Goal: Task Accomplishment & Management: Use online tool/utility

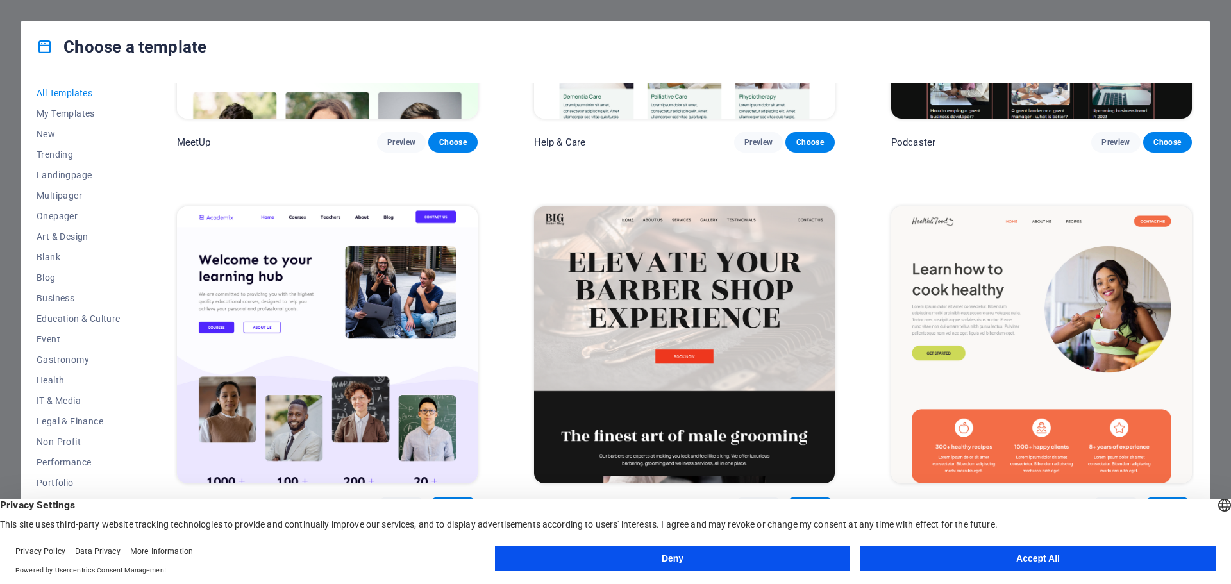
scroll to position [1347, 0]
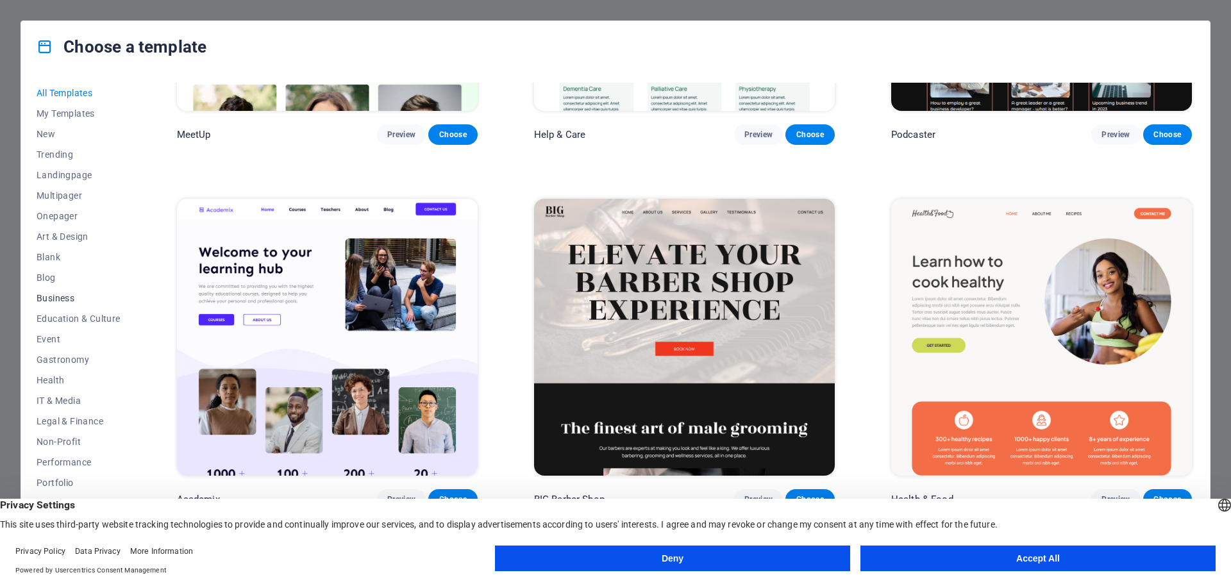
click at [53, 294] on span "Business" at bounding box center [79, 298] width 84 height 10
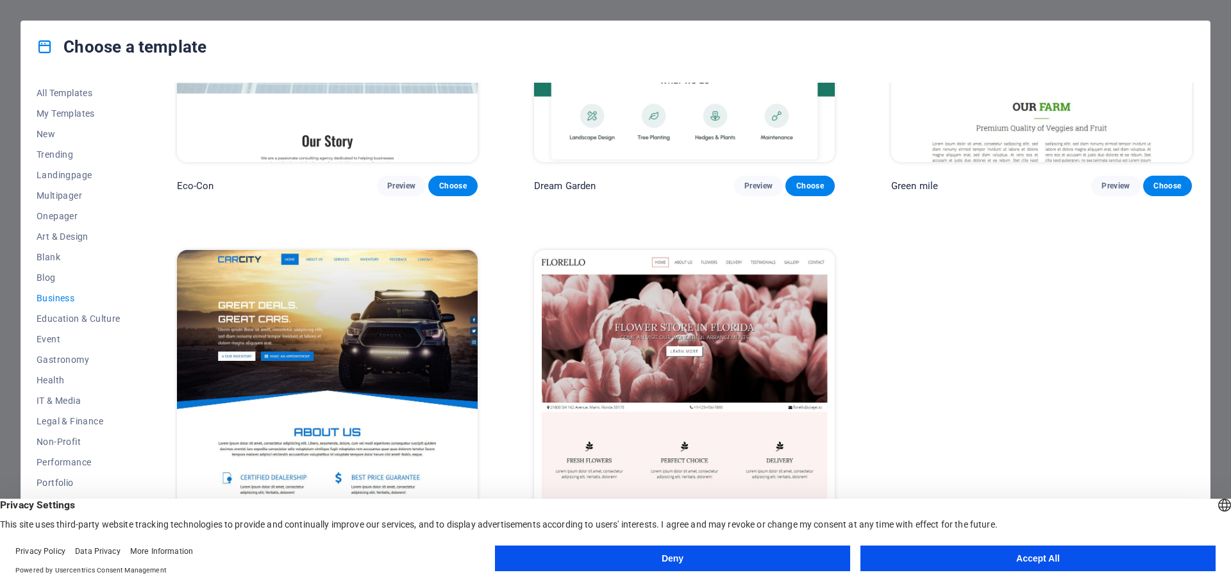
scroll to position [211, 0]
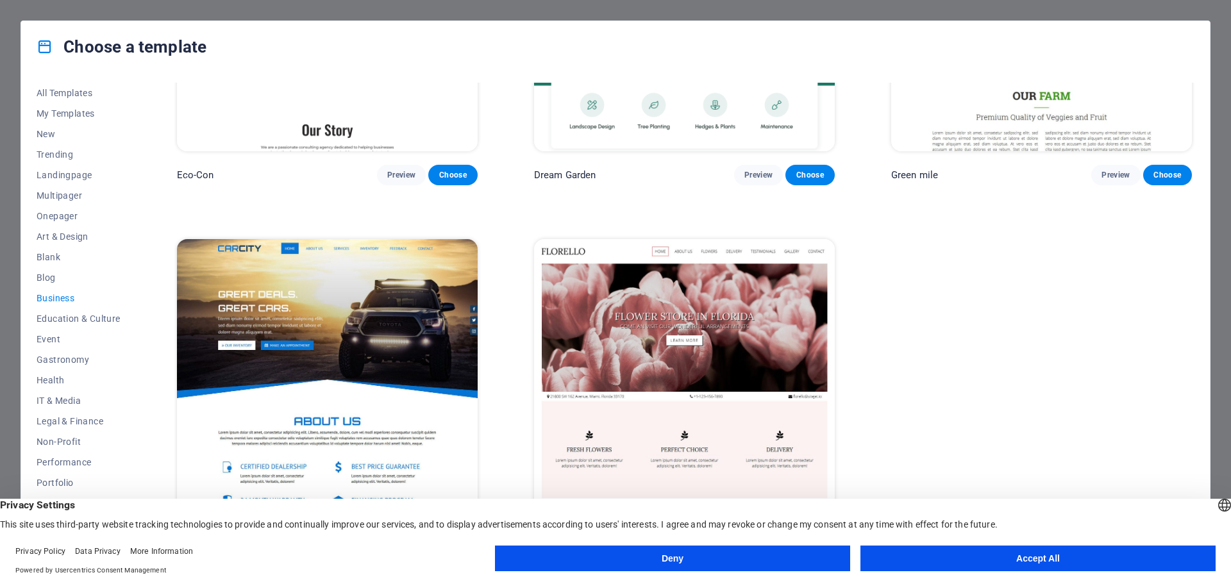
click at [292, 356] on img at bounding box center [327, 377] width 301 height 277
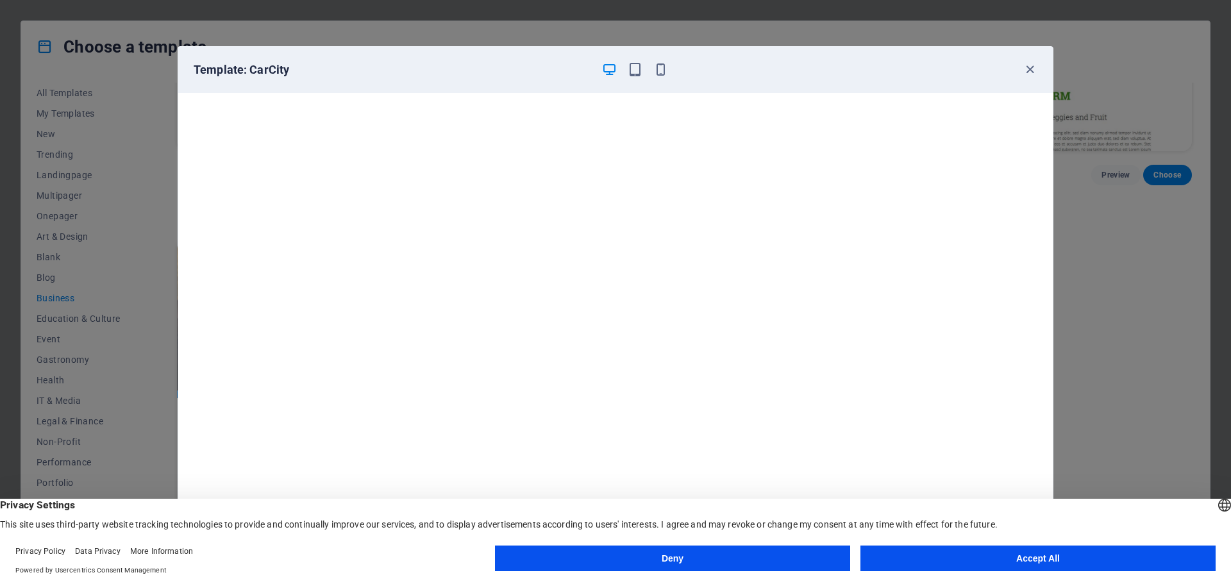
click at [931, 554] on button "Accept All" at bounding box center [1038, 559] width 355 height 26
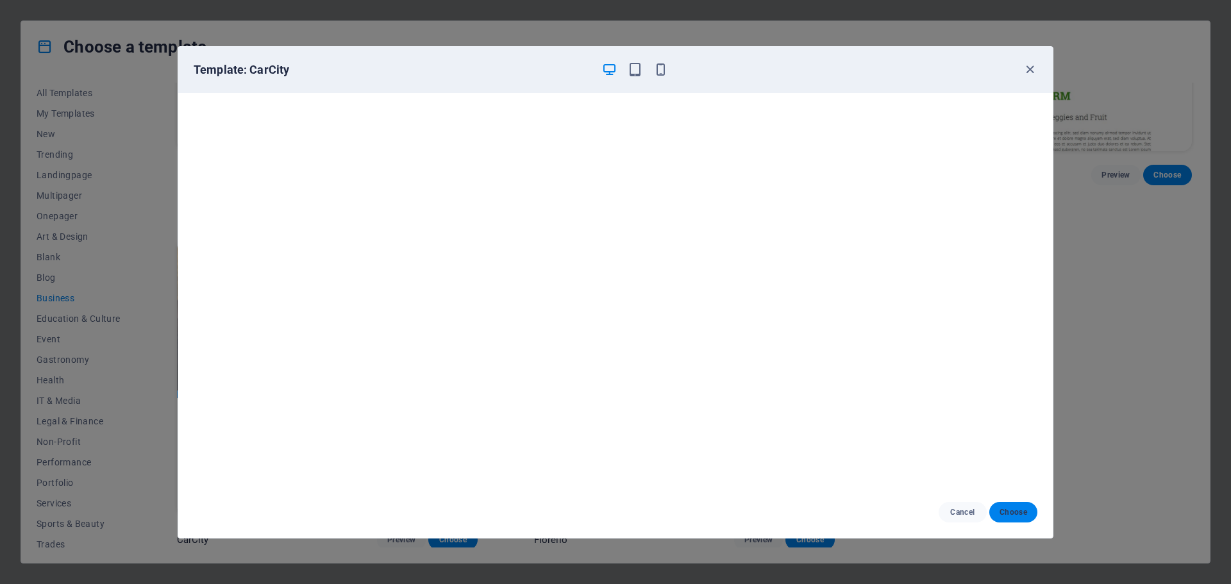
click at [1014, 516] on span "Choose" at bounding box center [1014, 512] width 28 height 10
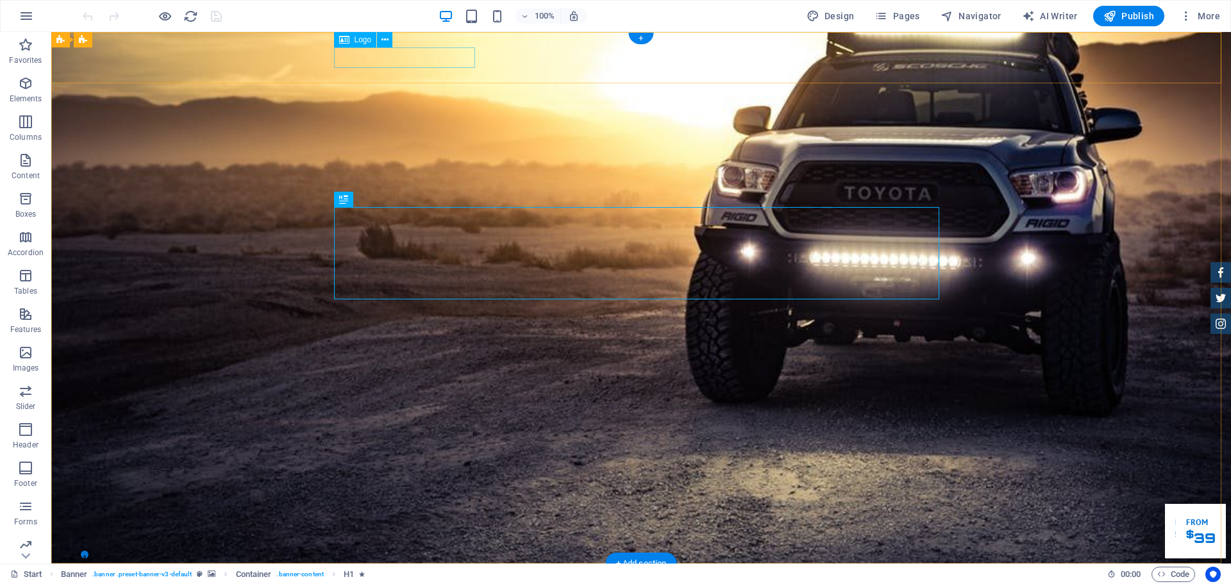
click at [425, 574] on div at bounding box center [641, 584] width 605 height 20
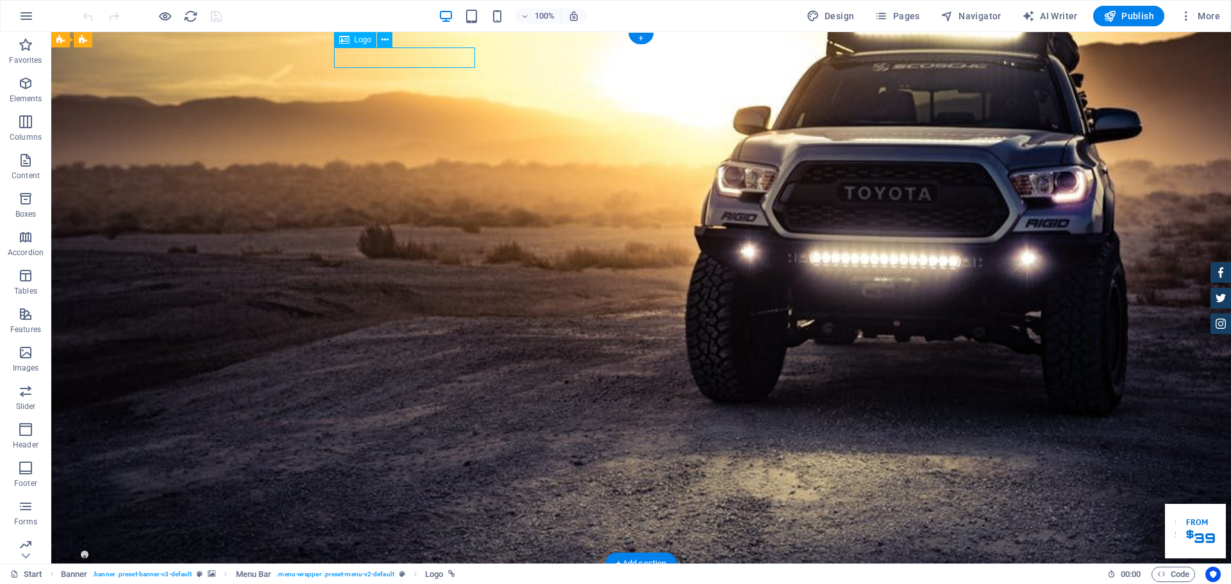
click at [425, 574] on div at bounding box center [641, 584] width 605 height 20
select select "px"
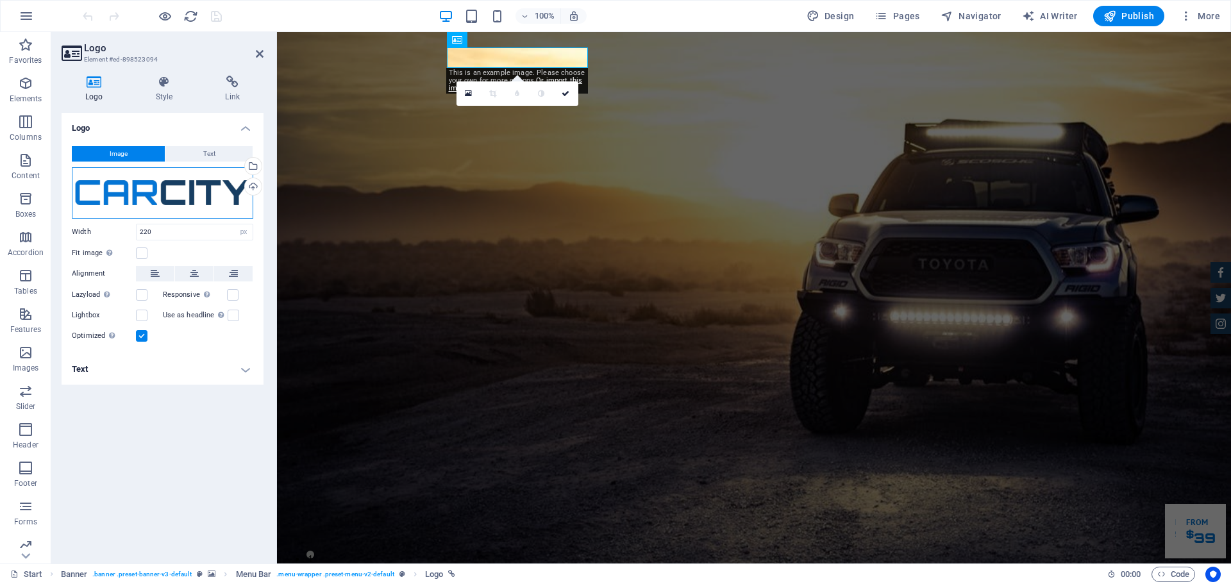
click at [154, 190] on div "Drag files here, click to choose files or select files from Files or our free s…" at bounding box center [162, 192] width 181 height 51
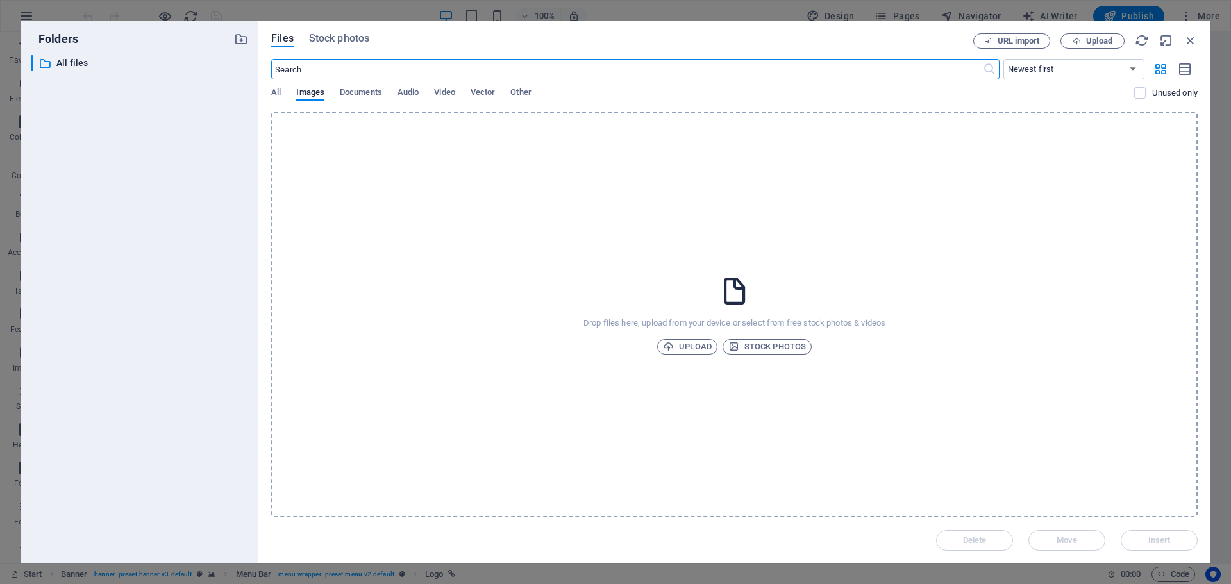
click at [405, 73] on input "text" at bounding box center [626, 69] width 711 height 21
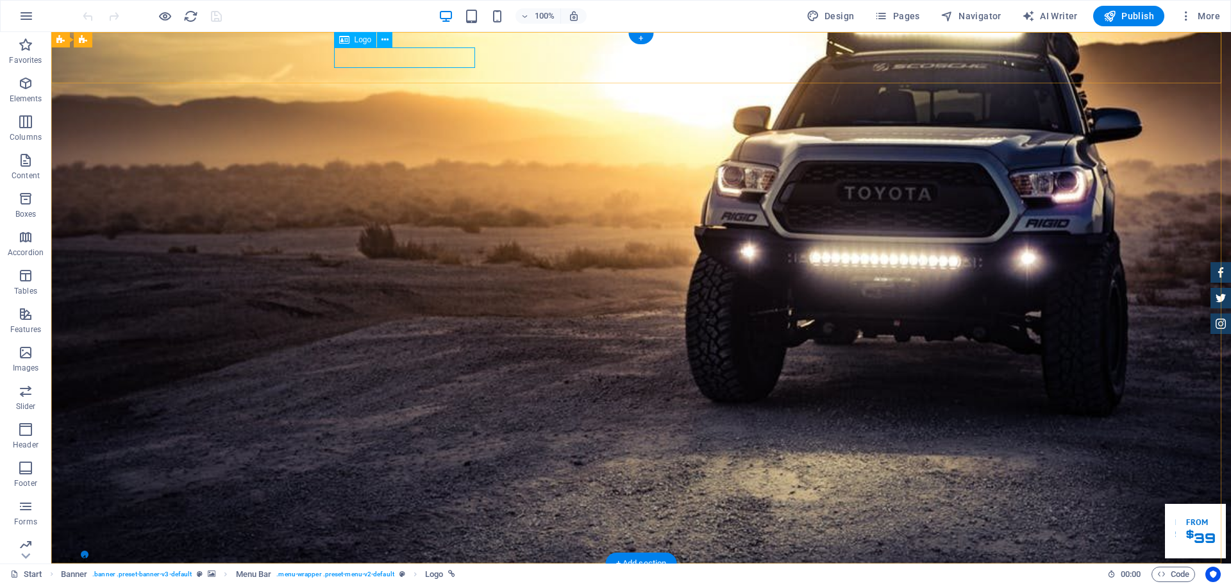
click at [421, 574] on div at bounding box center [641, 584] width 605 height 20
click at [407, 574] on div at bounding box center [641, 584] width 605 height 20
select select "px"
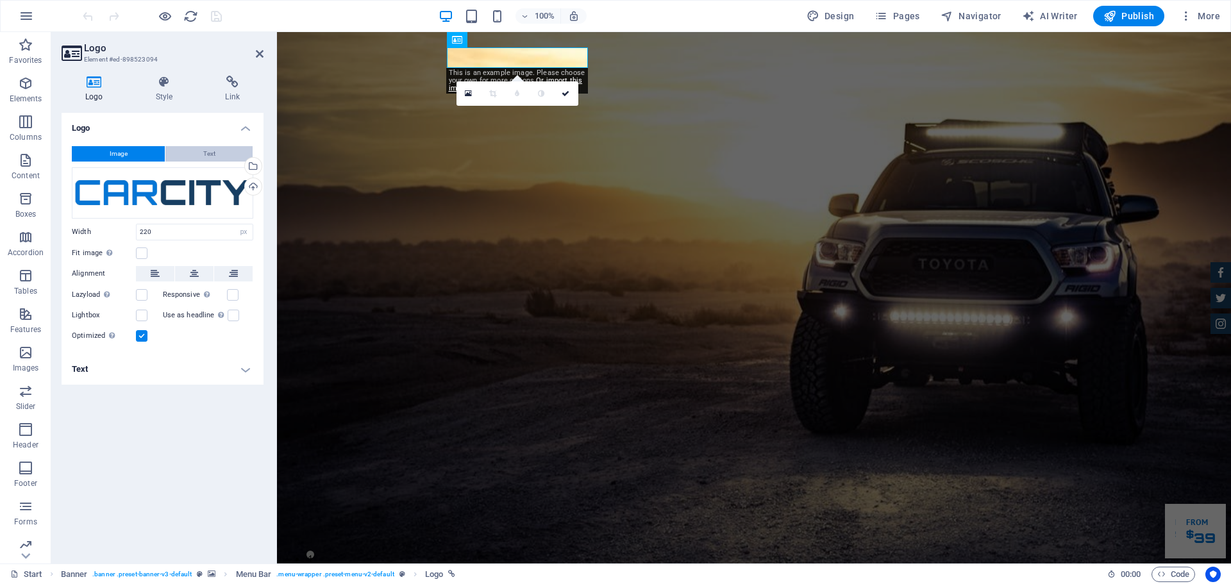
click at [217, 158] on button "Text" at bounding box center [208, 153] width 87 height 15
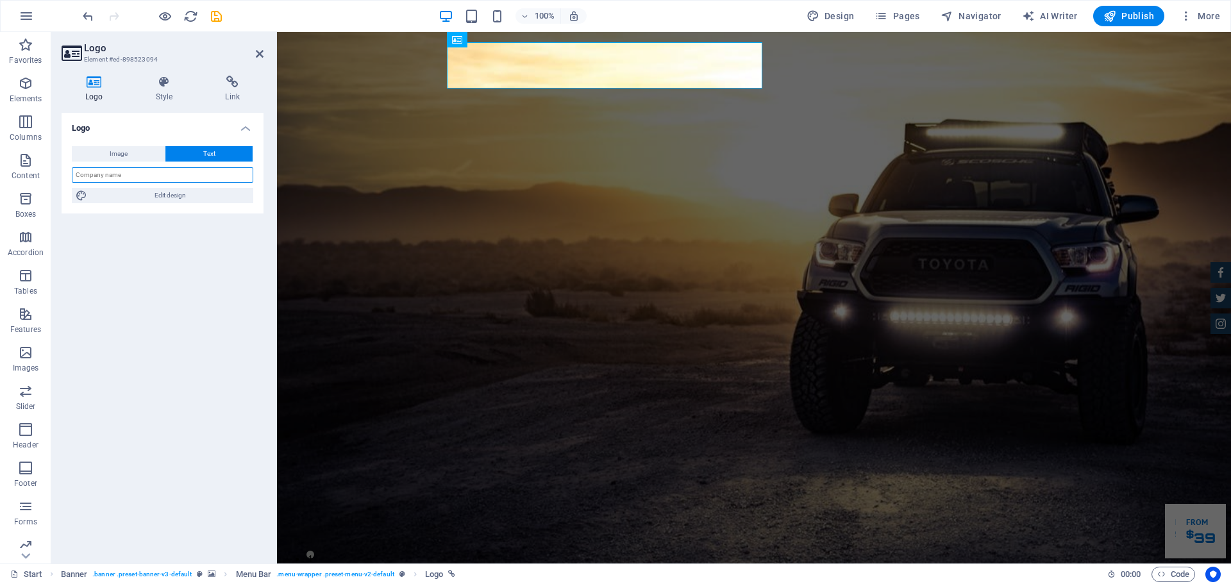
click at [171, 181] on input "text" at bounding box center [162, 174] width 181 height 15
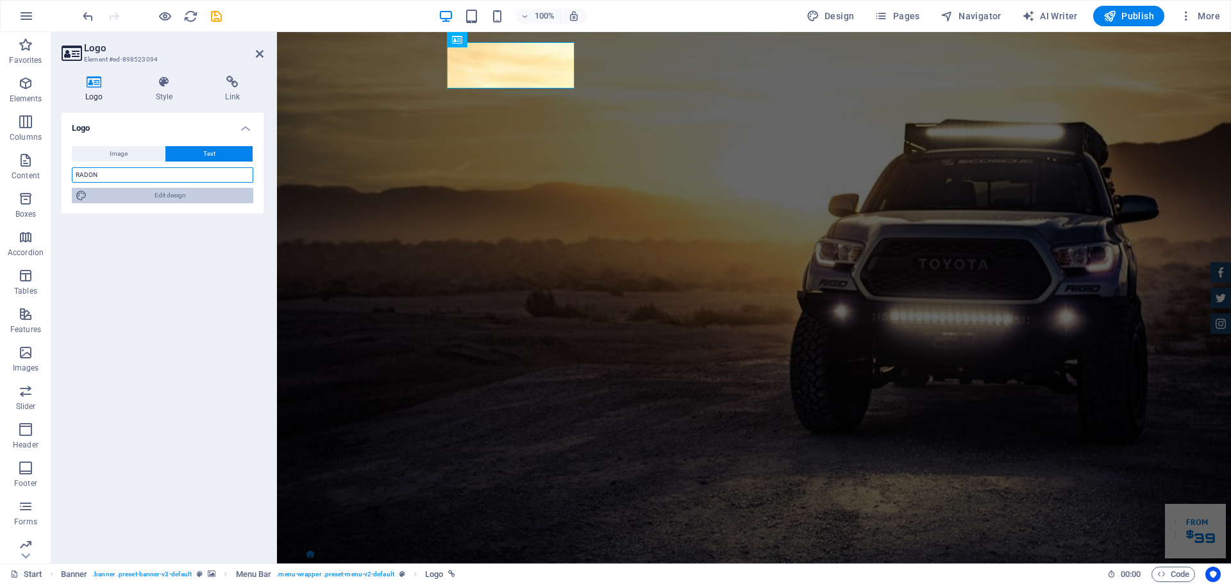
type input "RADON"
click at [97, 199] on span "Edit design" at bounding box center [170, 195] width 158 height 15
select select "rem"
select select "700"
select select "px"
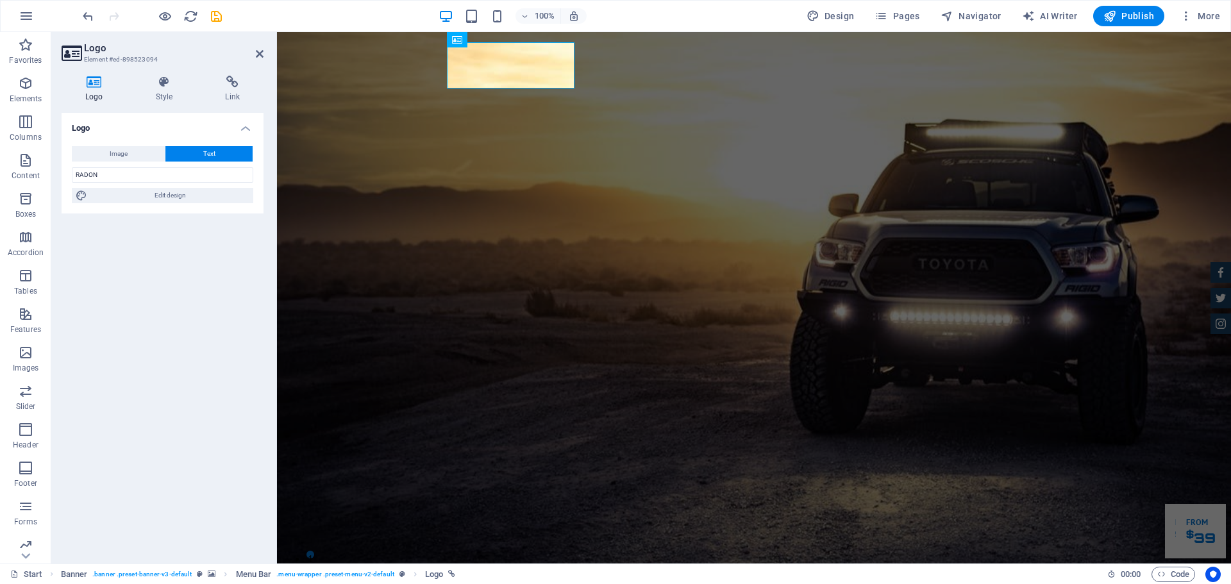
select select "rem"
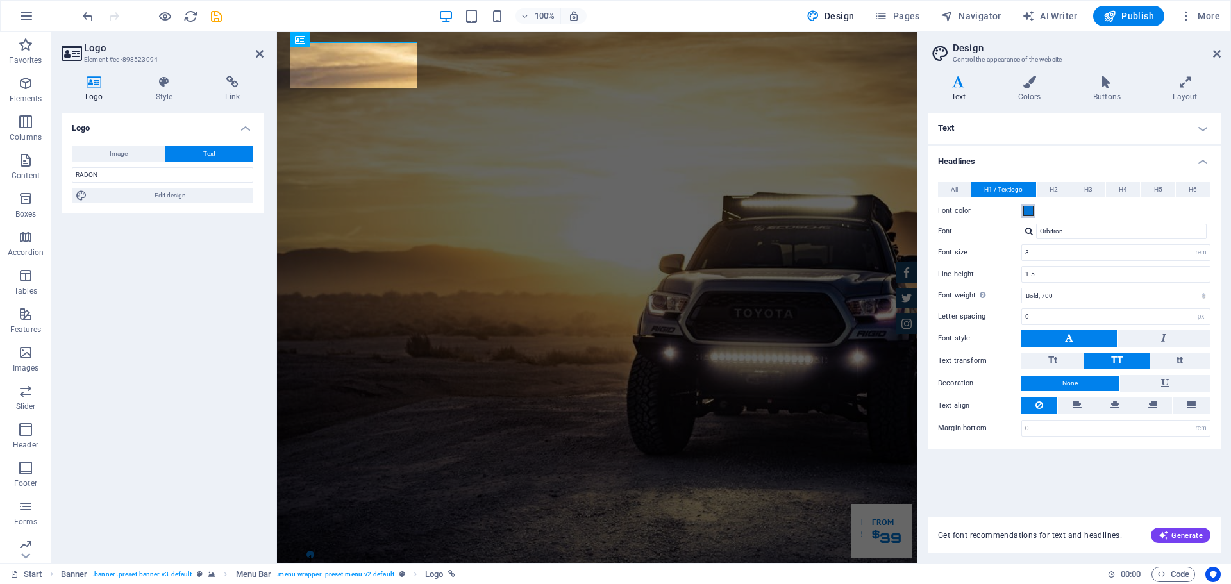
click at [1031, 209] on span at bounding box center [1029, 211] width 10 height 10
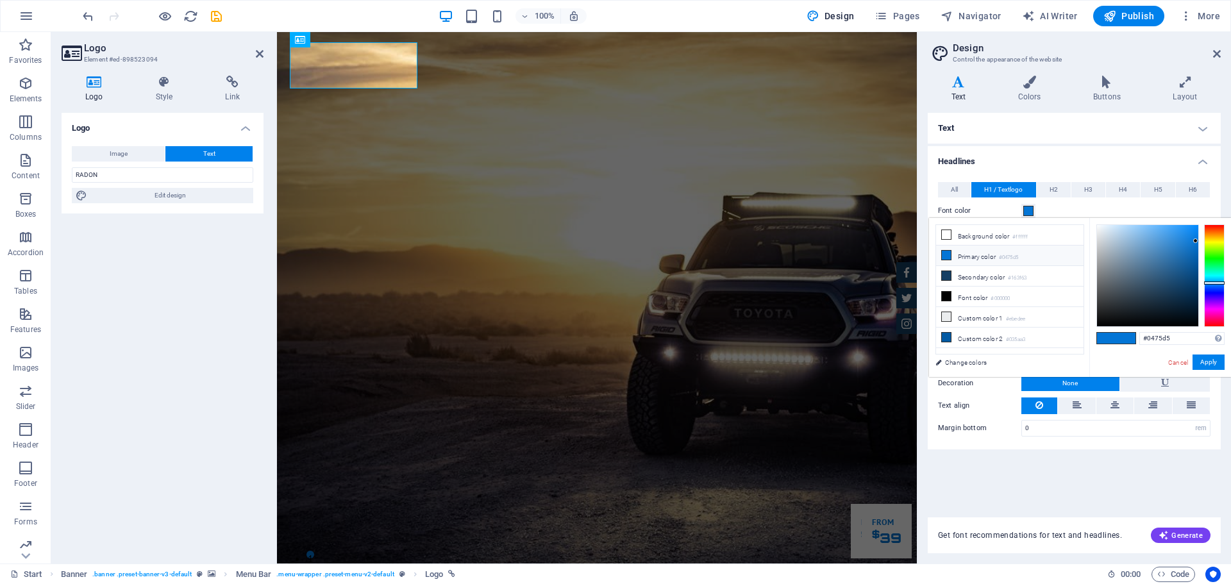
click at [977, 258] on li "Primary color #0475d5" at bounding box center [1010, 256] width 148 height 21
drag, startPoint x: 1192, startPoint y: 242, endPoint x: 1190, endPoint y: 275, distance: 32.7
click at [1190, 275] on div at bounding box center [1147, 275] width 101 height 101
drag, startPoint x: 1190, startPoint y: 275, endPoint x: 1192, endPoint y: 289, distance: 13.6
click at [1192, 285] on div at bounding box center [1191, 282] width 4 height 4
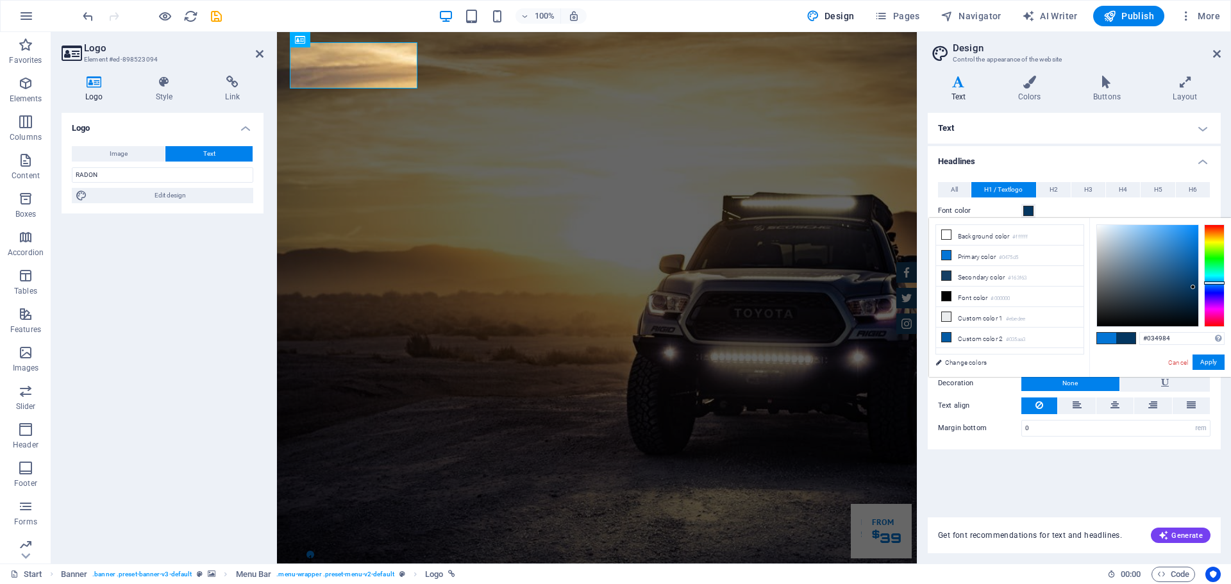
drag, startPoint x: 1193, startPoint y: 287, endPoint x: 1195, endPoint y: 273, distance: 14.2
click at [1195, 285] on div at bounding box center [1193, 287] width 4 height 4
drag, startPoint x: 1195, startPoint y: 273, endPoint x: 1195, endPoint y: 288, distance: 14.8
click at [1195, 288] on div at bounding box center [1195, 287] width 4 height 4
click at [1195, 282] on div at bounding box center [1195, 284] width 4 height 4
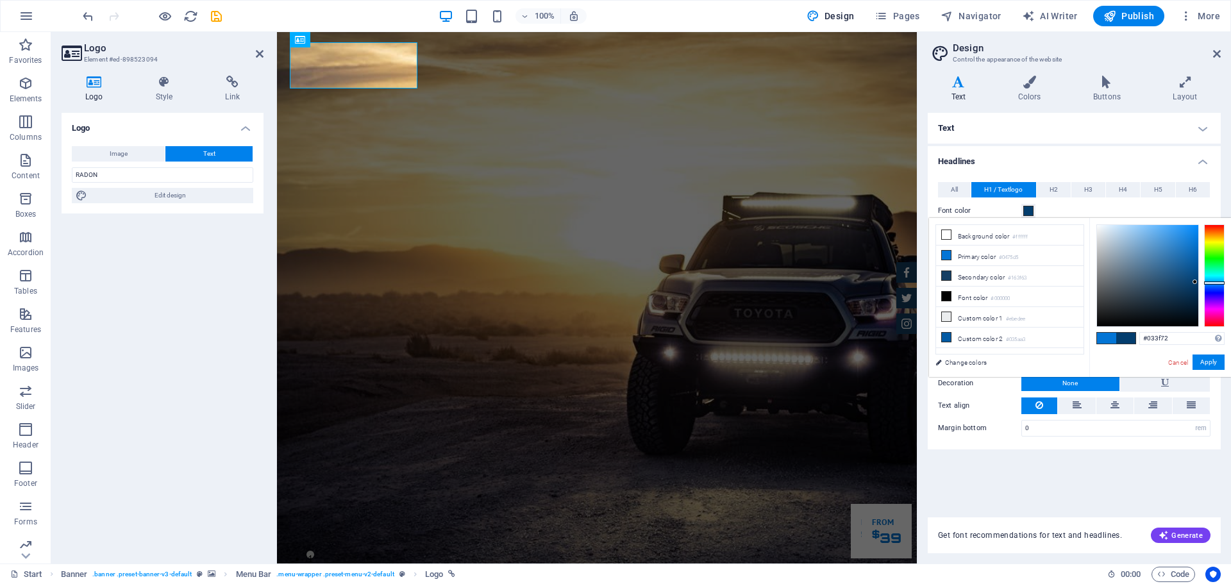
click at [1195, 280] on div at bounding box center [1195, 282] width 4 height 4
click at [1195, 273] on div at bounding box center [1195, 275] width 4 height 4
drag, startPoint x: 1195, startPoint y: 280, endPoint x: 1193, endPoint y: 271, distance: 9.8
click at [1193, 271] on div at bounding box center [1147, 275] width 101 height 101
drag, startPoint x: 1191, startPoint y: 275, endPoint x: 1191, endPoint y: 289, distance: 13.5
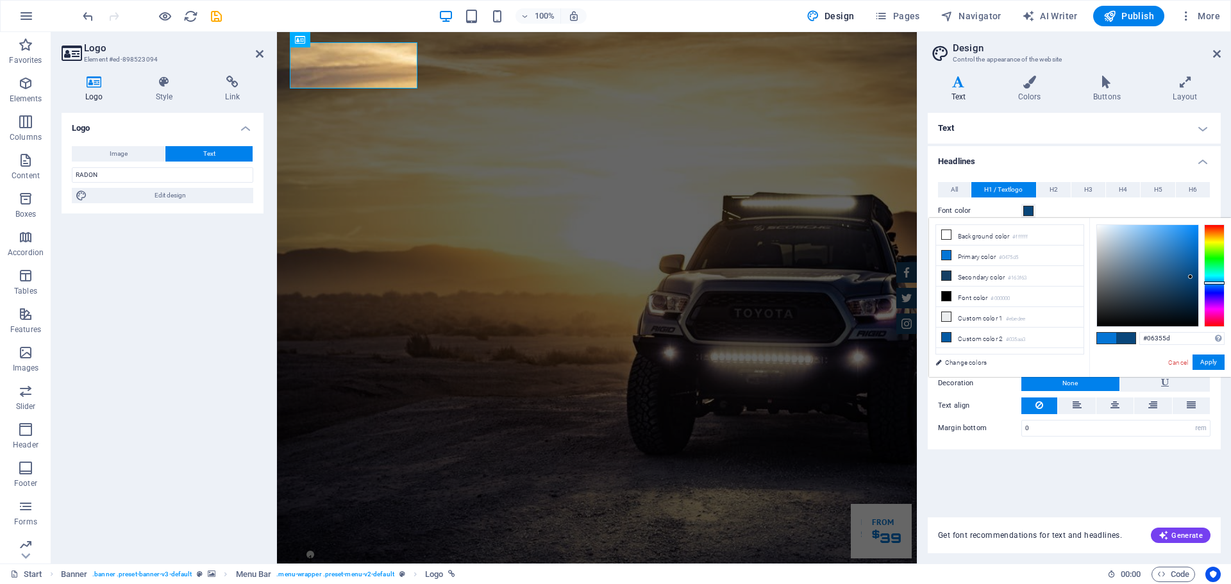
click at [1191, 289] on div at bounding box center [1147, 275] width 101 height 101
click at [1191, 296] on div at bounding box center [1147, 275] width 101 height 101
drag, startPoint x: 1192, startPoint y: 297, endPoint x: 1194, endPoint y: 284, distance: 13.1
click at [1194, 285] on div at bounding box center [1194, 287] width 4 height 4
click at [1192, 282] on div at bounding box center [1147, 275] width 101 height 101
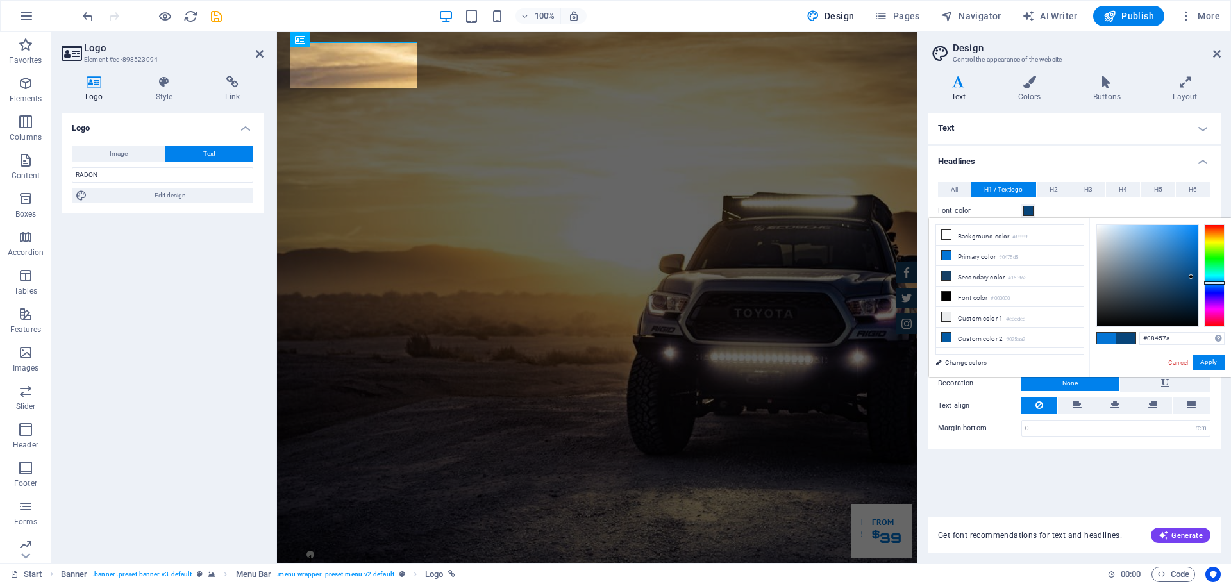
click at [1192, 277] on div at bounding box center [1147, 275] width 101 height 101
type input "#08457a"
click at [1215, 360] on button "Apply" at bounding box center [1209, 362] width 32 height 15
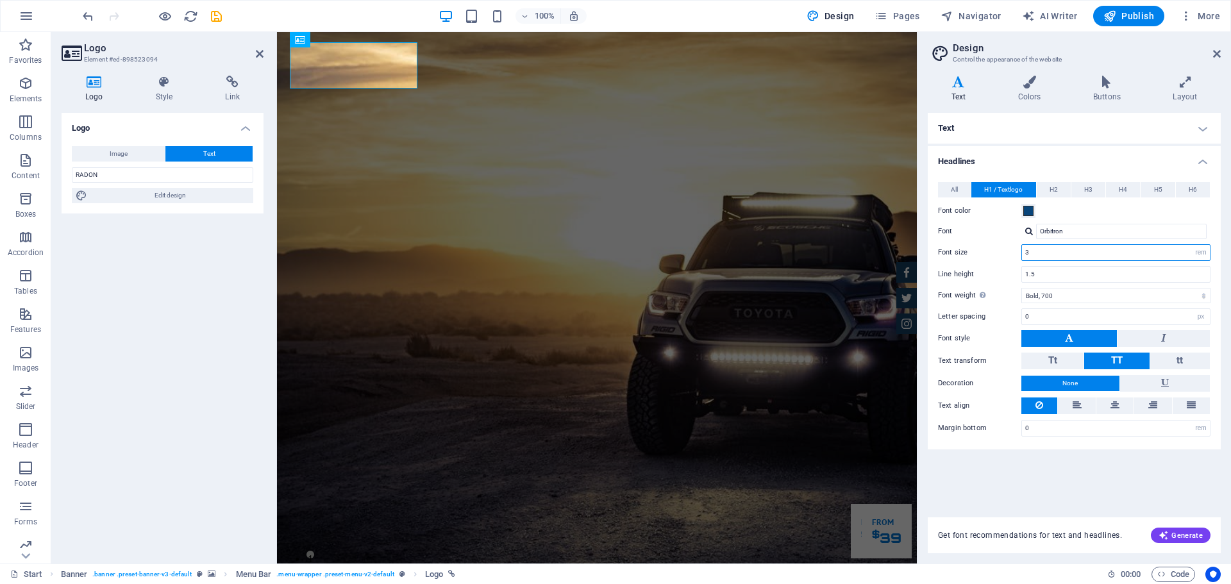
click at [1050, 252] on input "3" at bounding box center [1116, 252] width 188 height 15
type input "5"
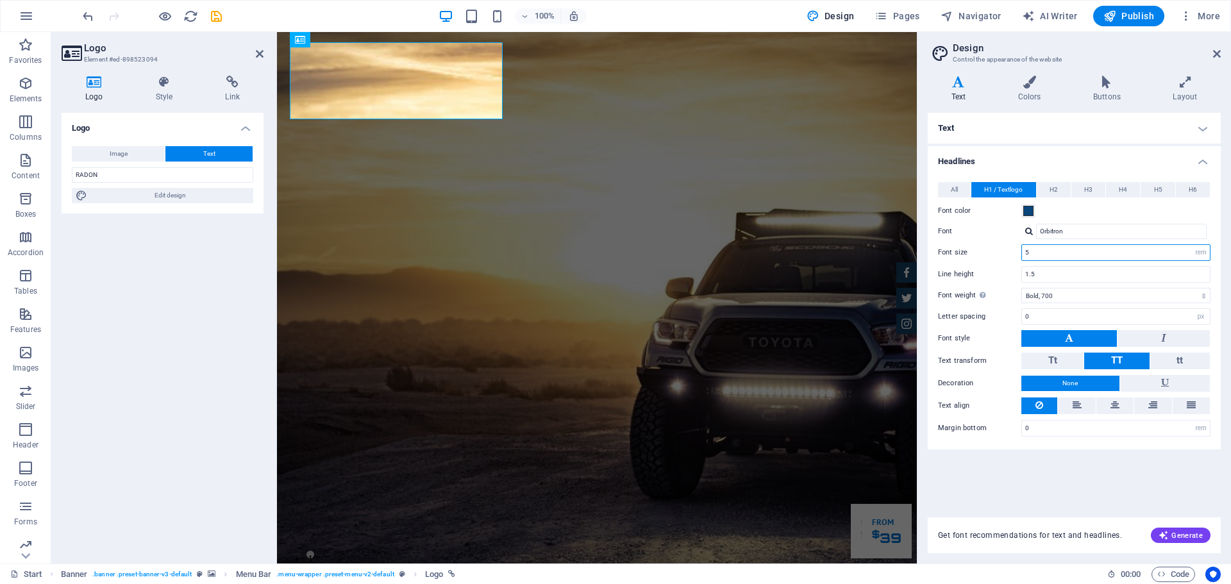
click at [1084, 258] on input "5" at bounding box center [1116, 252] width 188 height 15
type input "2"
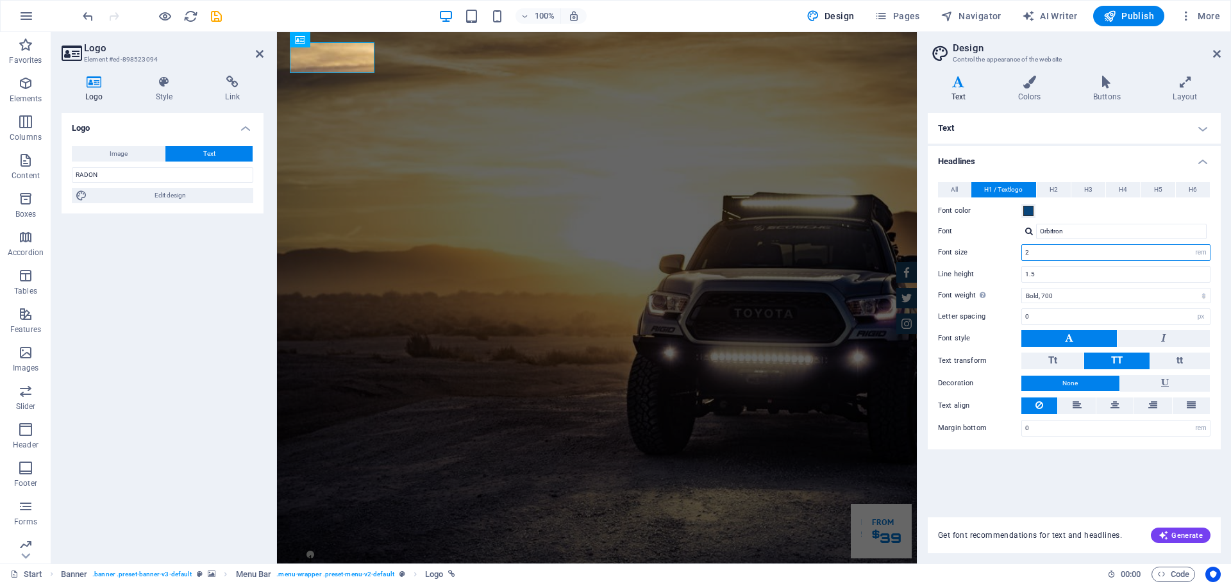
click at [1084, 258] on input "2" at bounding box center [1116, 252] width 188 height 15
type input "3"
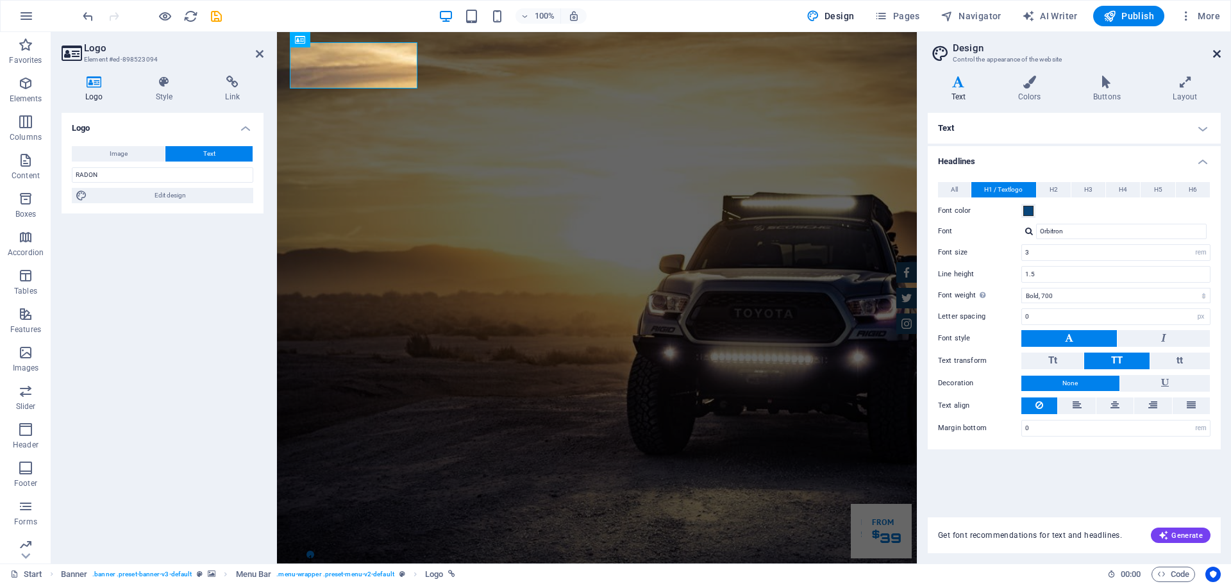
click at [1218, 56] on icon at bounding box center [1217, 54] width 8 height 10
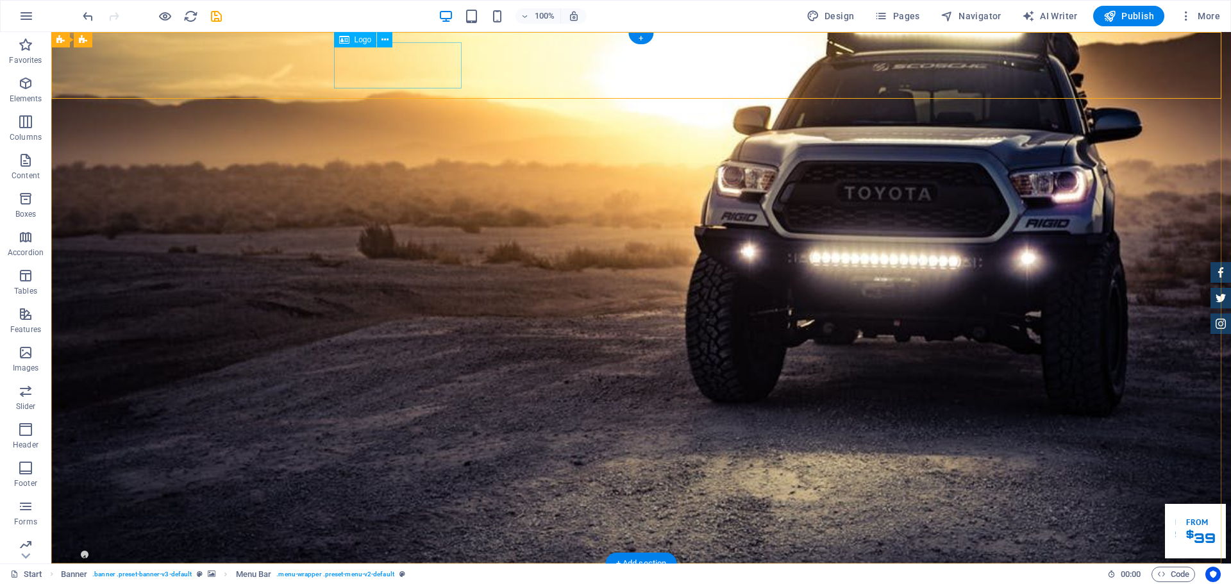
click at [376, 41] on div "Logo" at bounding box center [355, 39] width 43 height 15
click at [382, 40] on icon at bounding box center [385, 39] width 7 height 13
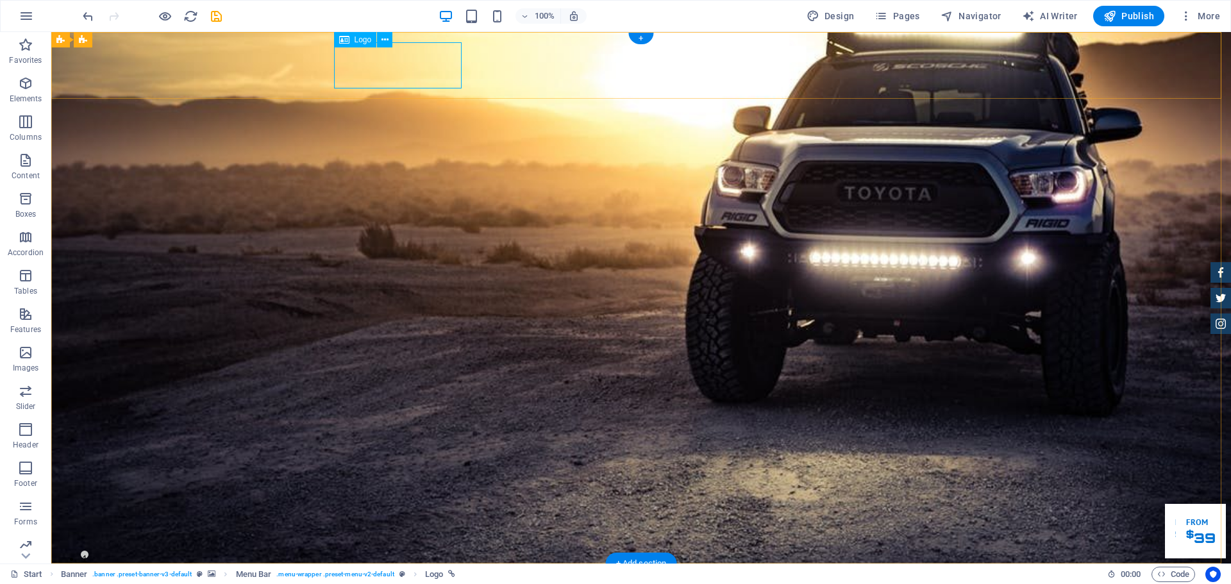
select select "px"
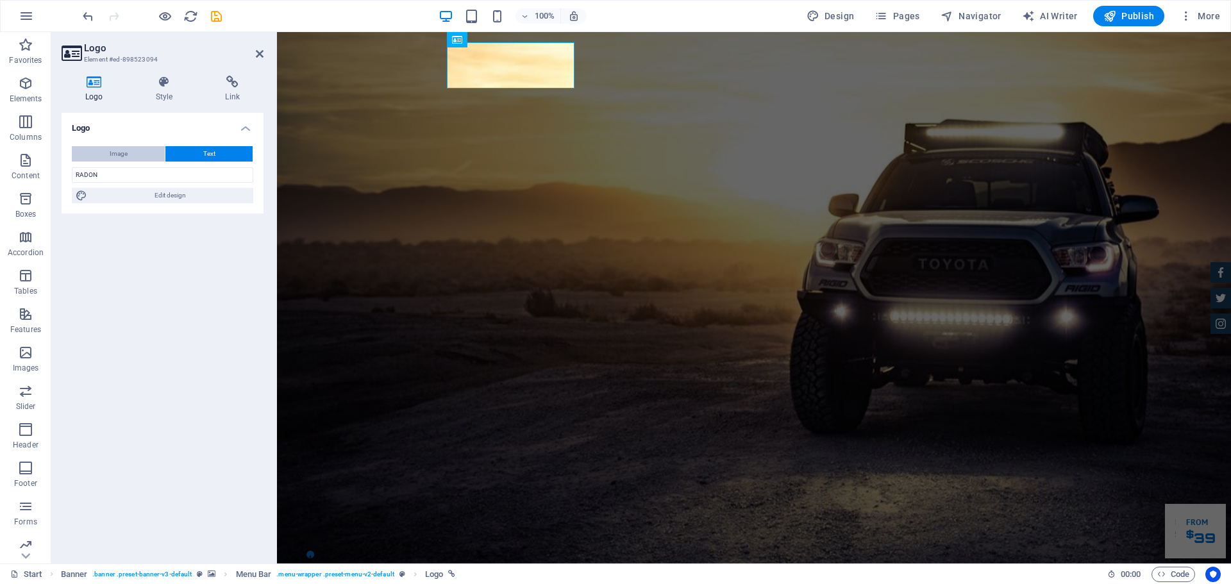
click at [145, 146] on button "Image" at bounding box center [118, 153] width 93 height 15
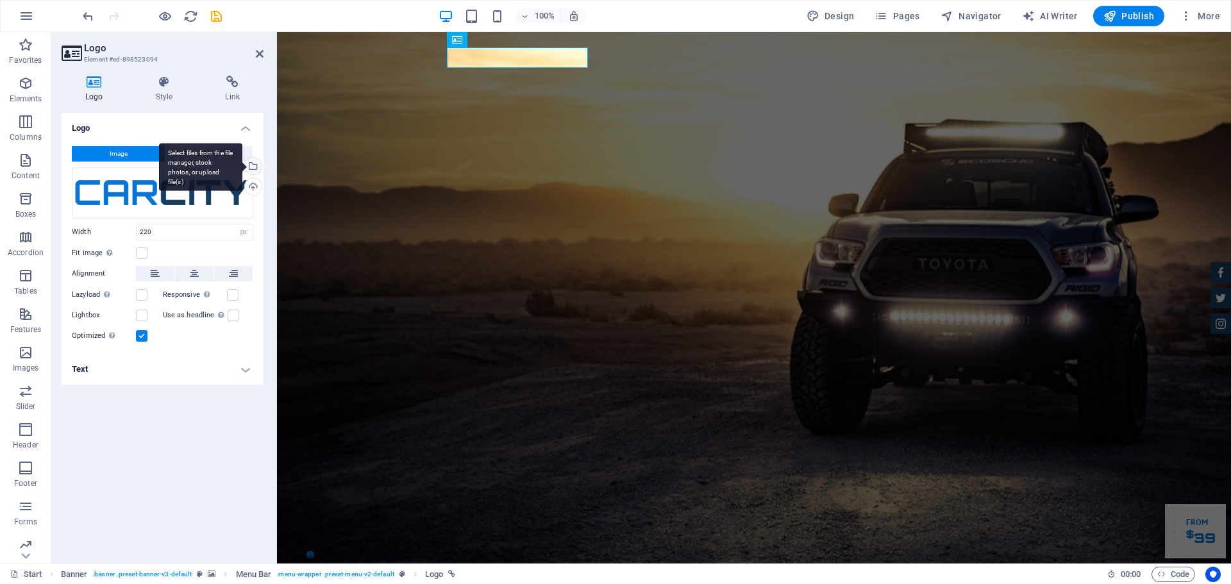
click at [253, 170] on div "Select files from the file manager, stock photos, or upload file(s)" at bounding box center [251, 167] width 19 height 19
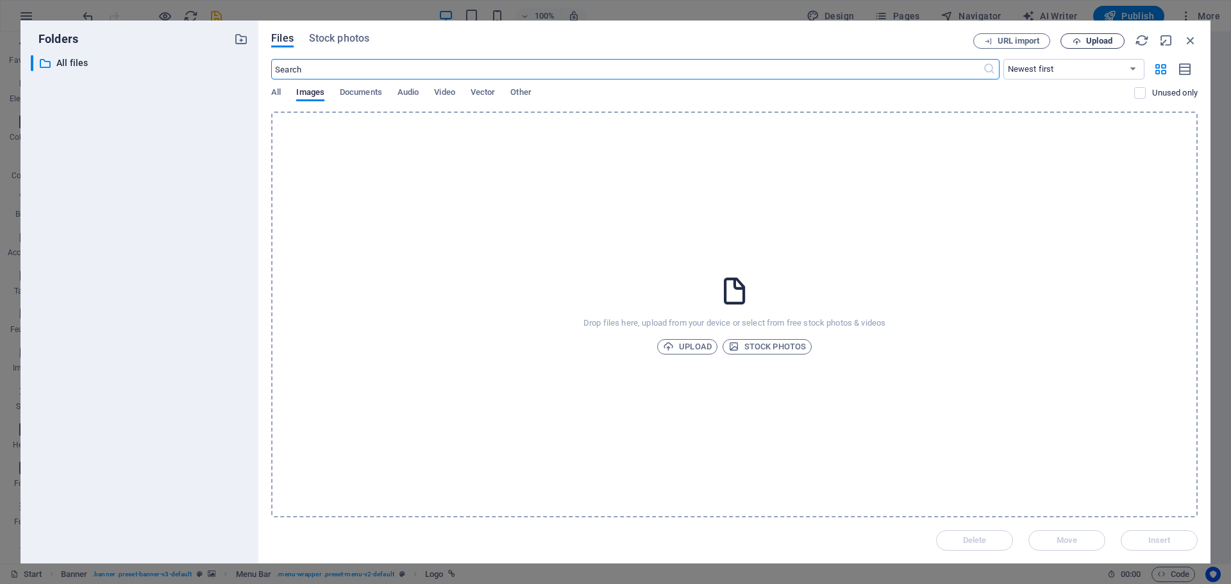
click at [1084, 45] on span "Upload" at bounding box center [1092, 41] width 53 height 8
drag, startPoint x: 1195, startPoint y: 39, endPoint x: 689, endPoint y: 43, distance: 505.4
click at [1195, 39] on icon "button" at bounding box center [1191, 40] width 14 height 14
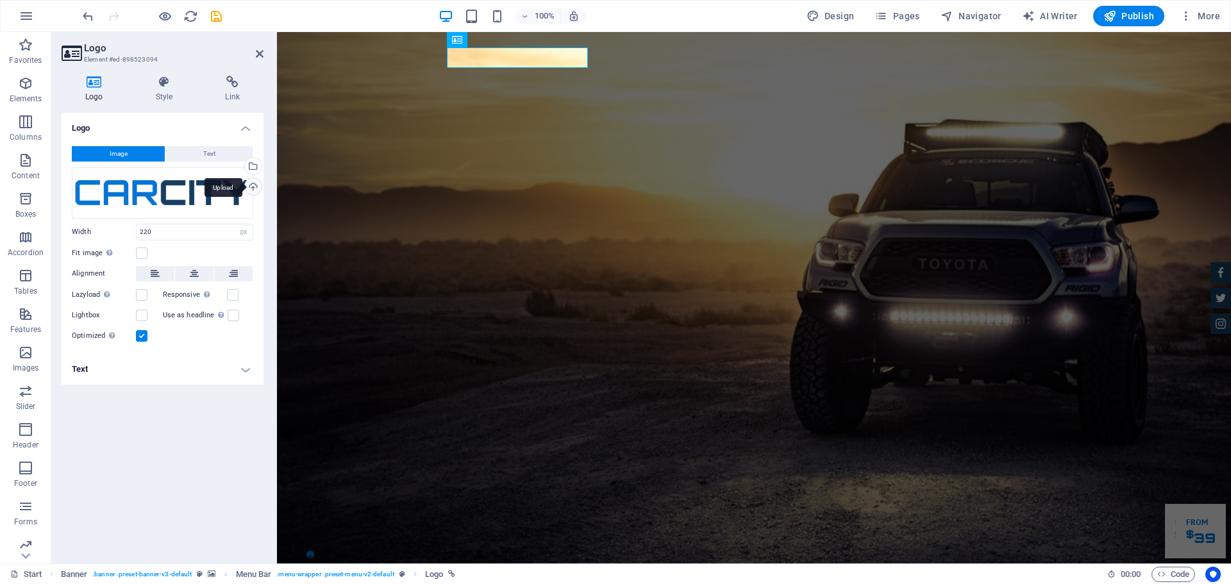
click at [253, 188] on div "Upload" at bounding box center [251, 187] width 19 height 19
drag, startPoint x: 1226, startPoint y: 449, endPoint x: 1404, endPoint y: 62, distance: 426.4
click at [90, 89] on h4 "Logo" at bounding box center [97, 89] width 71 height 27
click at [136, 213] on div "Drag files here, click to choose files or select files from Files or our free s…" at bounding box center [162, 192] width 181 height 51
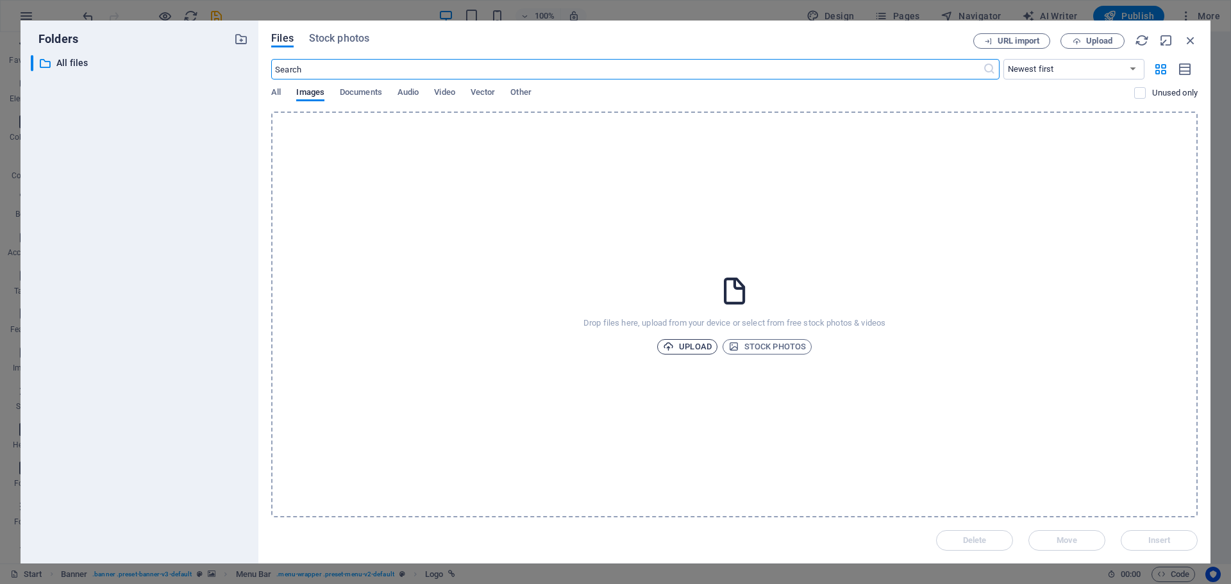
click at [691, 350] on span "Upload" at bounding box center [687, 346] width 49 height 15
click at [707, 292] on div "Sorry, we couldn't find any matches" at bounding box center [734, 315] width 927 height 406
drag, startPoint x: 1084, startPoint y: 535, endPoint x: 1143, endPoint y: 528, distance: 60.0
click at [1143, 528] on div "Radon logo.pdf" at bounding box center [1101, 536] width 171 height 16
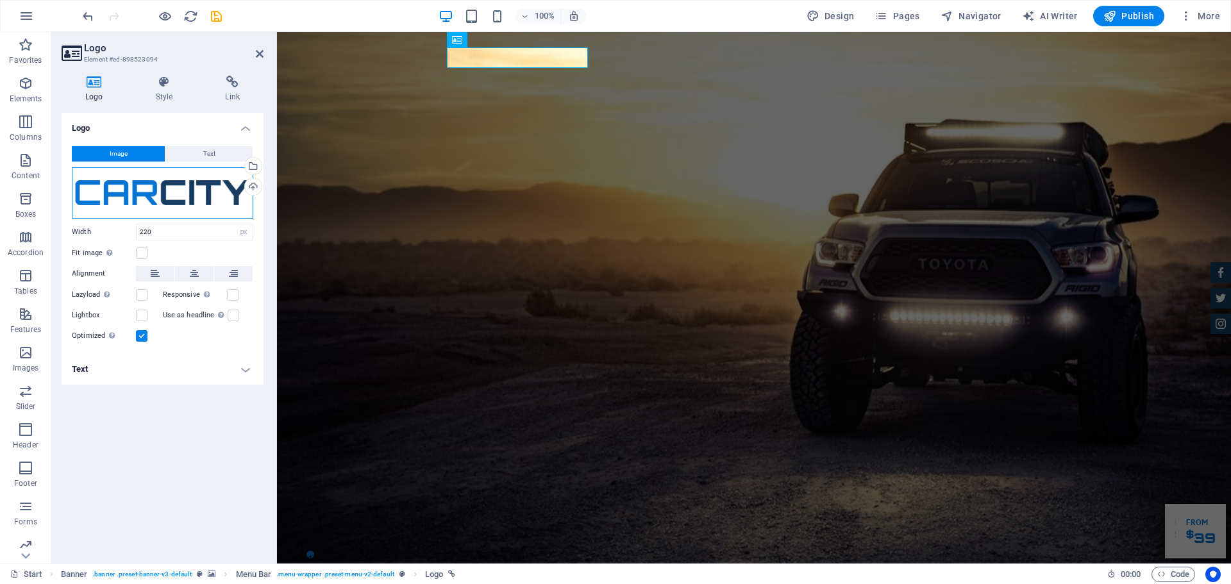
click at [156, 194] on div "Drag files here, click to choose files or select files from Files or our free s…" at bounding box center [162, 192] width 181 height 51
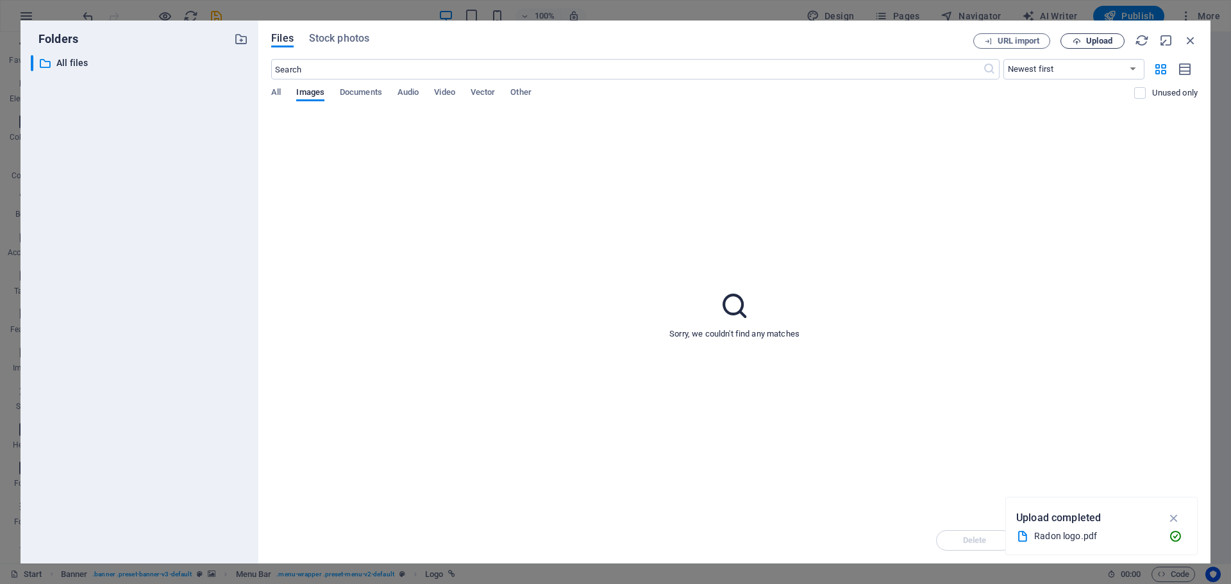
click at [1073, 42] on icon "button" at bounding box center [1077, 41] width 8 height 8
drag, startPoint x: 1177, startPoint y: 504, endPoint x: 1075, endPoint y: 444, distance: 118.1
click at [1075, 444] on div "Folders ​ All files All files Files Stock photos URL import Upload ​ Newest fir…" at bounding box center [615, 292] width 1231 height 584
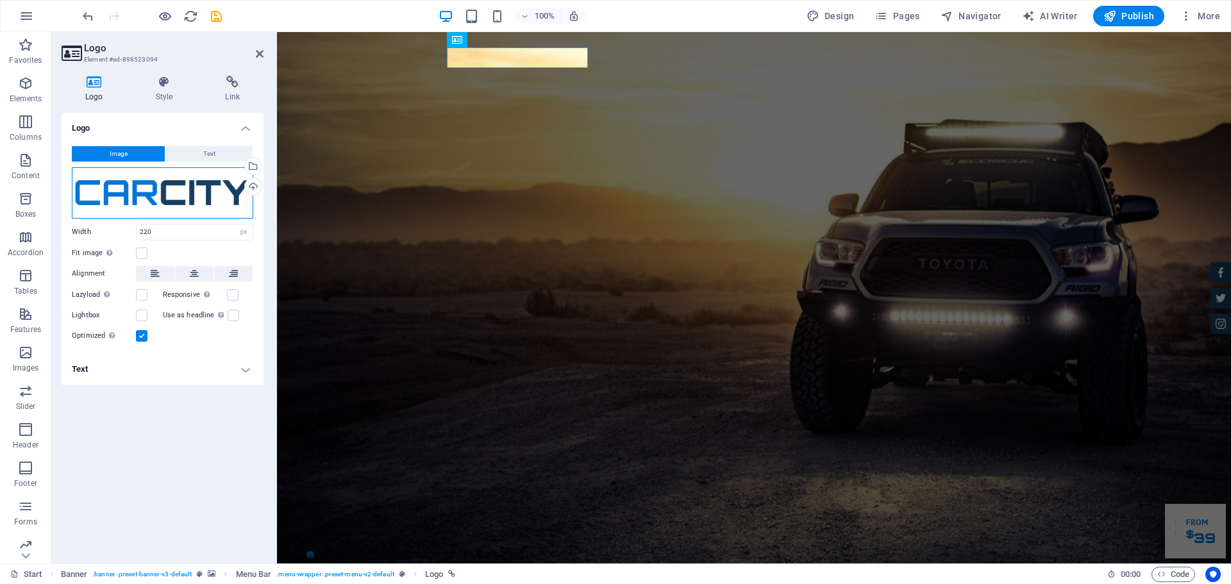
click at [142, 190] on div "Drag files here, click to choose files or select files from Files or our free s…" at bounding box center [162, 192] width 181 height 51
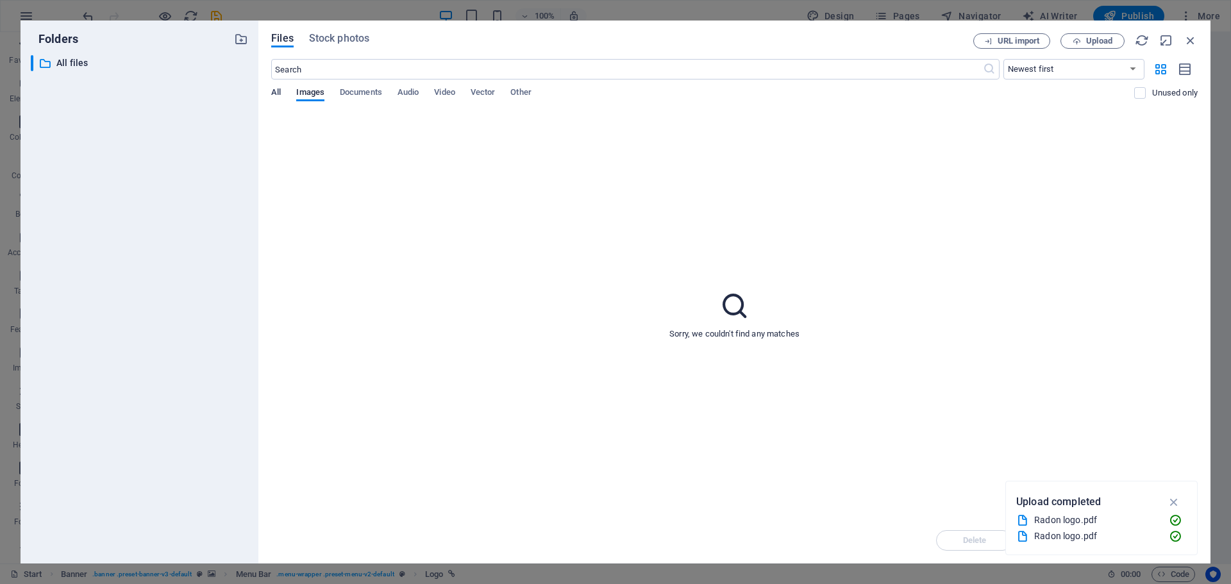
click at [276, 92] on span "All" at bounding box center [276, 94] width 10 height 18
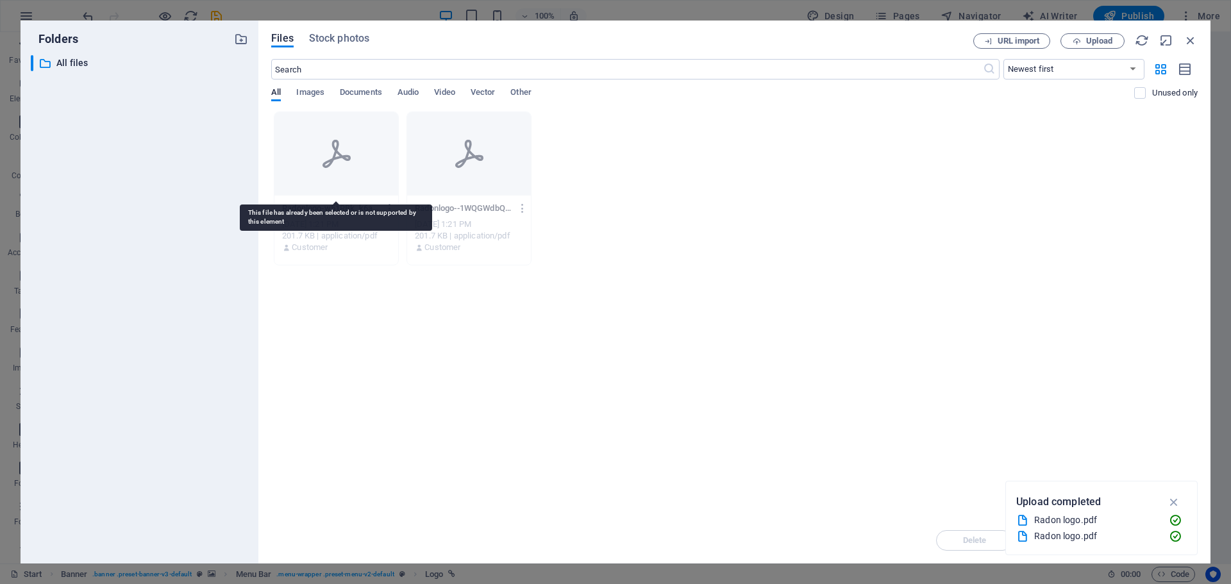
click at [332, 170] on div at bounding box center [336, 153] width 124 height 83
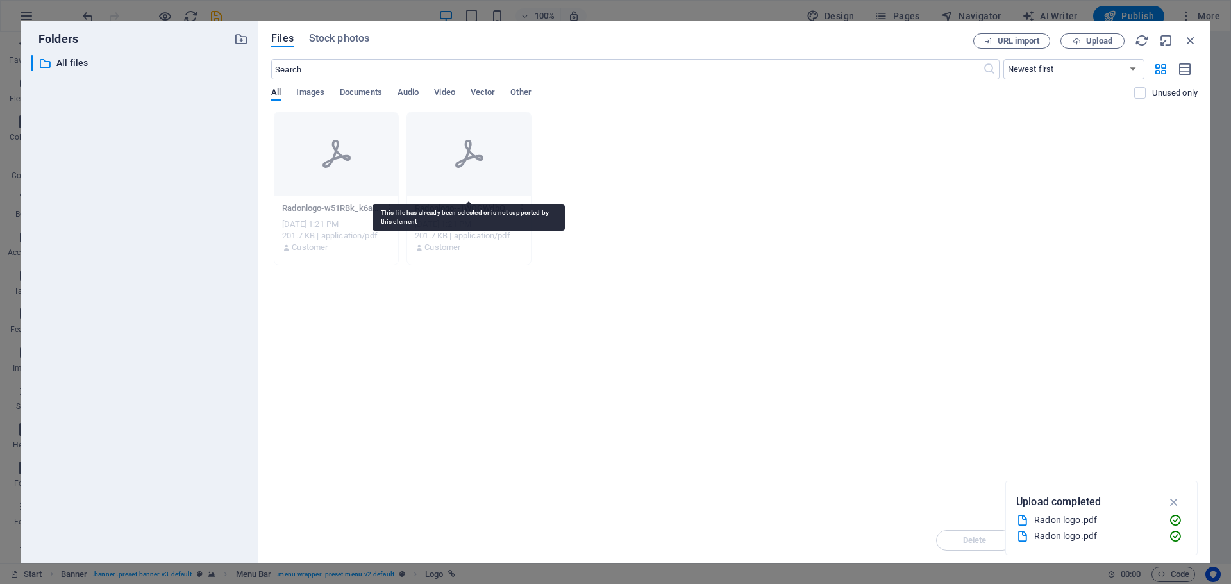
click at [426, 170] on div at bounding box center [469, 153] width 124 height 83
click at [447, 228] on div "[DATE] 1:21 PM" at bounding box center [469, 225] width 108 height 12
click at [439, 160] on div at bounding box center [469, 153] width 124 height 83
click at [465, 121] on div at bounding box center [469, 153] width 124 height 83
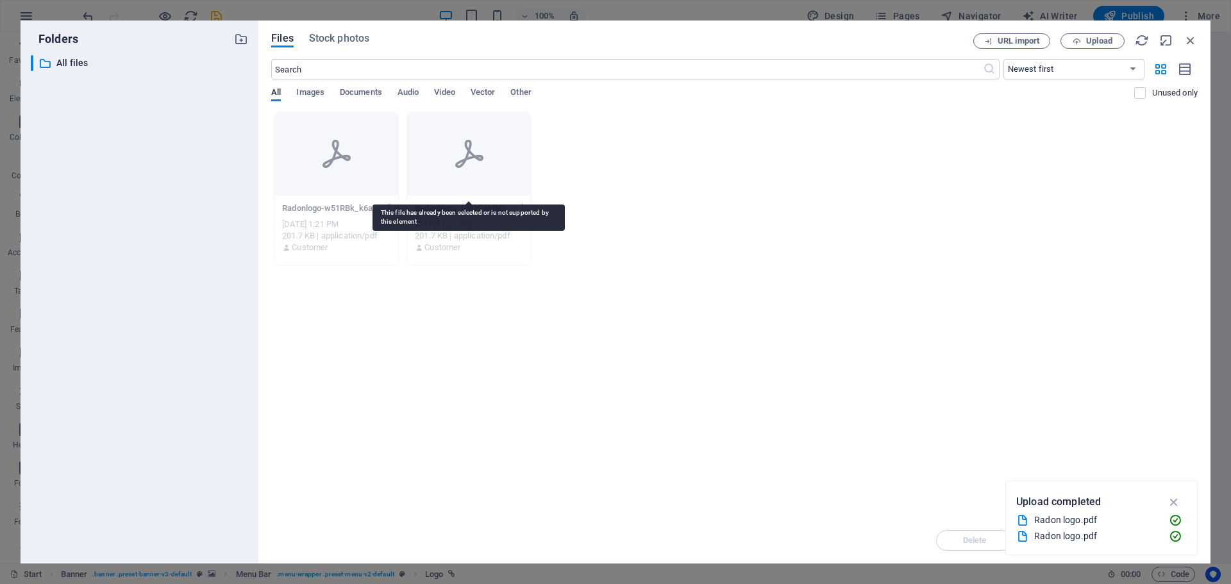
click at [452, 121] on div at bounding box center [469, 153] width 124 height 83
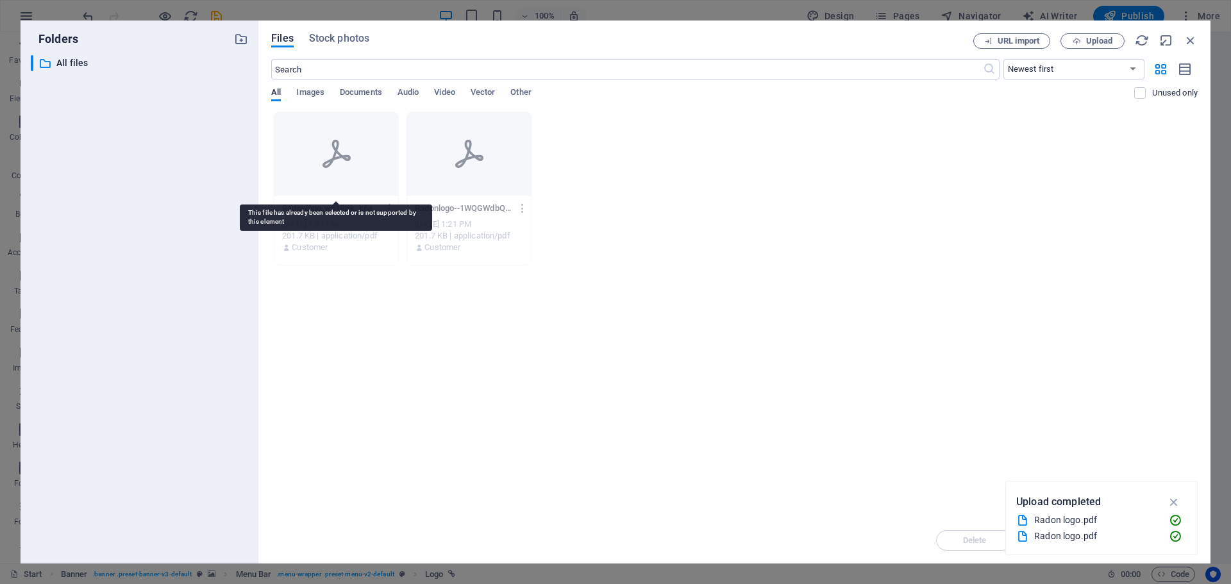
click at [373, 132] on div at bounding box center [336, 153] width 124 height 83
click at [313, 94] on span "Images" at bounding box center [310, 94] width 28 height 18
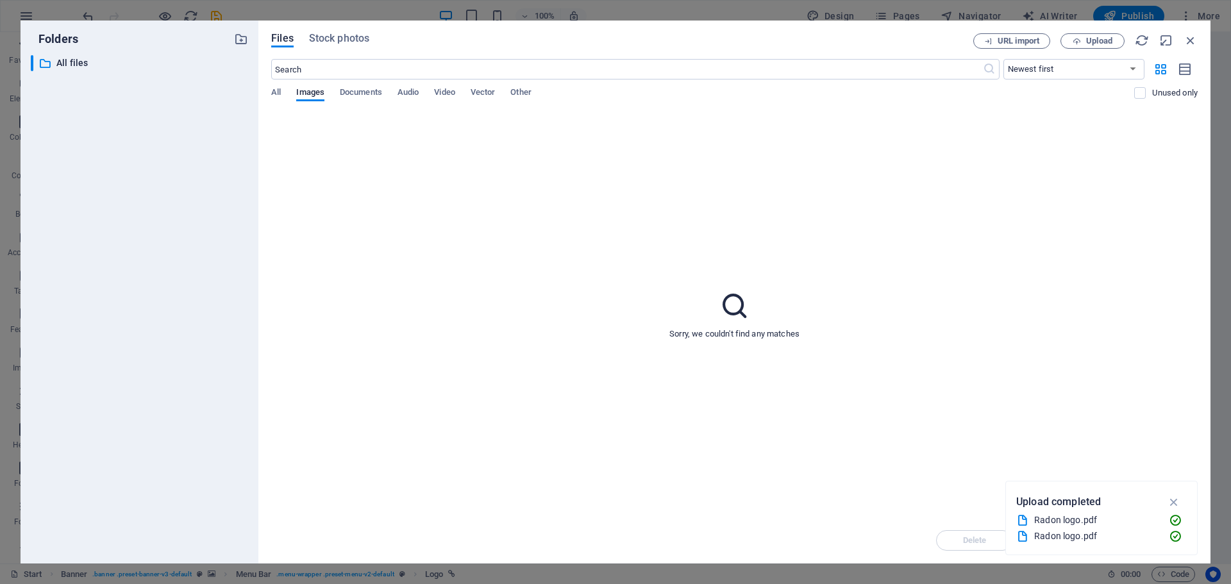
click at [266, 94] on div "Files Stock photos URL import Upload ​ Newest first Oldest first Name (A-Z) Nam…" at bounding box center [734, 292] width 952 height 543
click at [456, 44] on div "Files Stock photos" at bounding box center [622, 40] width 702 height 14
click at [1092, 37] on span "Upload" at bounding box center [1099, 41] width 26 height 8
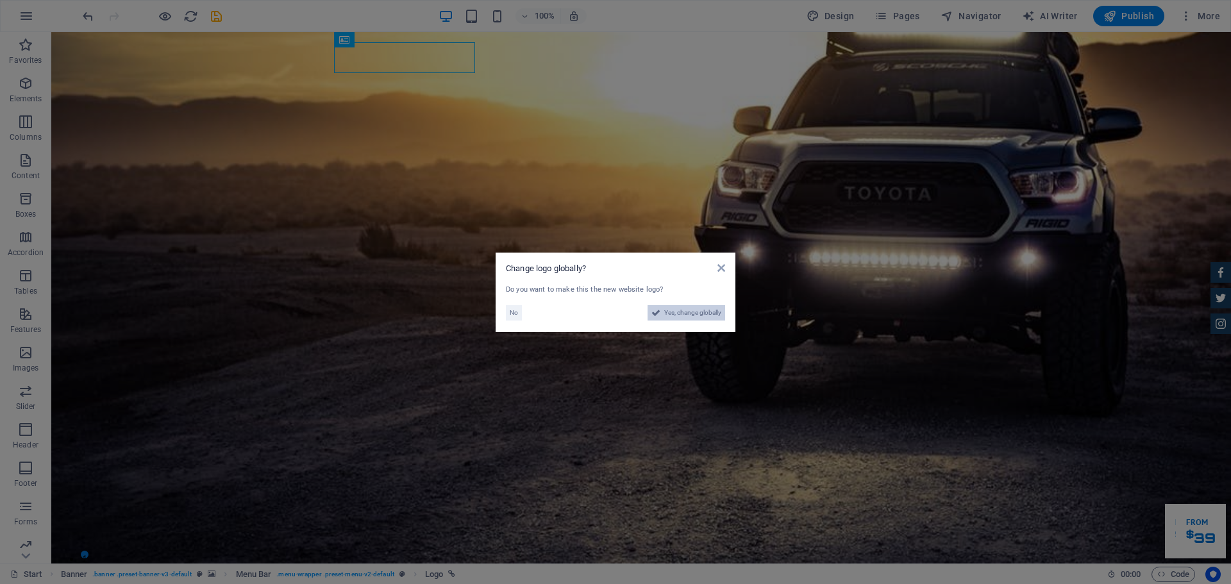
click at [678, 316] on span "Yes, change globally" at bounding box center [692, 312] width 57 height 15
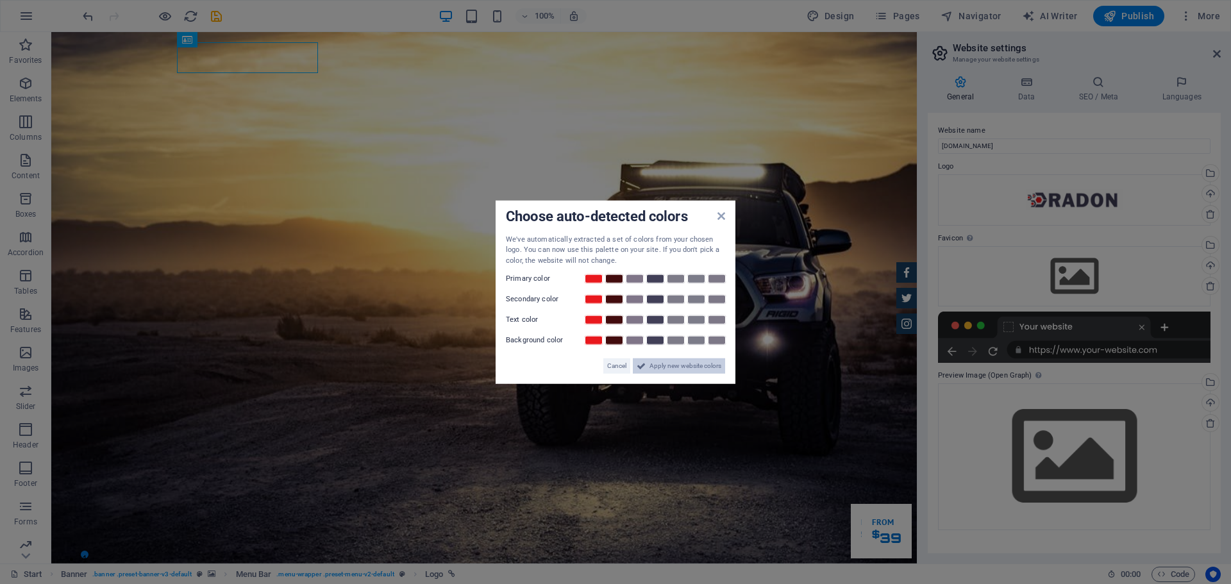
click at [696, 364] on span "Apply new website colors" at bounding box center [686, 365] width 72 height 15
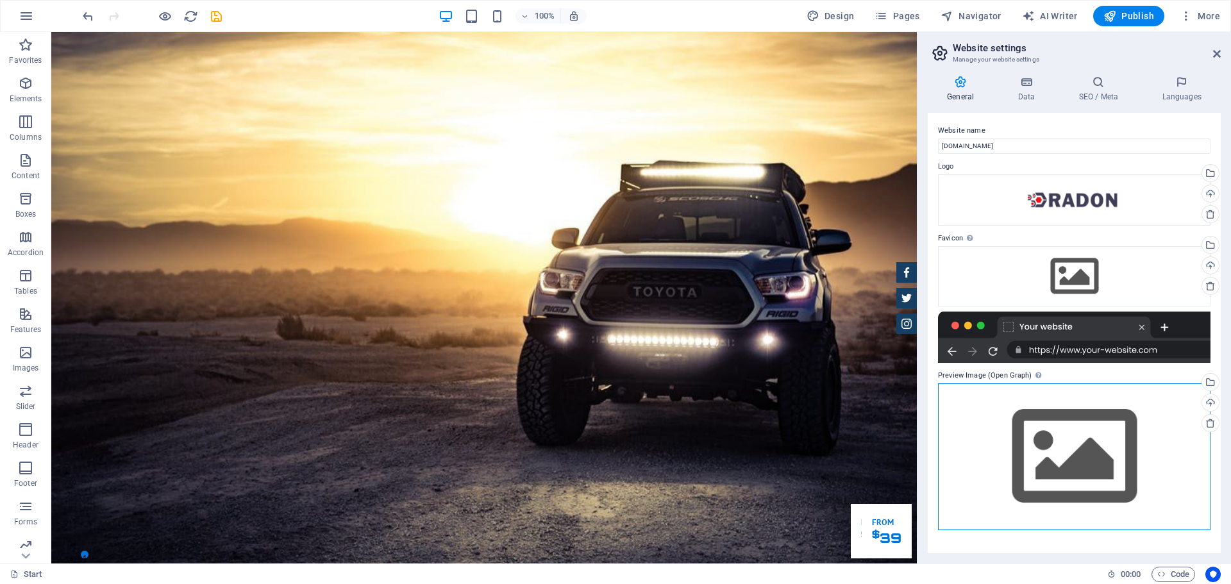
click at [1031, 439] on div "Drag files here, click to choose files or select files from Files or our free s…" at bounding box center [1074, 457] width 273 height 147
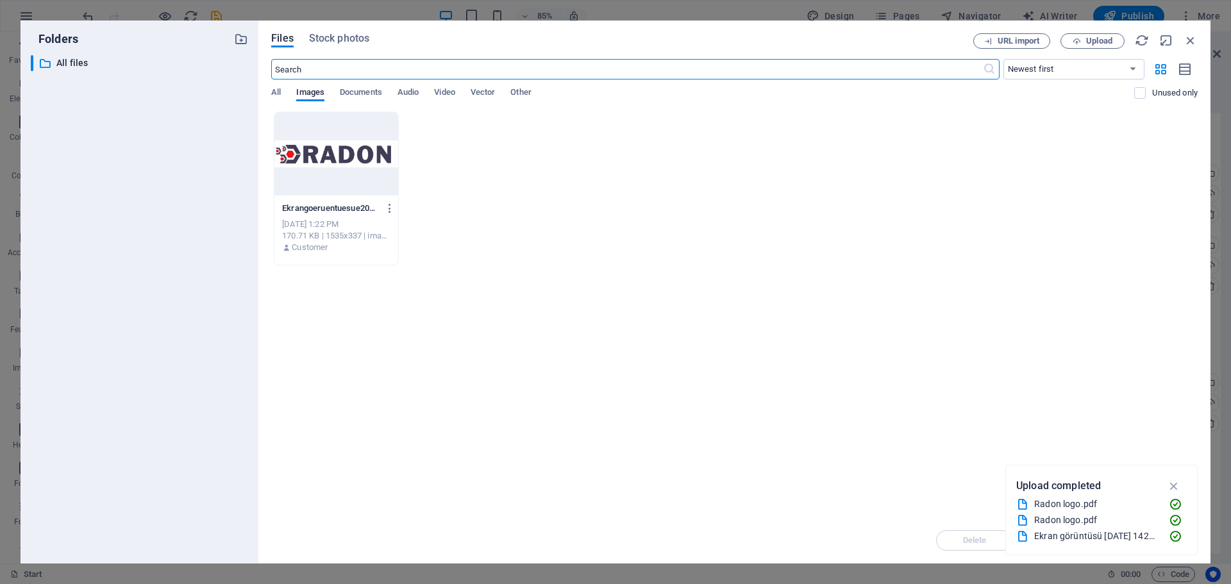
click at [342, 169] on div at bounding box center [336, 153] width 124 height 83
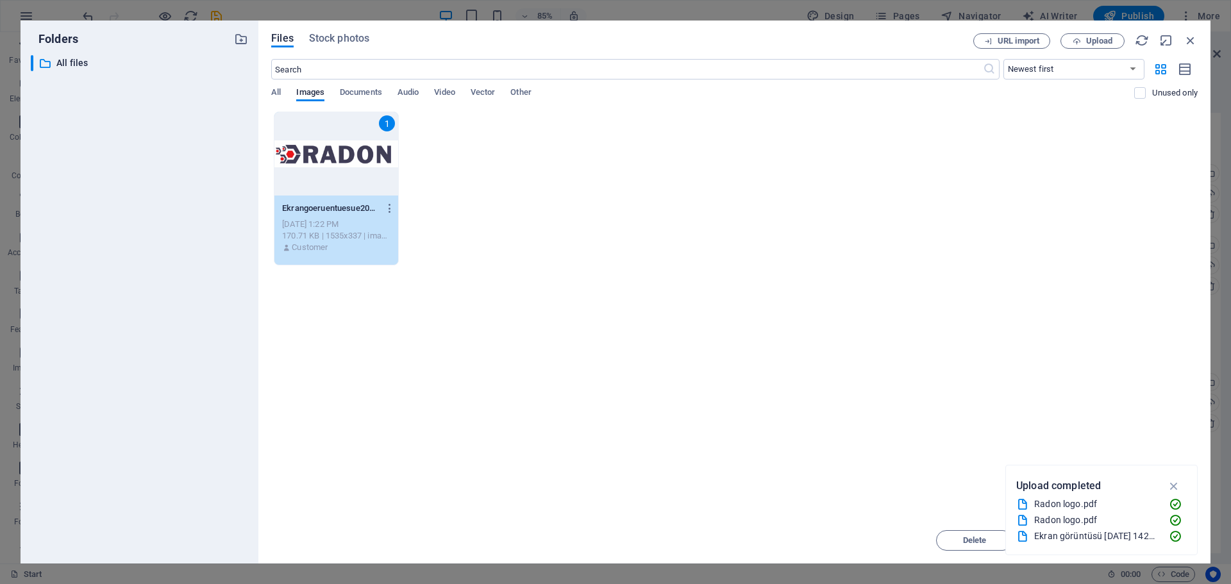
click at [342, 169] on div "1" at bounding box center [336, 153] width 124 height 83
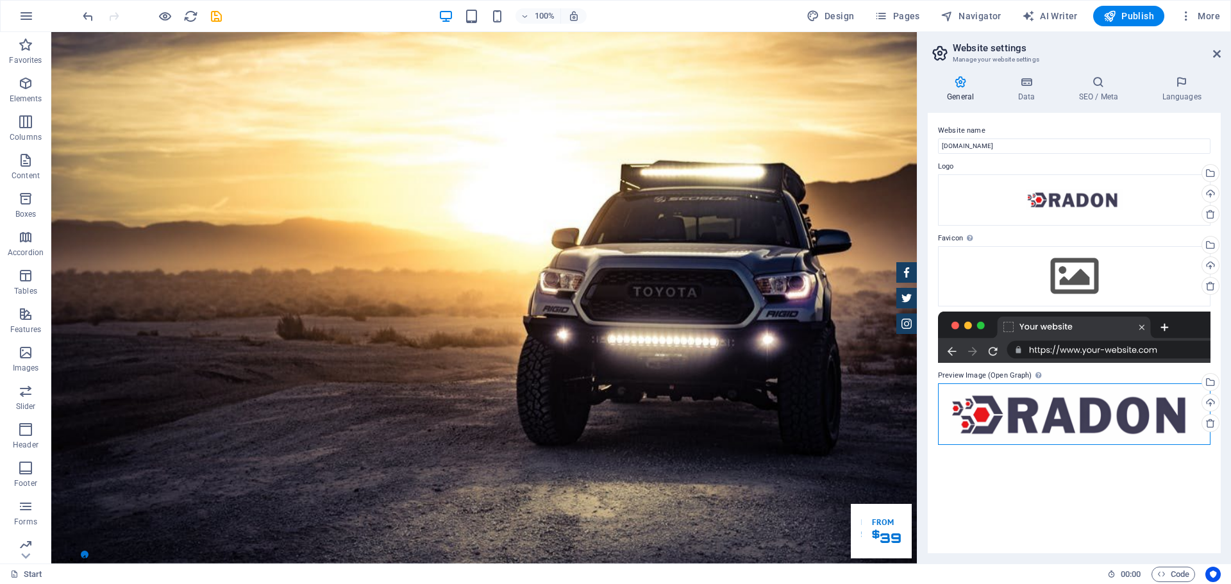
click at [1159, 412] on div "Drag files here, click to choose files or select files from Files or our free s…" at bounding box center [1074, 415] width 273 height 62
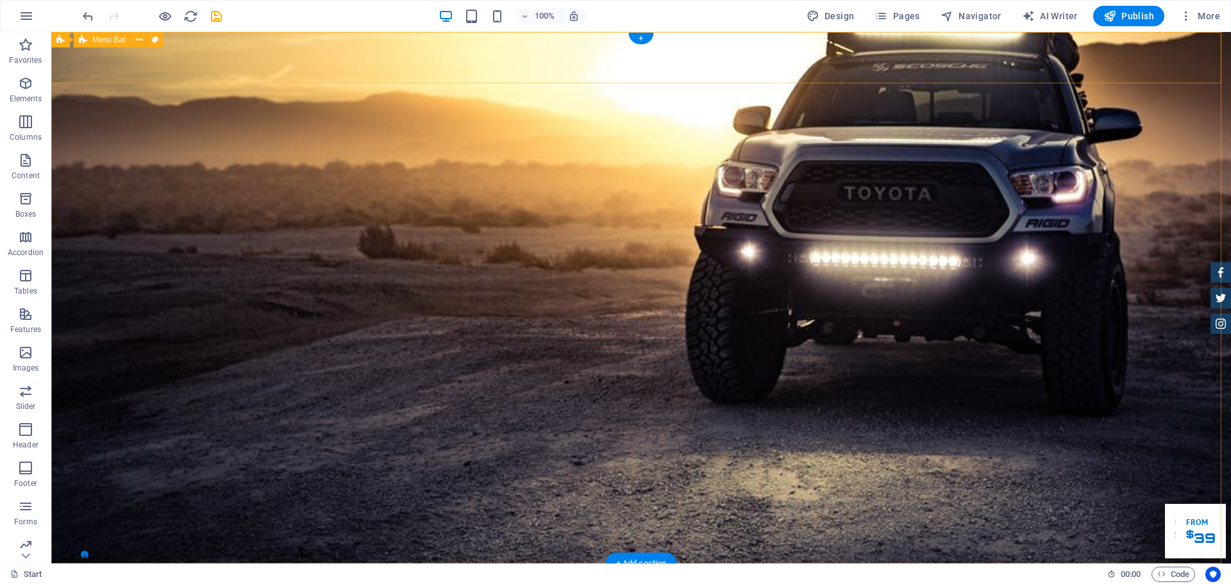
click at [374, 574] on div at bounding box center [641, 589] width 605 height 31
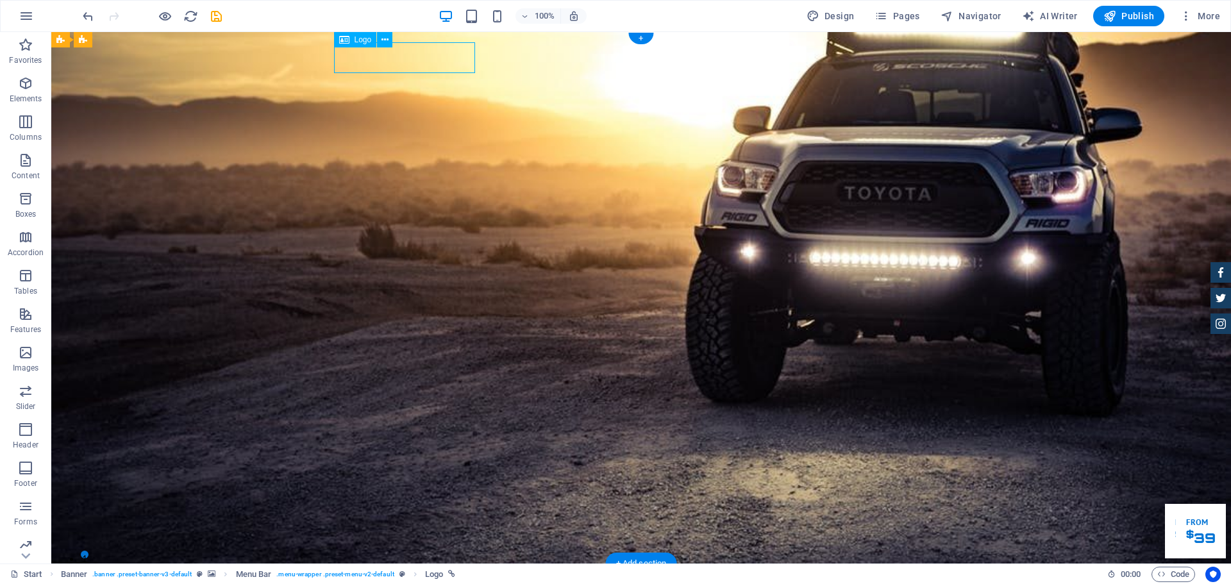
click at [374, 574] on div at bounding box center [641, 589] width 605 height 31
select select "px"
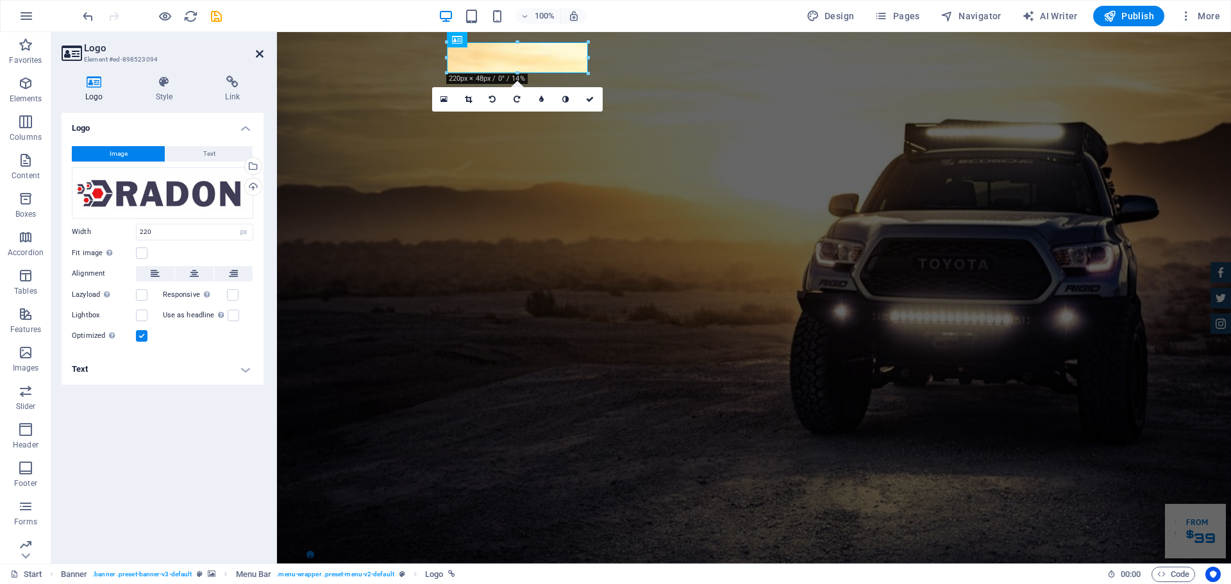
click at [258, 52] on icon at bounding box center [260, 54] width 8 height 10
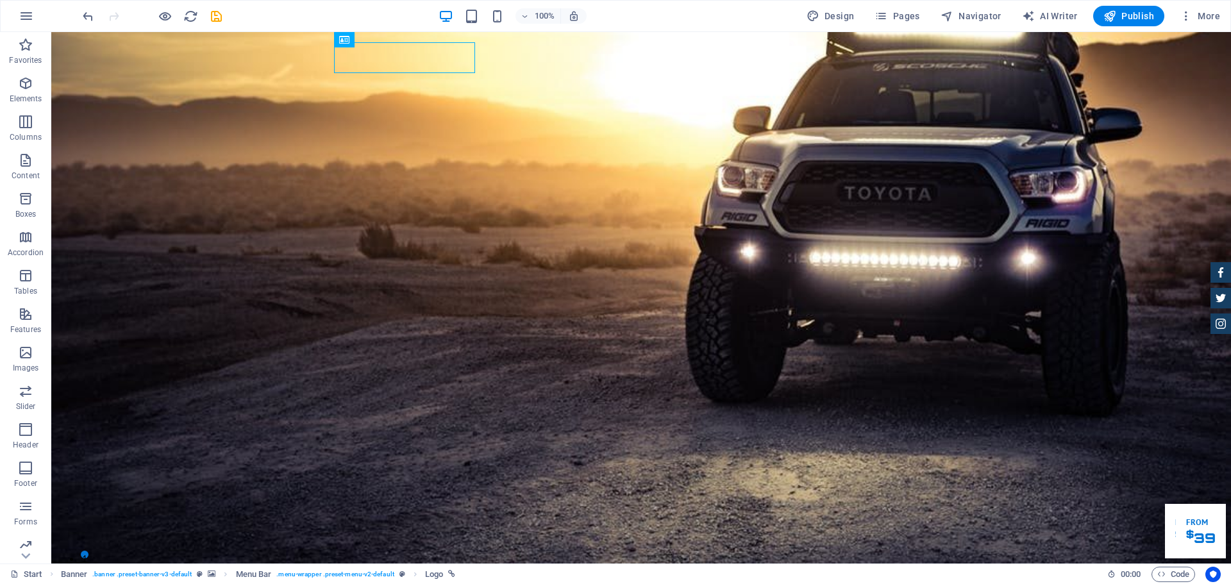
click at [377, 17] on div "100% Design Pages Navigator AI Writer Publish More" at bounding box center [652, 16] width 1145 height 21
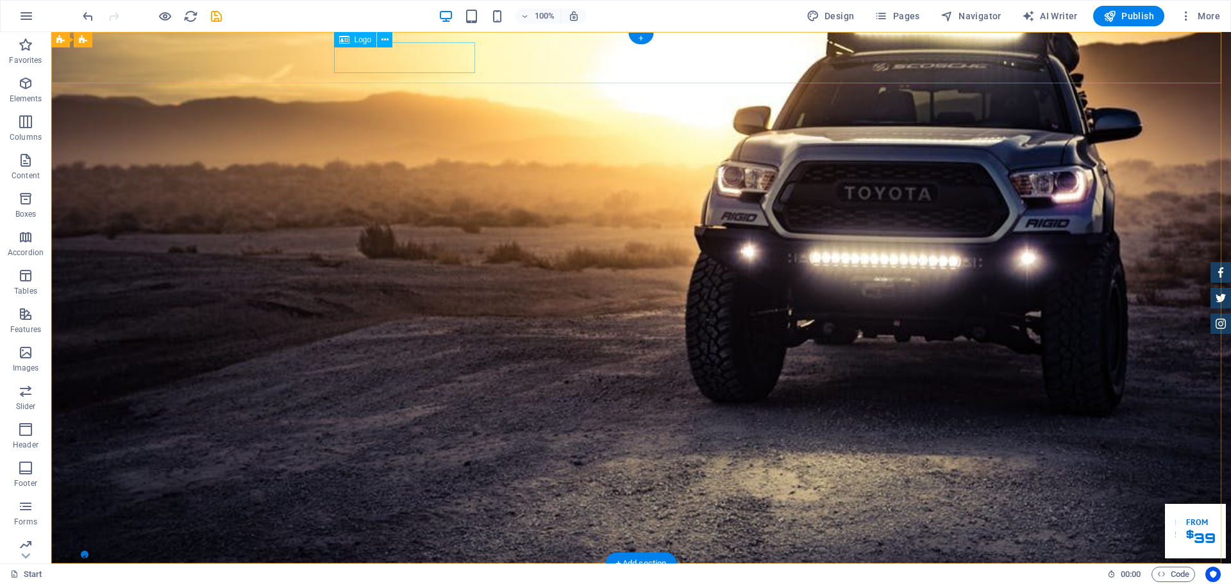
click at [380, 574] on div at bounding box center [641, 589] width 605 height 31
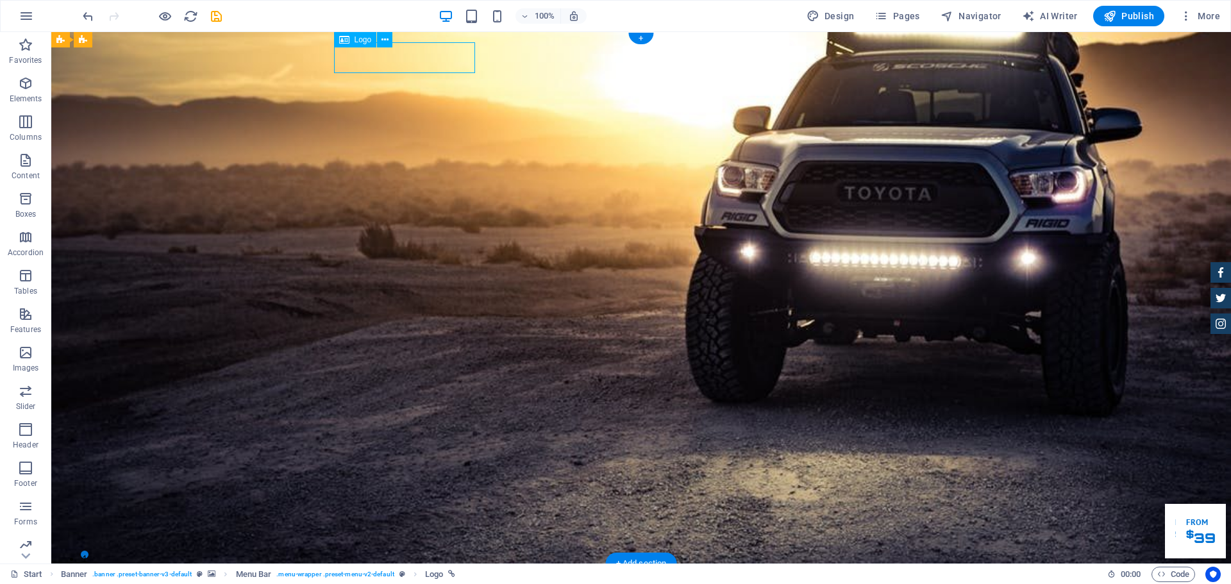
click at [380, 574] on div at bounding box center [641, 589] width 605 height 31
select select "px"
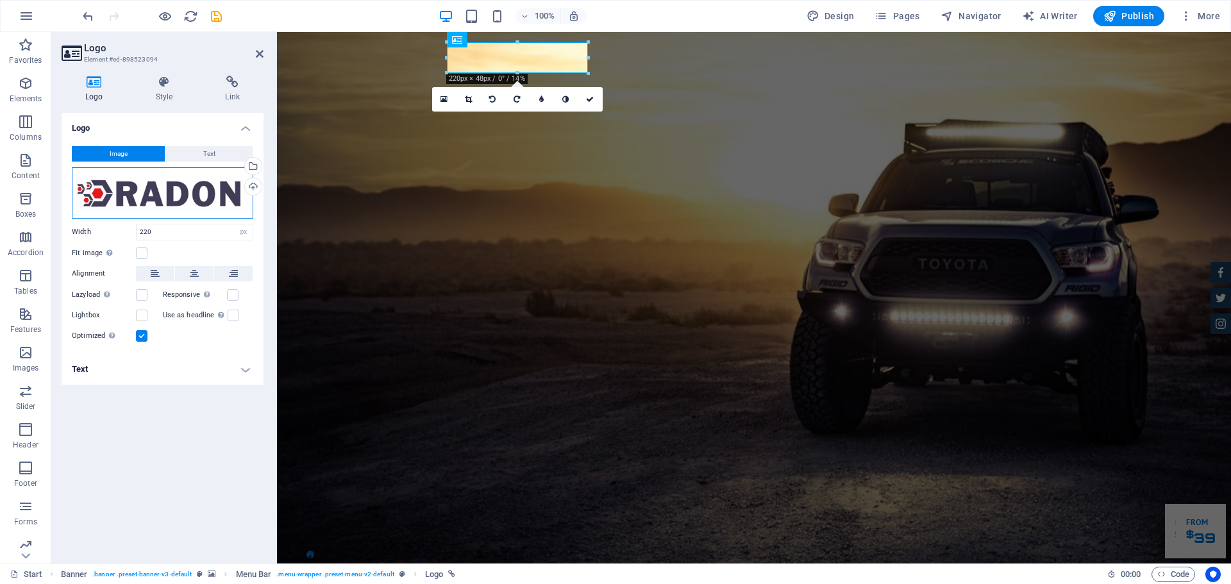
click at [129, 203] on div "Drag files here, click to choose files or select files from Files or our free s…" at bounding box center [162, 192] width 181 height 51
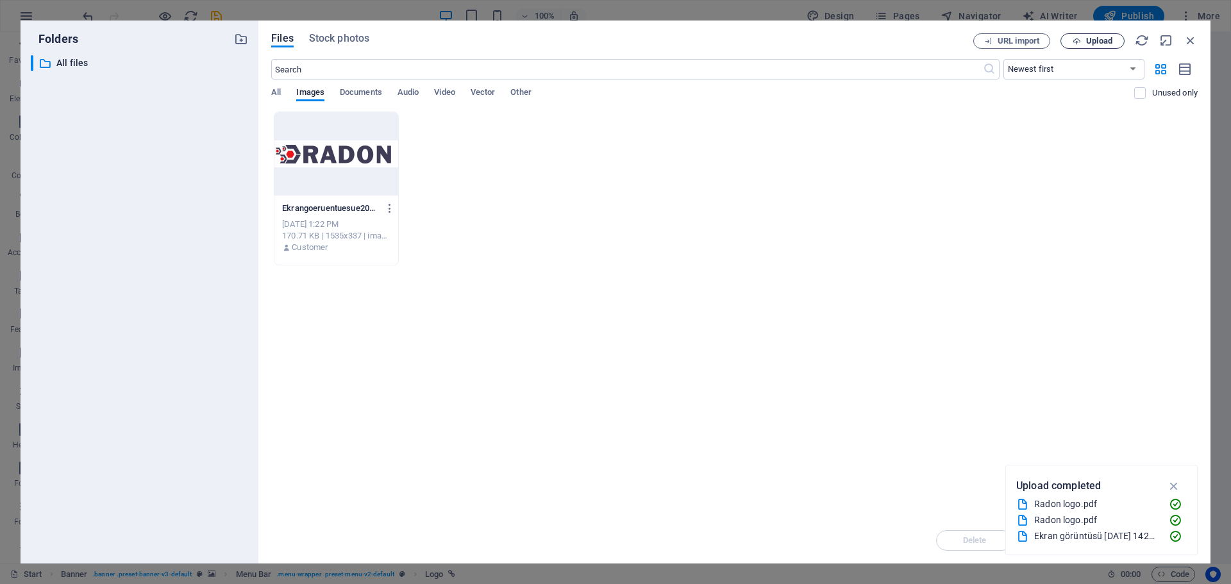
click at [1068, 42] on span "Upload" at bounding box center [1092, 41] width 53 height 8
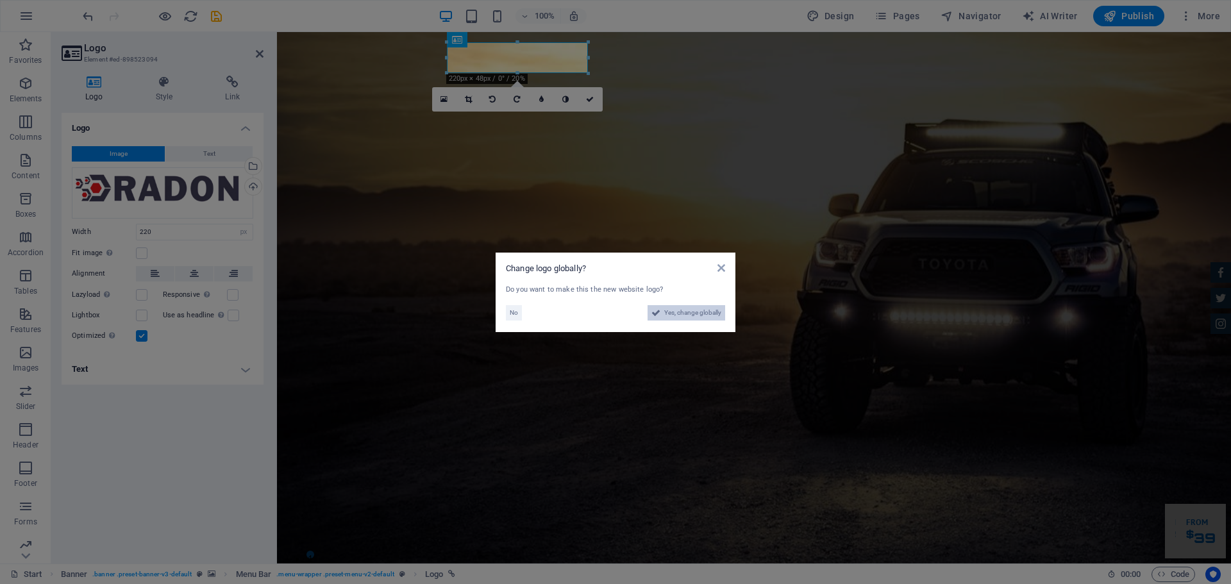
click at [682, 307] on span "Yes, change globally" at bounding box center [692, 312] width 57 height 15
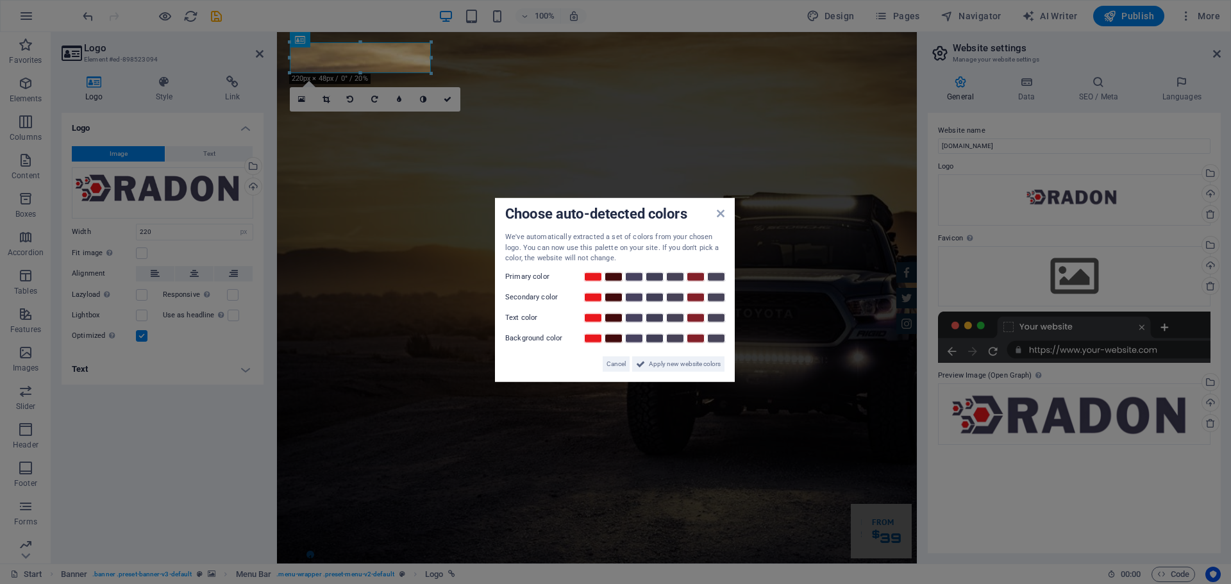
drag, startPoint x: 591, startPoint y: 221, endPoint x: 591, endPoint y: 312, distance: 91.1
click at [591, 312] on div "Choose auto-detected colors We've automatically extracted a set of colors from …" at bounding box center [615, 290] width 240 height 184
click at [639, 279] on link at bounding box center [634, 278] width 19 height 10
click at [616, 301] on link at bounding box center [613, 298] width 19 height 10
click at [691, 297] on link at bounding box center [695, 298] width 19 height 10
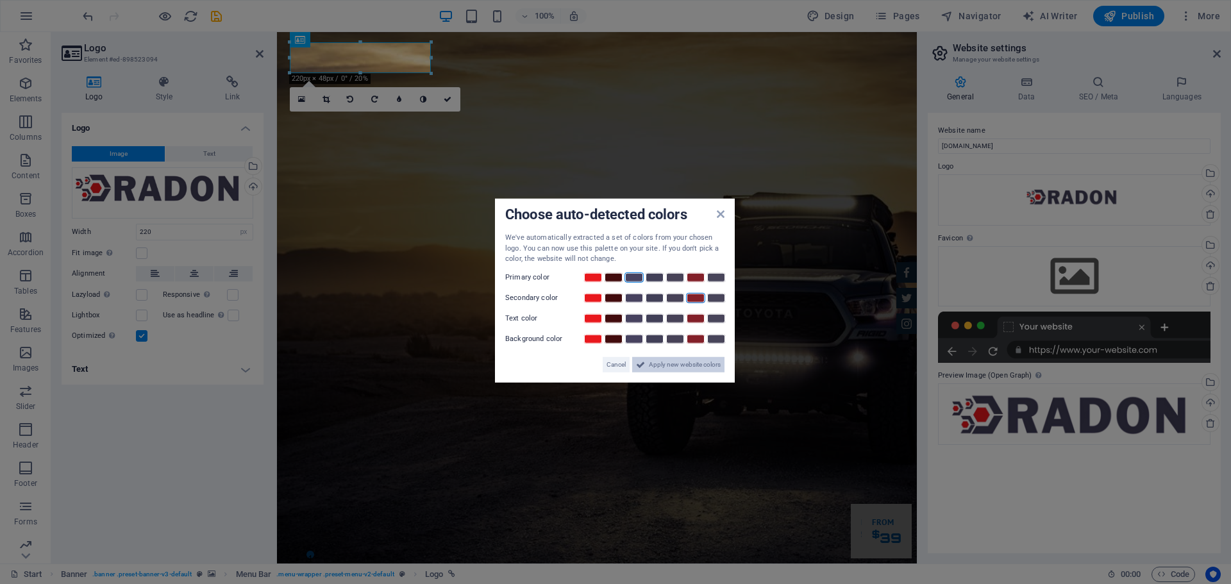
click at [670, 365] on span "Apply new website colors" at bounding box center [685, 364] width 72 height 15
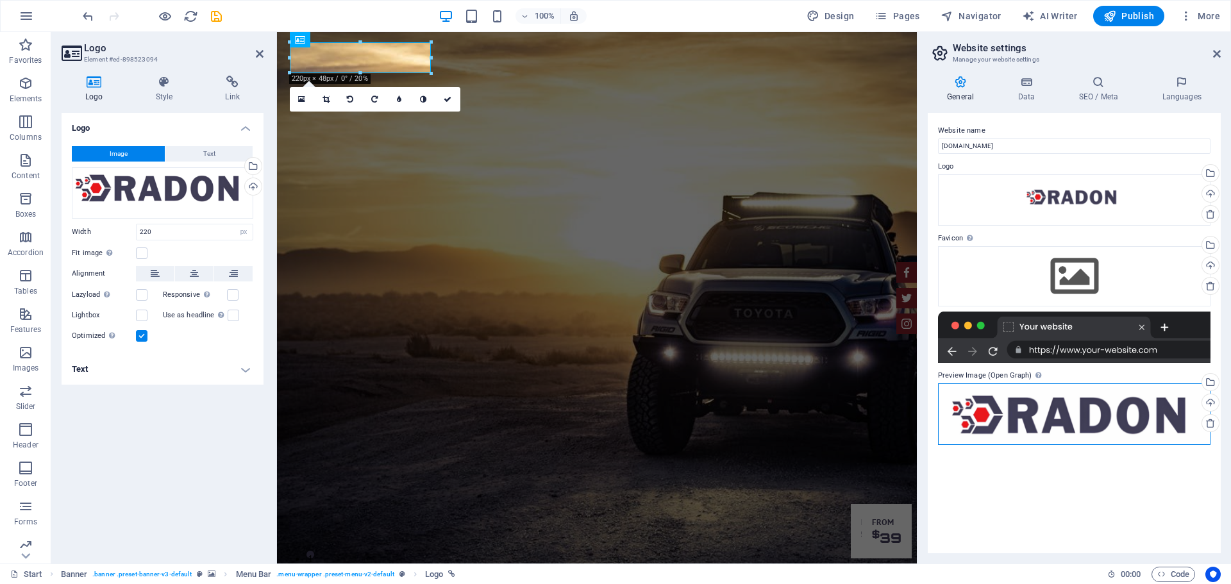
drag, startPoint x: 1175, startPoint y: 400, endPoint x: 1163, endPoint y: 387, distance: 16.8
click at [1163, 387] on div "Drag files here, click to choose files or select files from Files or our free s…" at bounding box center [1074, 415] width 273 height 62
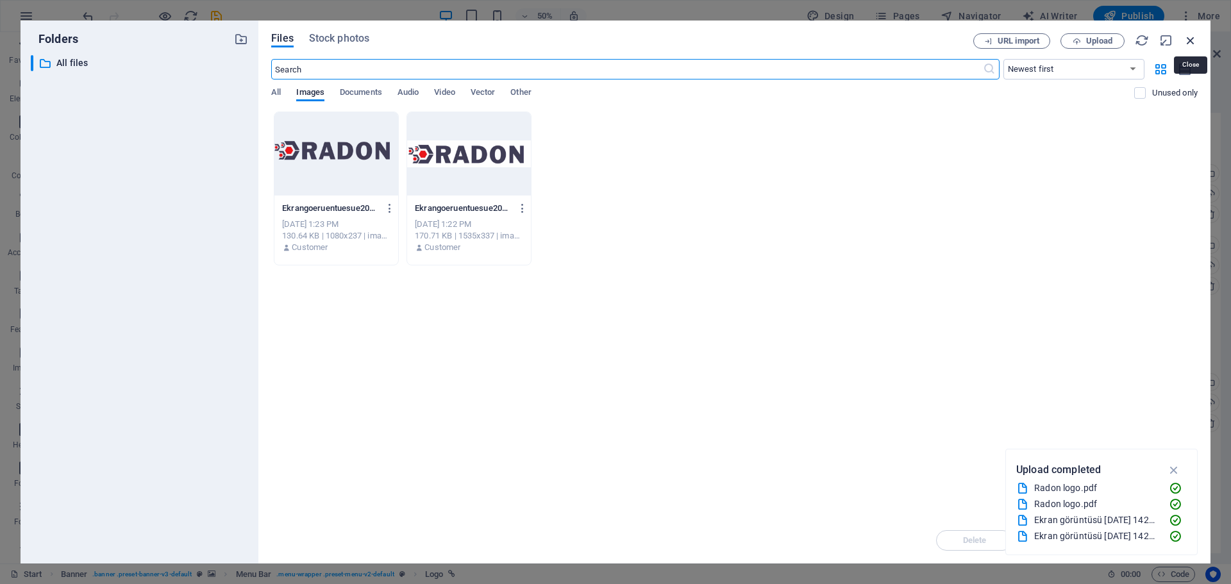
click at [1192, 40] on icon "button" at bounding box center [1191, 40] width 14 height 14
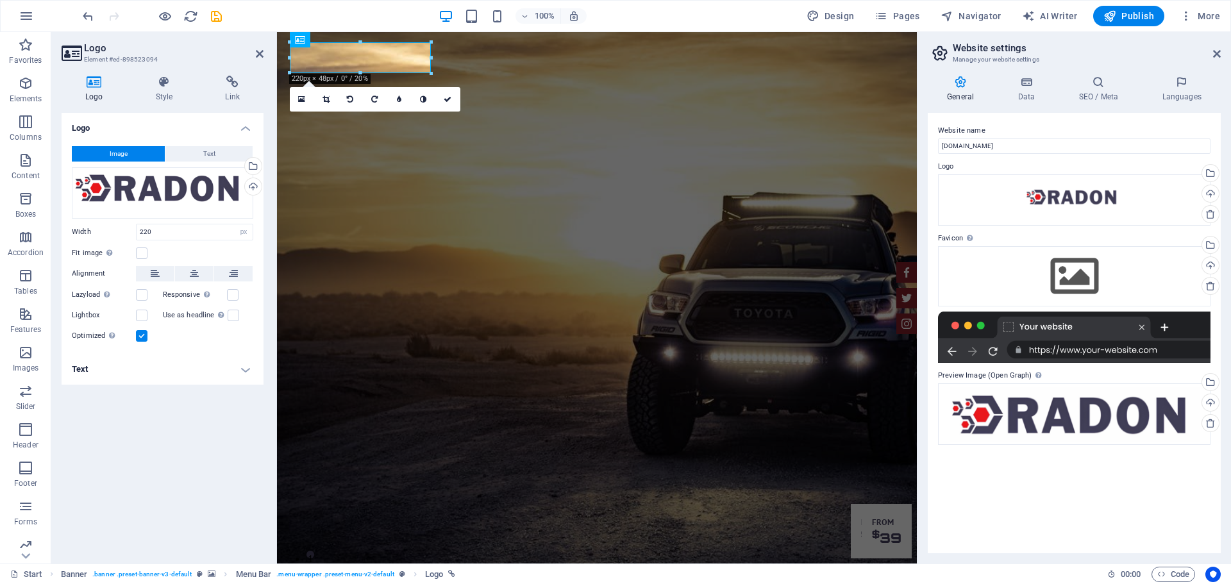
click at [1016, 329] on div at bounding box center [1074, 337] width 273 height 51
click at [1009, 330] on div at bounding box center [1074, 337] width 273 height 51
drag, startPoint x: 999, startPoint y: 375, endPoint x: 1007, endPoint y: 374, distance: 9.1
click at [1000, 375] on label "Preview Image (Open Graph) This image will be shown when the website is shared …" at bounding box center [1074, 375] width 273 height 15
click at [1011, 327] on div at bounding box center [1074, 337] width 273 height 51
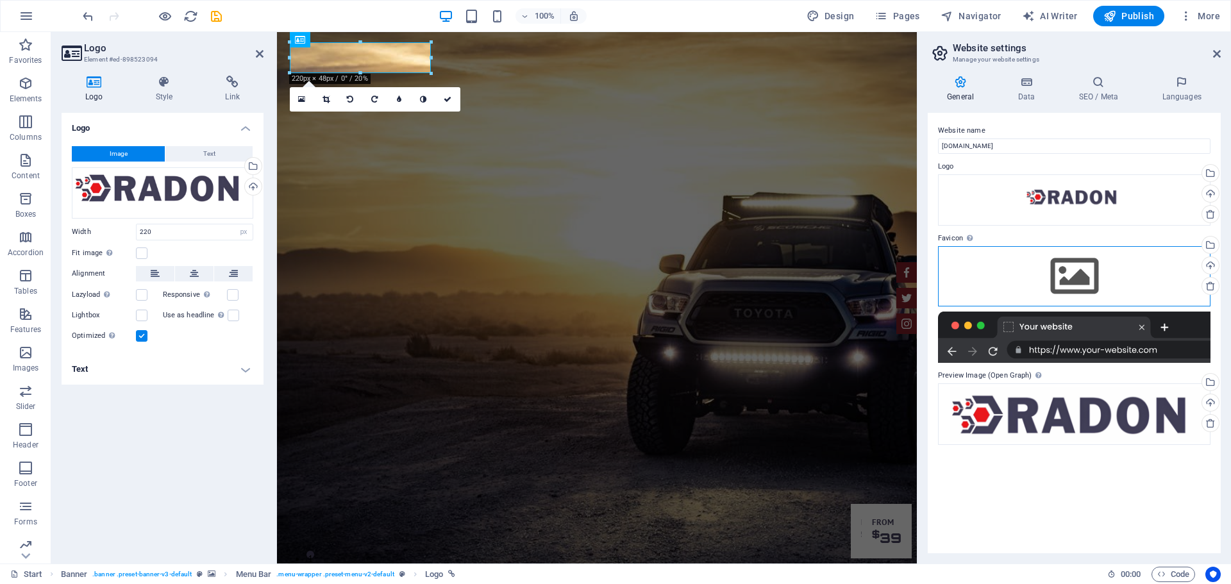
click at [1068, 255] on div "Drag files here, click to choose files or select files from Files or our free s…" at bounding box center [1074, 276] width 273 height 60
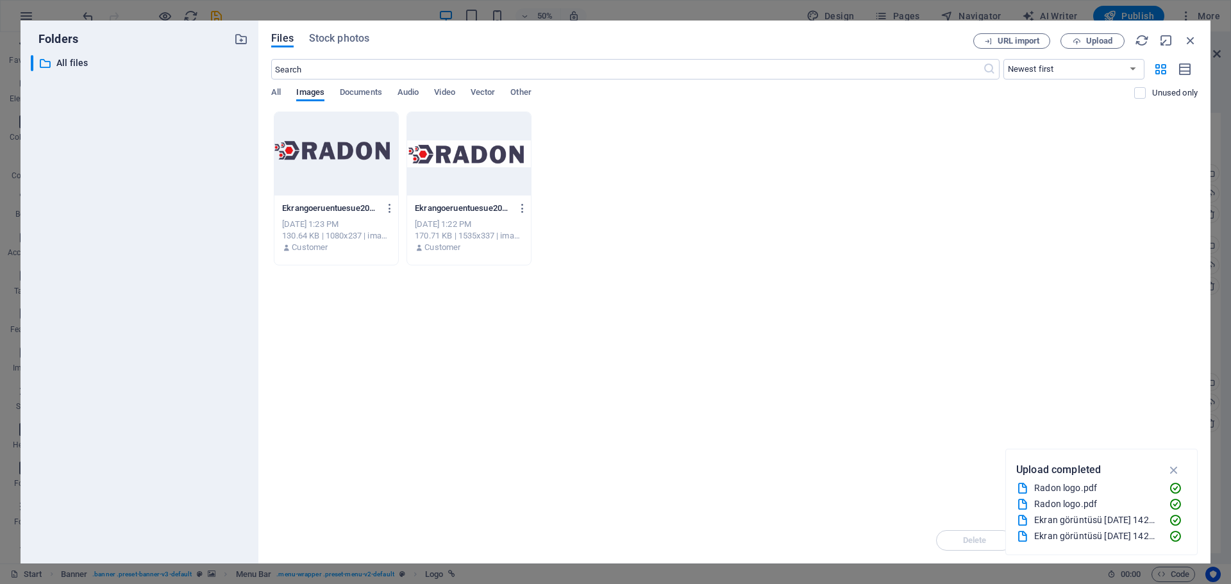
click at [466, 164] on div at bounding box center [469, 153] width 124 height 83
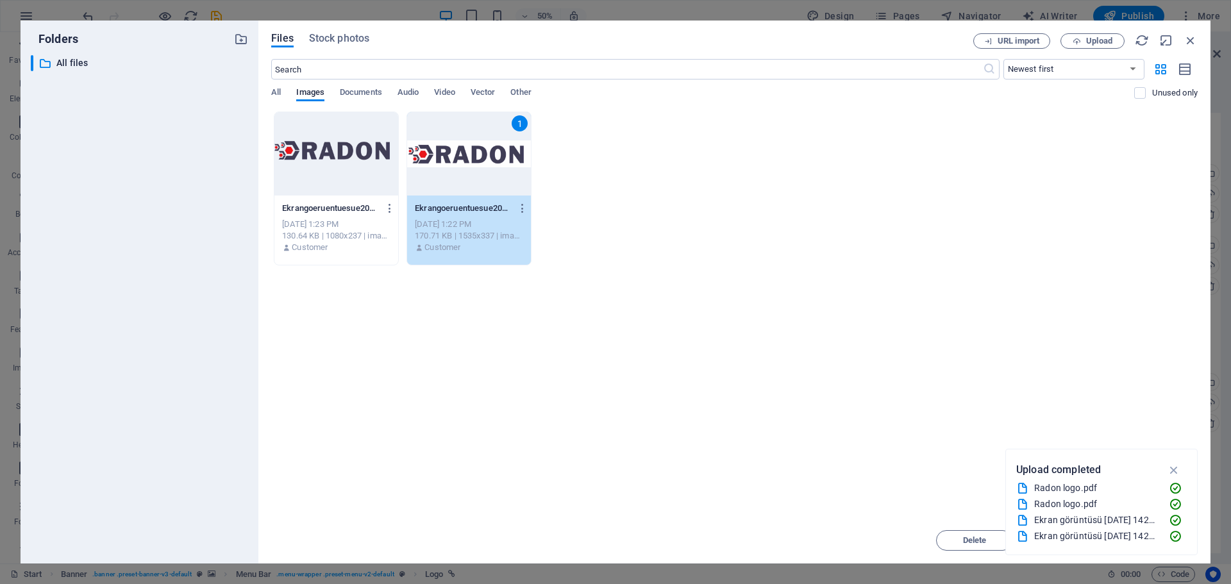
click at [361, 158] on div at bounding box center [336, 153] width 124 height 83
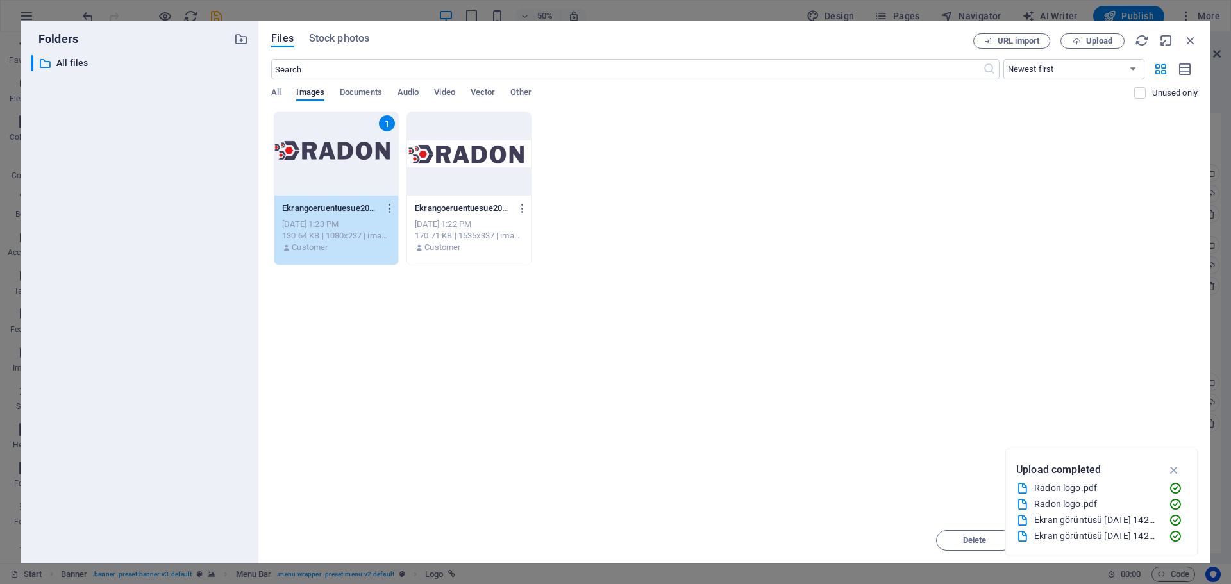
drag, startPoint x: 361, startPoint y: 158, endPoint x: 428, endPoint y: 172, distance: 68.0
click at [361, 158] on div "1" at bounding box center [336, 153] width 124 height 83
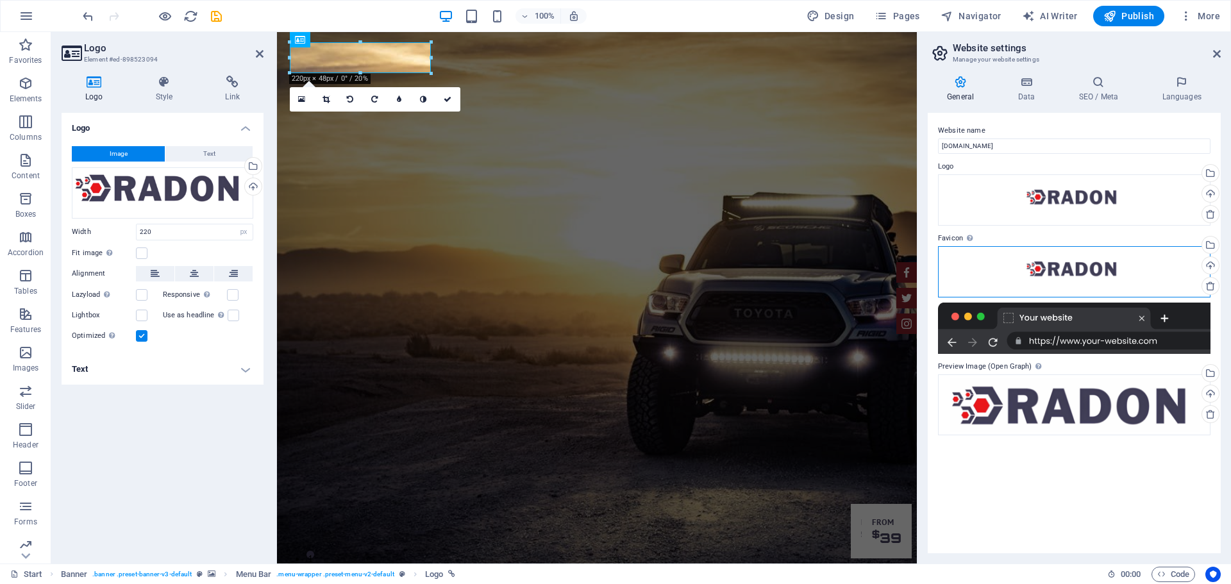
click at [1029, 260] on div "Drag files here, click to choose files or select files from Files or our free s…" at bounding box center [1074, 271] width 273 height 51
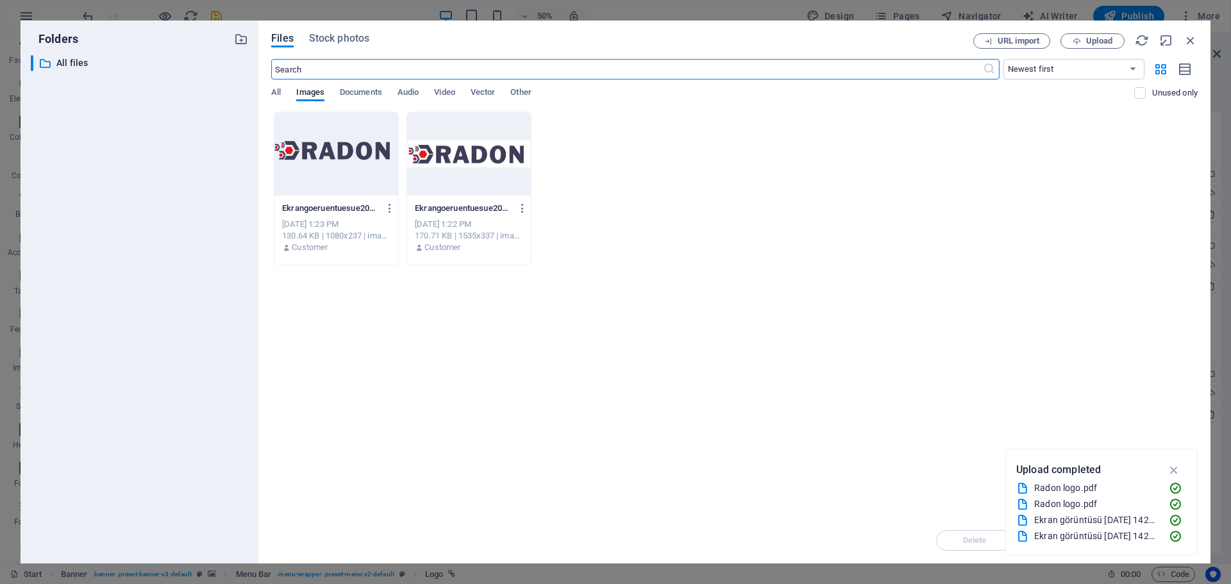
click at [465, 151] on div at bounding box center [469, 153] width 124 height 83
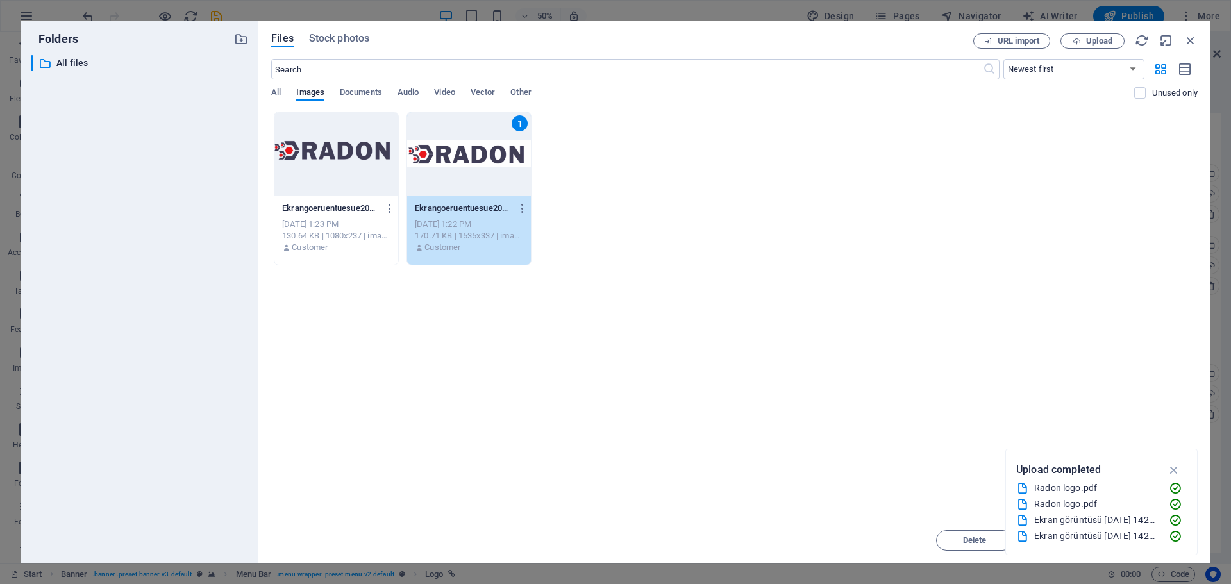
click at [465, 151] on div "1" at bounding box center [469, 153] width 124 height 83
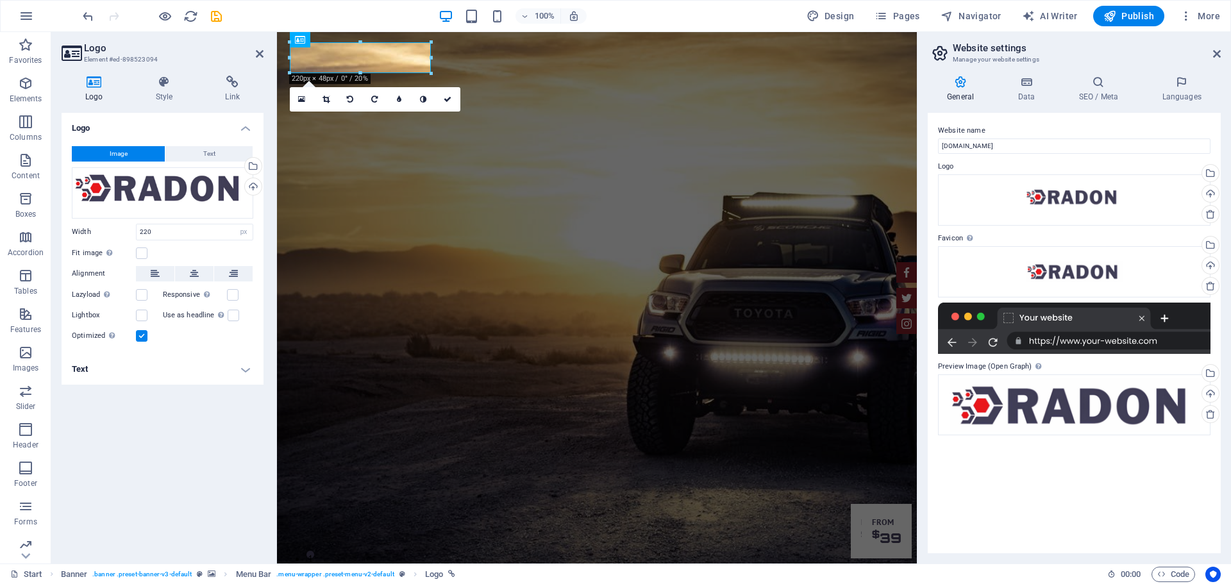
click at [1077, 232] on label "Favicon Set the favicon of your website here. A favicon is a small icon shown i…" at bounding box center [1074, 238] width 273 height 15
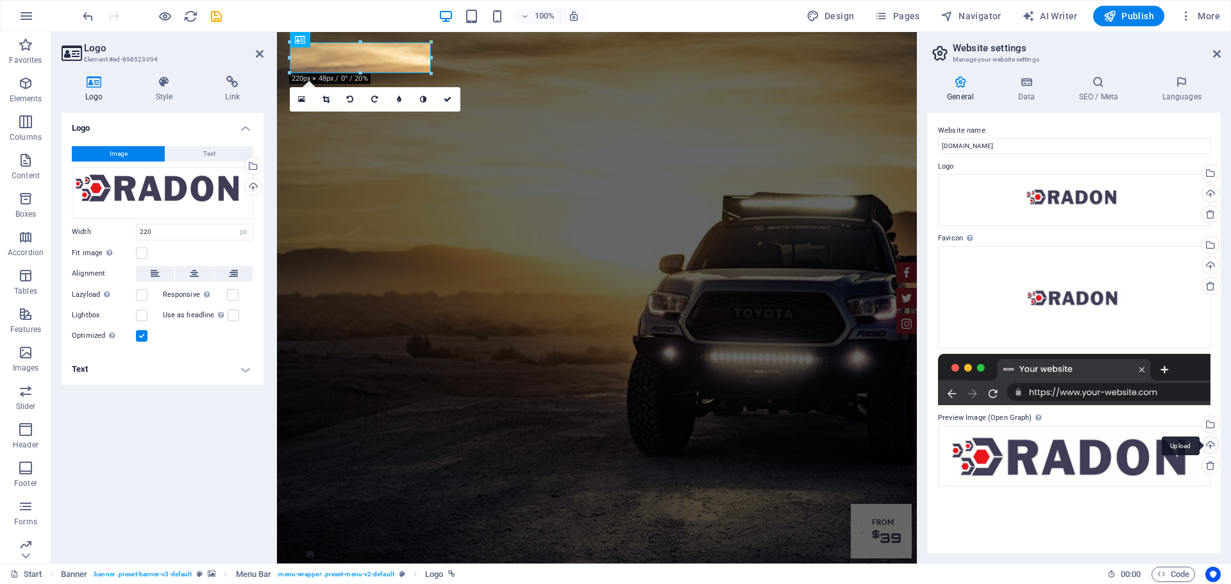
click at [1211, 447] on div "Upload" at bounding box center [1209, 446] width 19 height 19
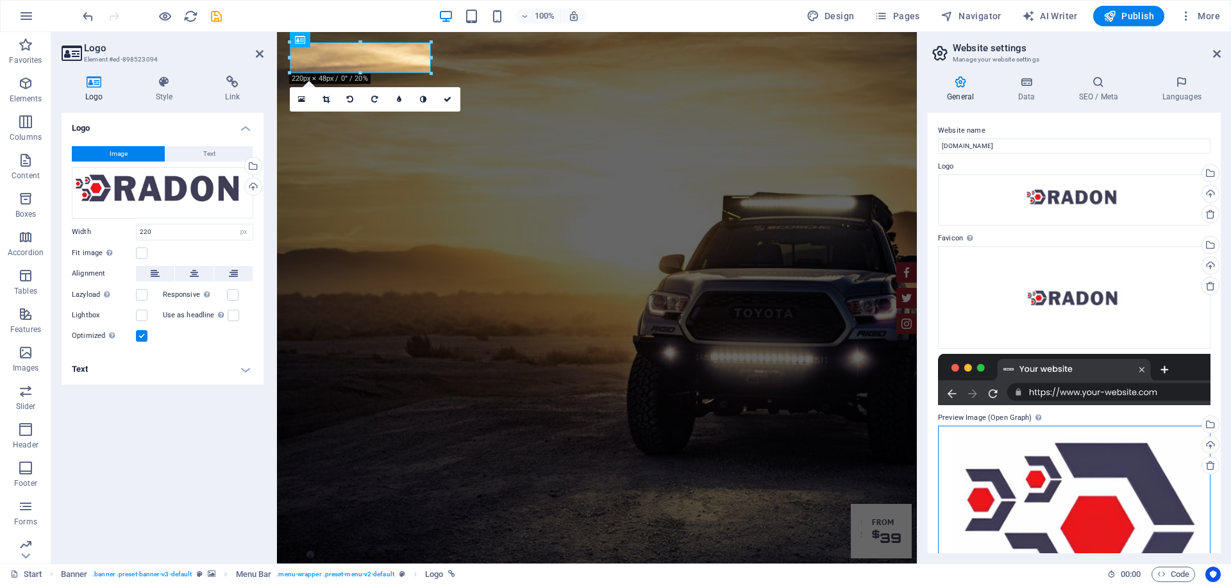
click at [1111, 490] on div "Drag files here, click to choose files or select files from Files or our free s…" at bounding box center [1074, 526] width 273 height 200
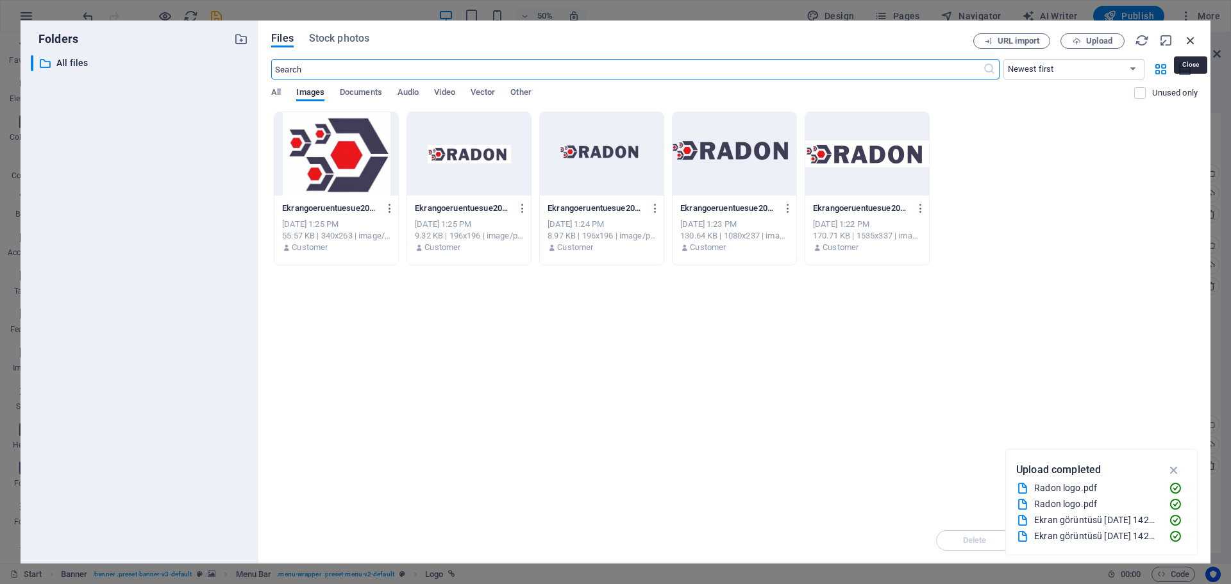
click at [1192, 40] on icon "button" at bounding box center [1191, 40] width 14 height 14
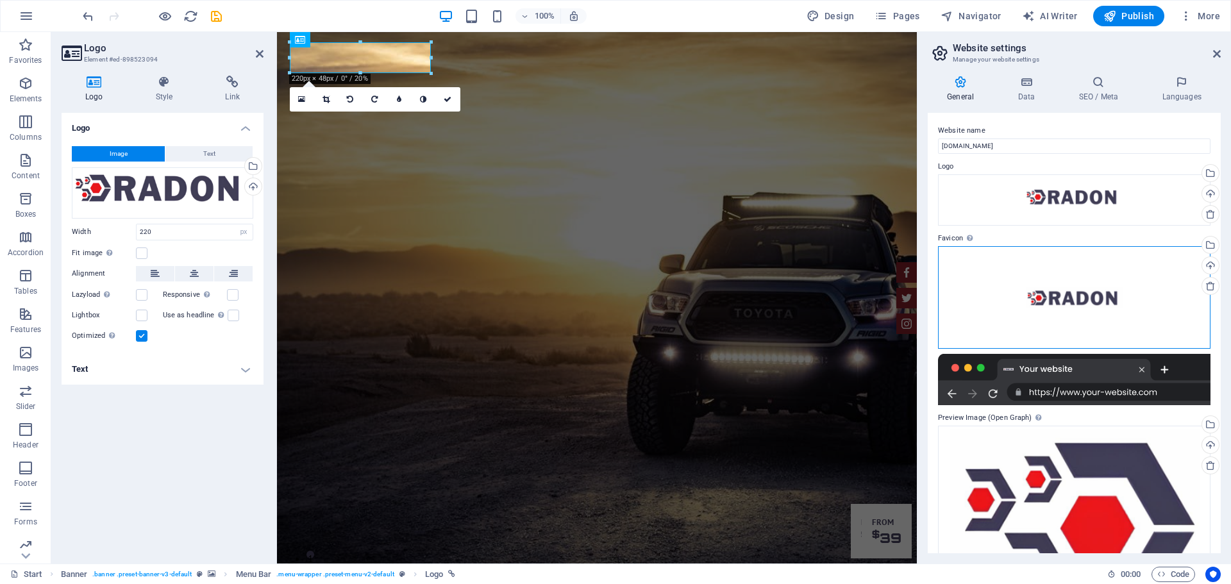
click at [1039, 287] on div "Drag files here, click to choose files or select files from Files or our free s…" at bounding box center [1074, 297] width 273 height 103
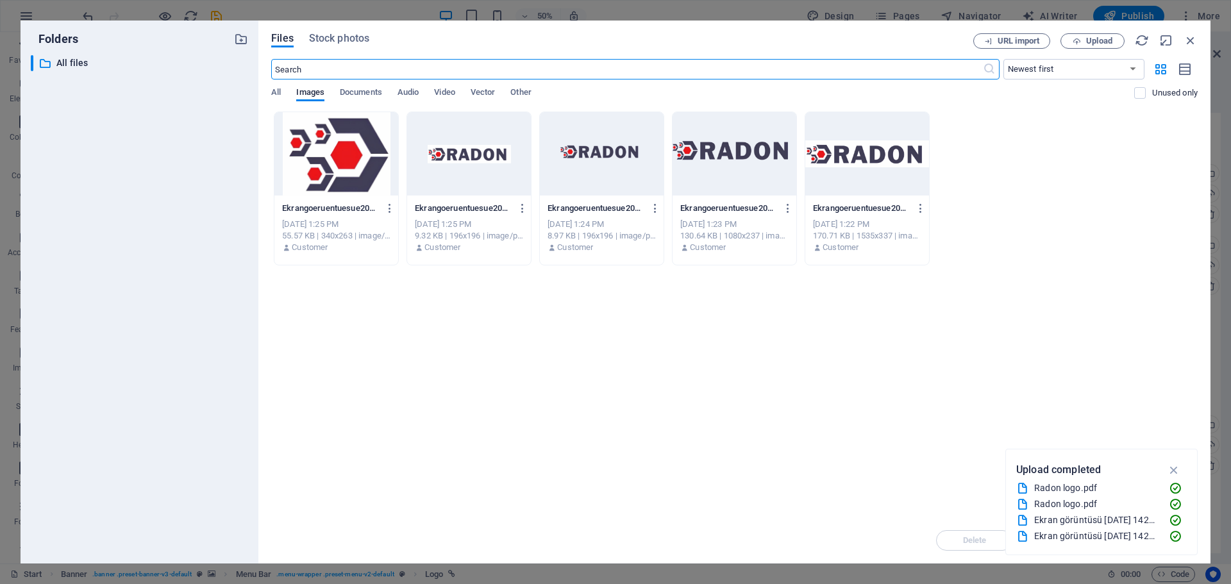
click at [358, 162] on div at bounding box center [336, 153] width 124 height 83
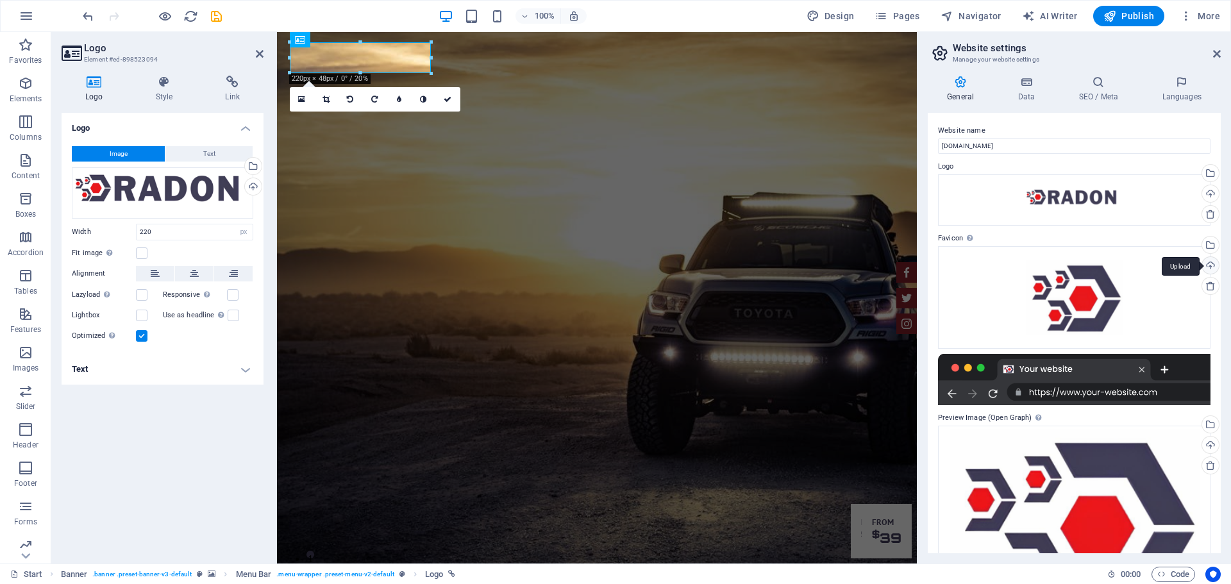
click at [1208, 267] on div "Upload" at bounding box center [1209, 266] width 19 height 19
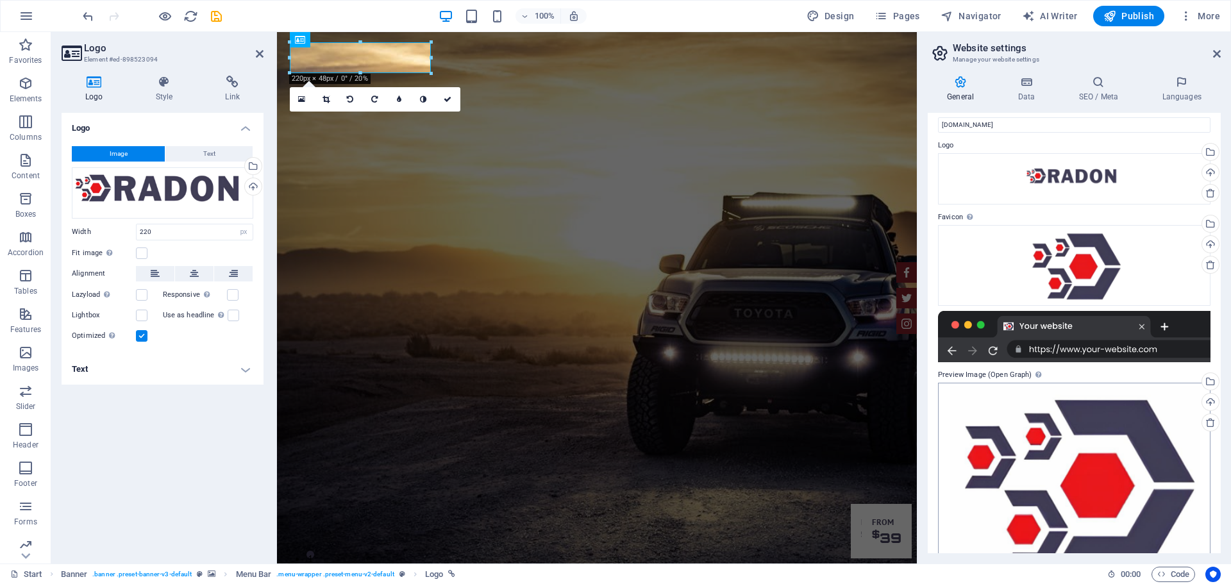
scroll to position [61, 0]
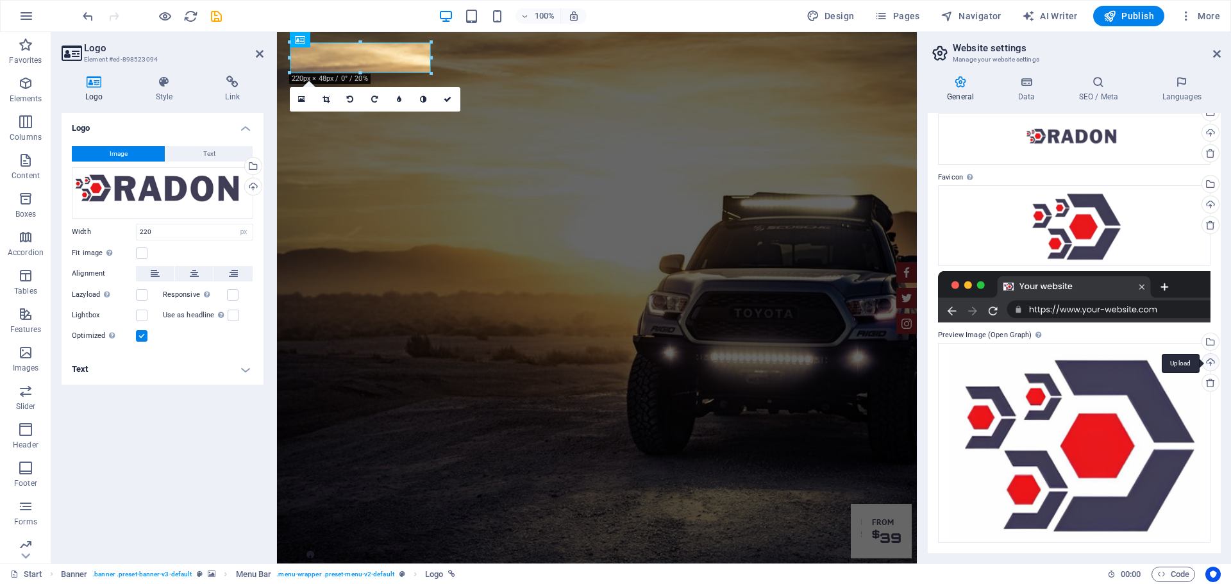
click at [1210, 364] on div "Upload" at bounding box center [1209, 363] width 19 height 19
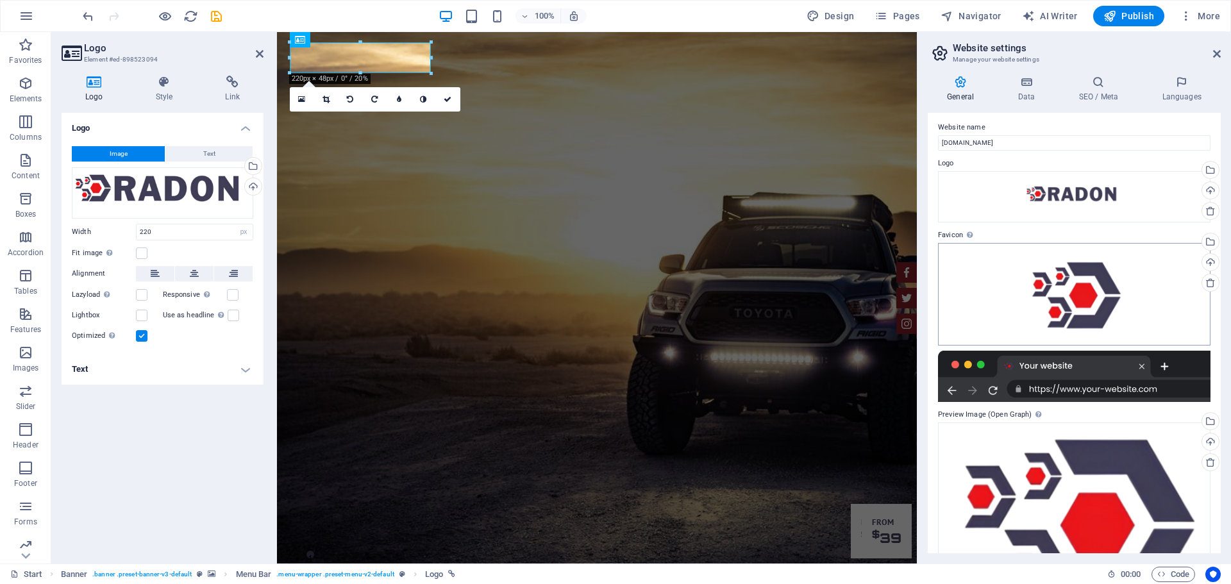
scroll to position [0, 0]
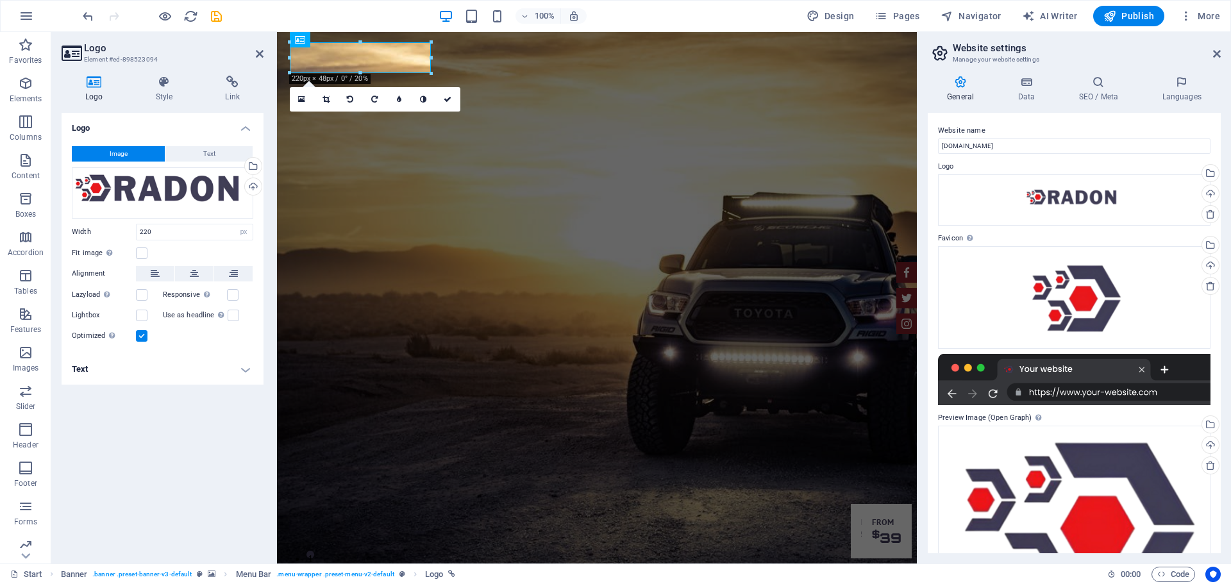
click at [1009, 368] on div at bounding box center [1074, 379] width 273 height 51
click at [1033, 92] on h4 "Data" at bounding box center [1029, 89] width 61 height 27
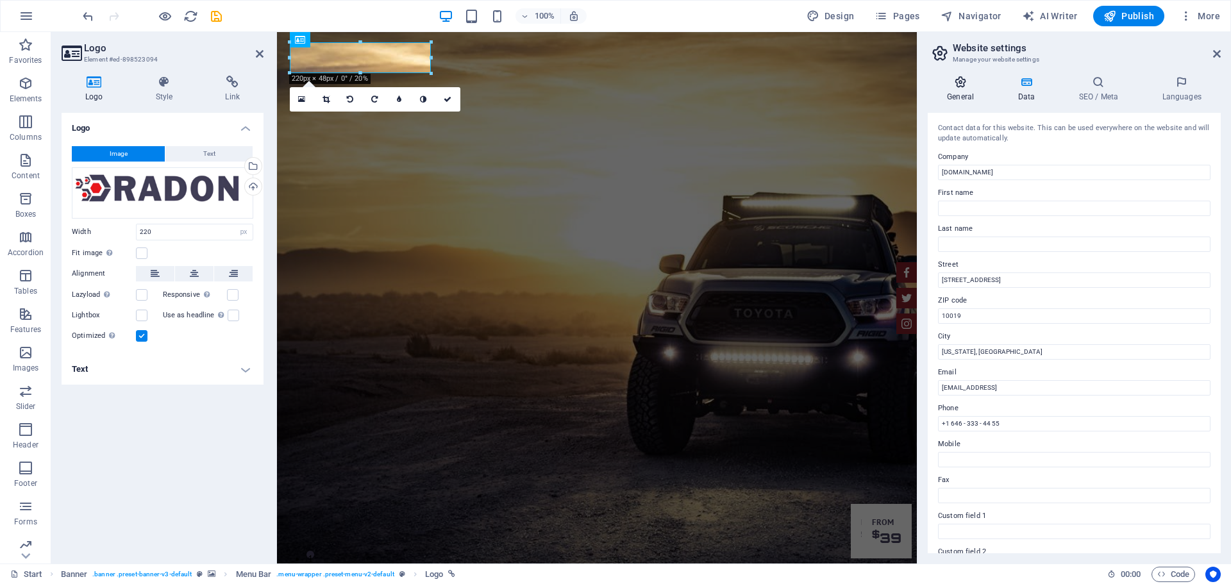
click at [965, 85] on icon at bounding box center [960, 82] width 65 height 13
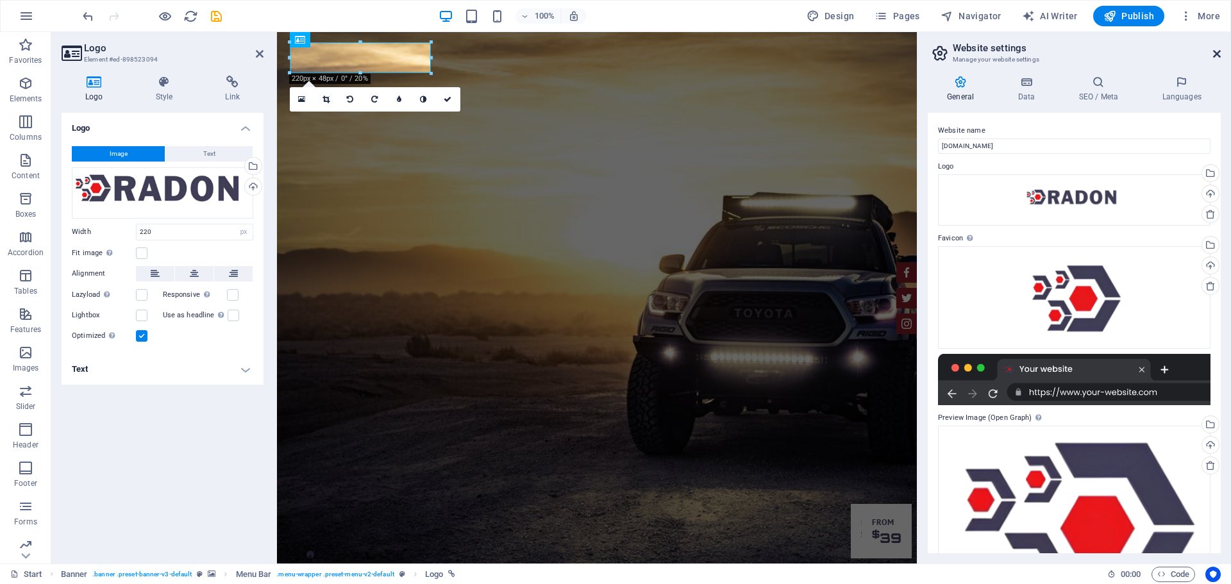
click at [1218, 55] on icon at bounding box center [1217, 54] width 8 height 10
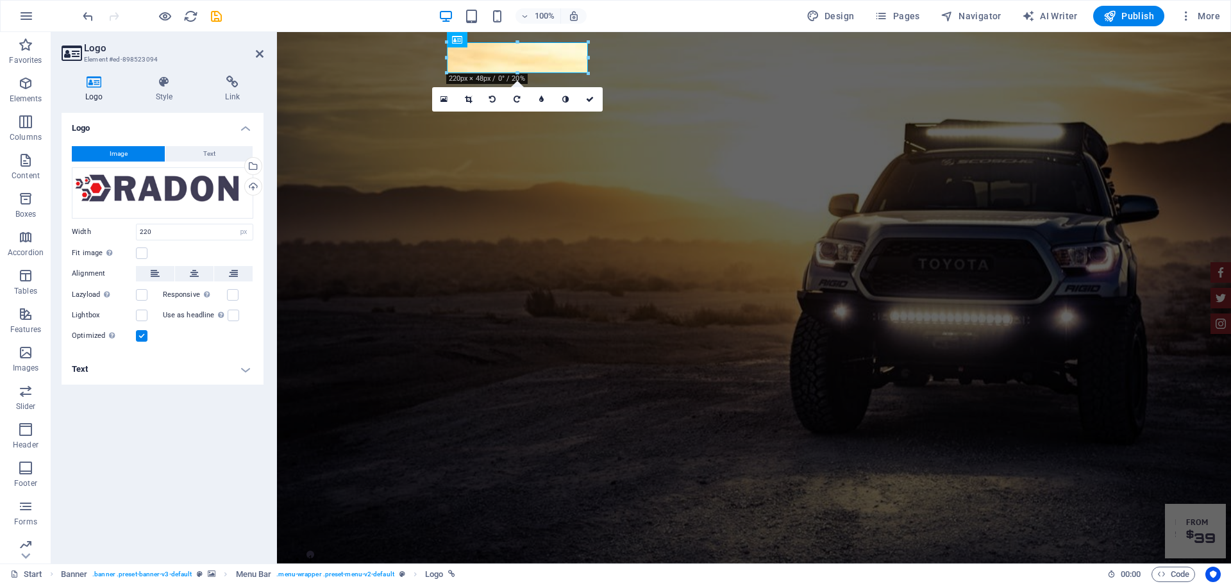
click at [741, 22] on div "100% Design Pages Navigator AI Writer Publish More" at bounding box center [652, 16] width 1145 height 21
click at [543, 100] on icon at bounding box center [541, 100] width 4 height 8
click at [538, 100] on link at bounding box center [532, 99] width 24 height 24
click at [558, 100] on link at bounding box center [566, 99] width 24 height 24
click at [566, 100] on icon at bounding box center [565, 100] width 6 height 8
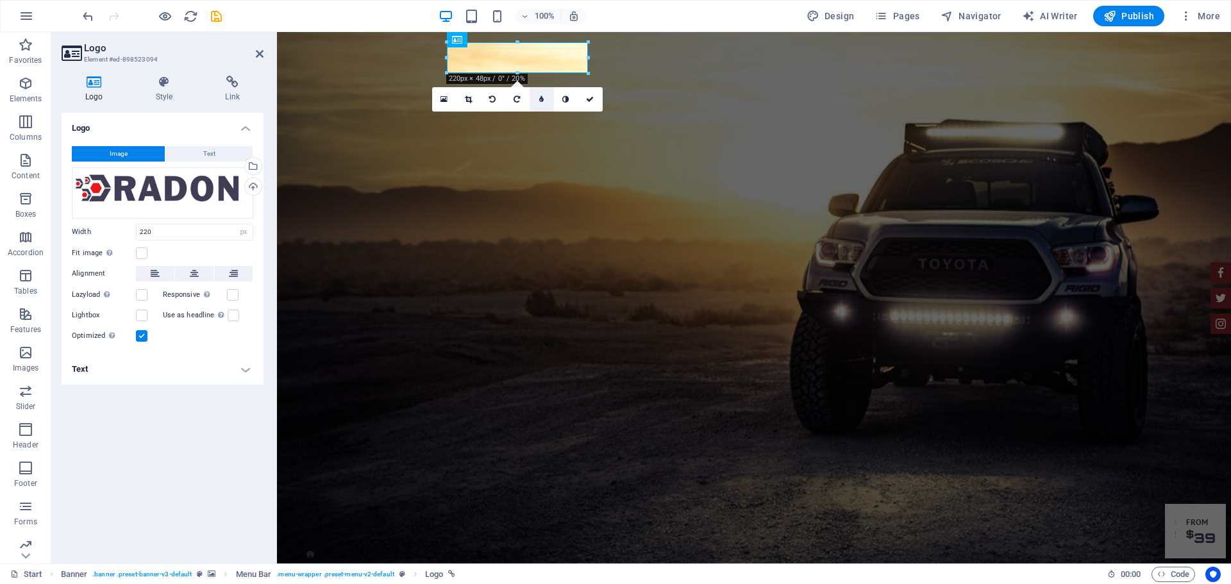
click at [534, 99] on link at bounding box center [542, 99] width 24 height 24
type input "4"
type input "1"
click at [559, 103] on input "1" at bounding box center [553, 99] width 19 height 24
type input "2"
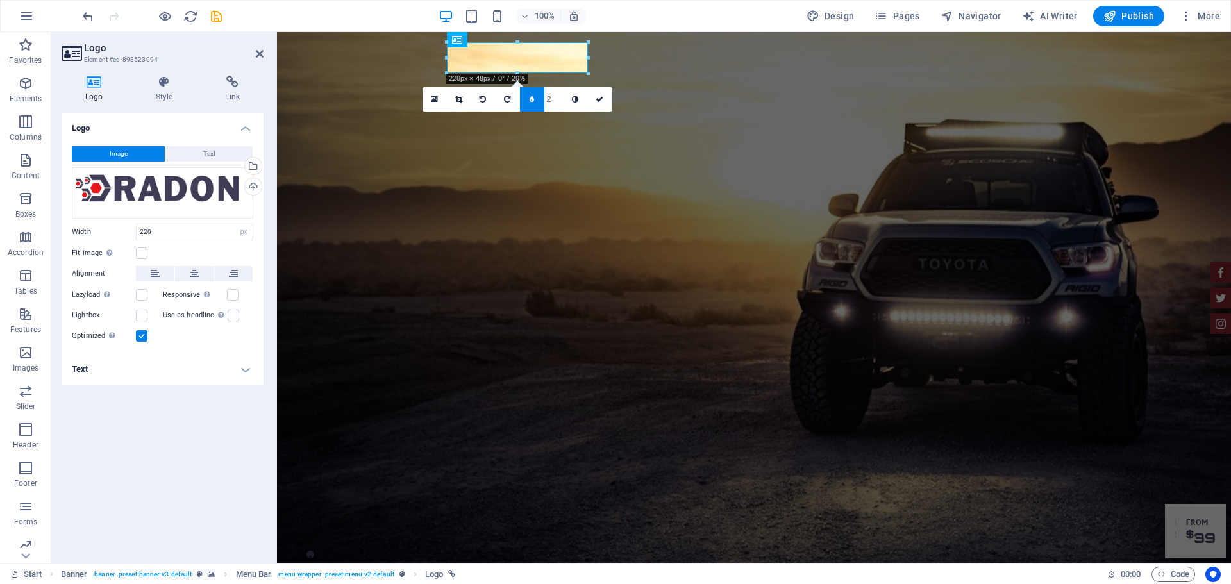
type input "3"
type input "4"
type input "2"
type input "1"
click at [530, 103] on link at bounding box center [532, 99] width 24 height 24
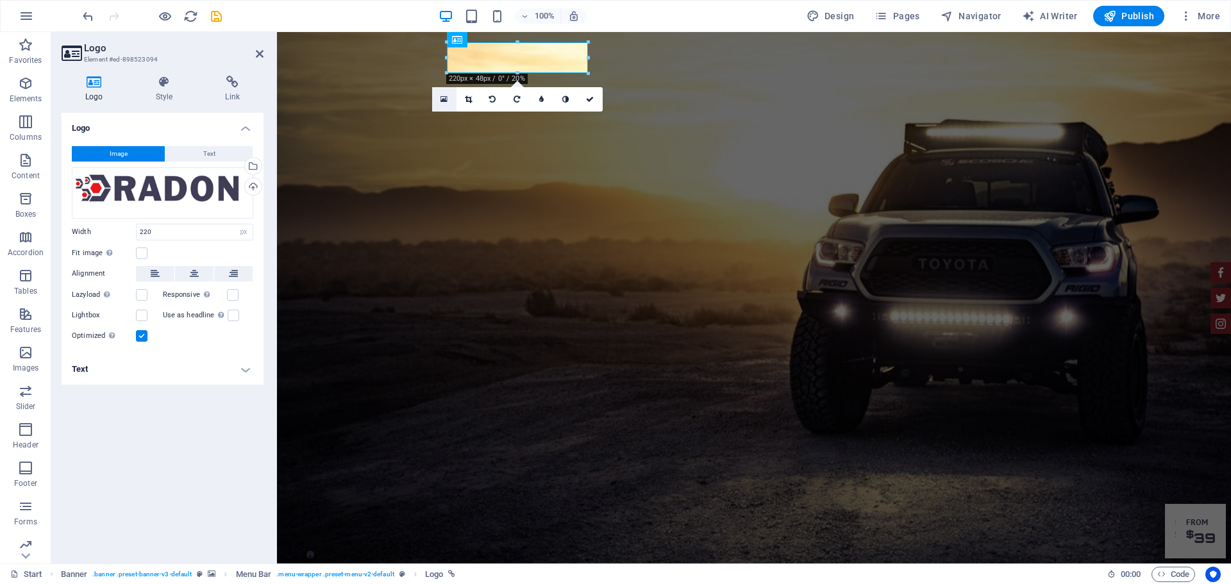
click at [448, 97] on link at bounding box center [444, 99] width 24 height 24
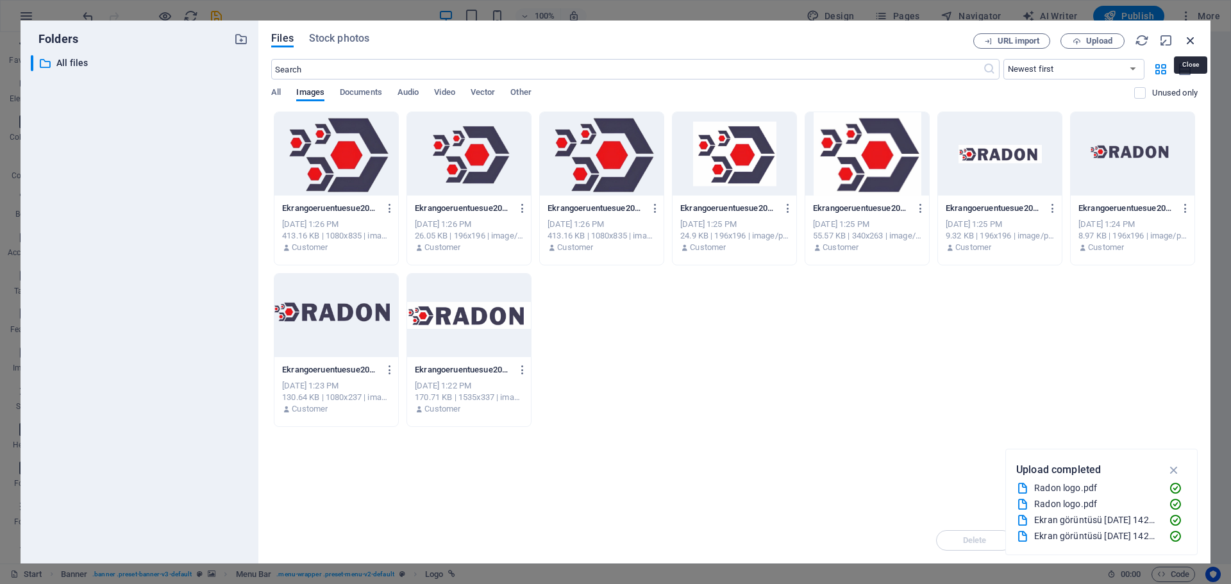
drag, startPoint x: 1197, startPoint y: 40, endPoint x: 883, endPoint y: 13, distance: 314.8
click at [1197, 40] on icon "button" at bounding box center [1191, 40] width 14 height 14
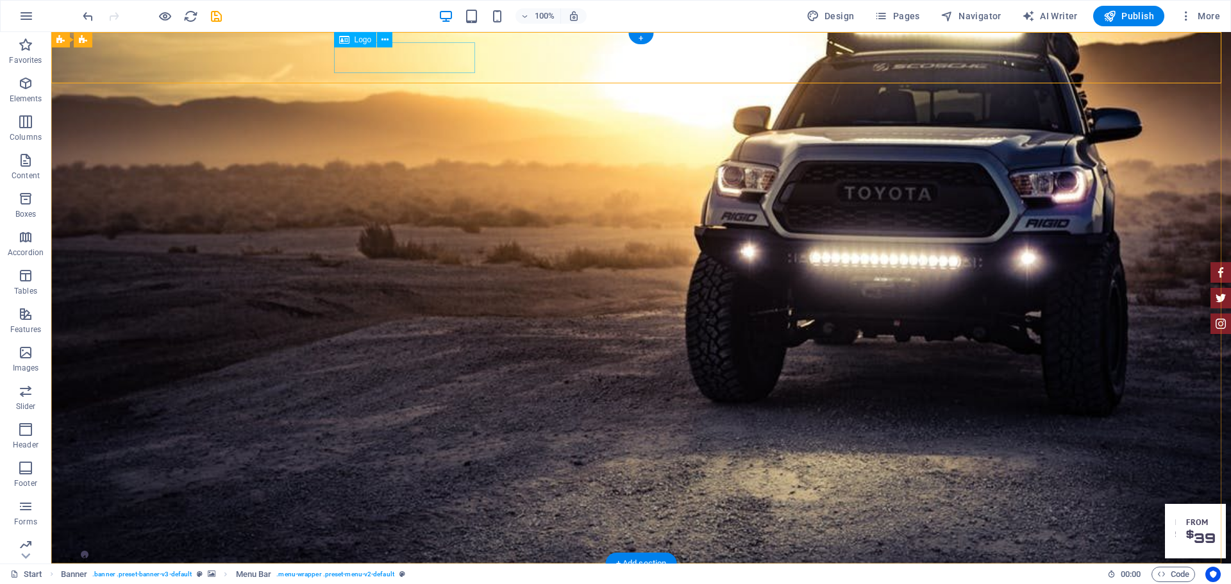
click at [412, 574] on div at bounding box center [641, 589] width 605 height 31
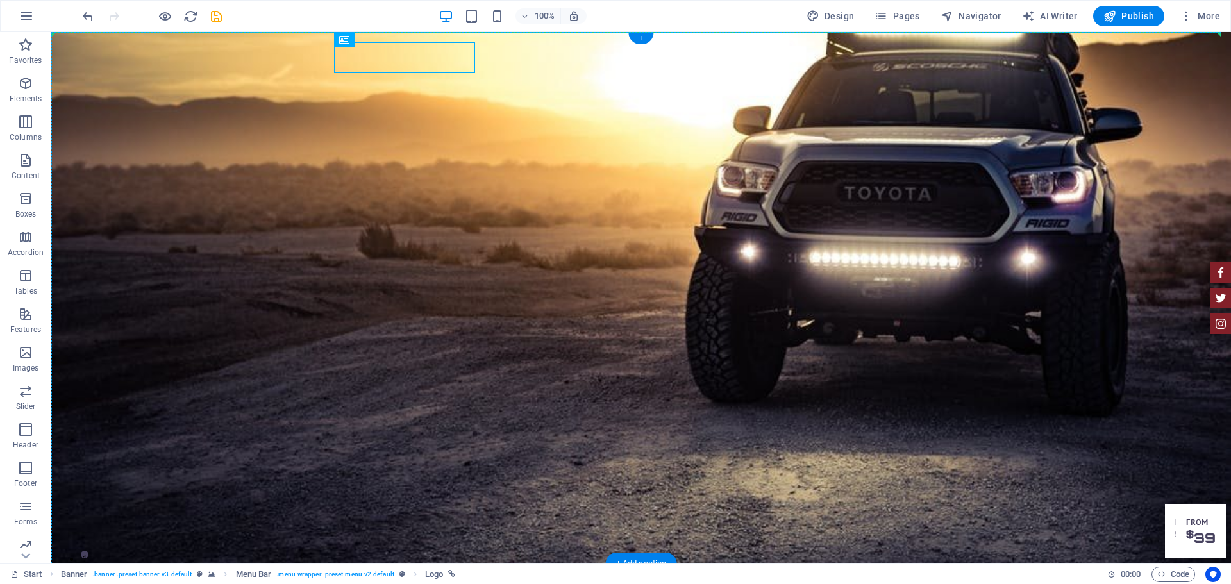
drag, startPoint x: 389, startPoint y: 61, endPoint x: 299, endPoint y: 65, distance: 89.9
drag, startPoint x: 419, startPoint y: 56, endPoint x: 244, endPoint y: 71, distance: 175.6
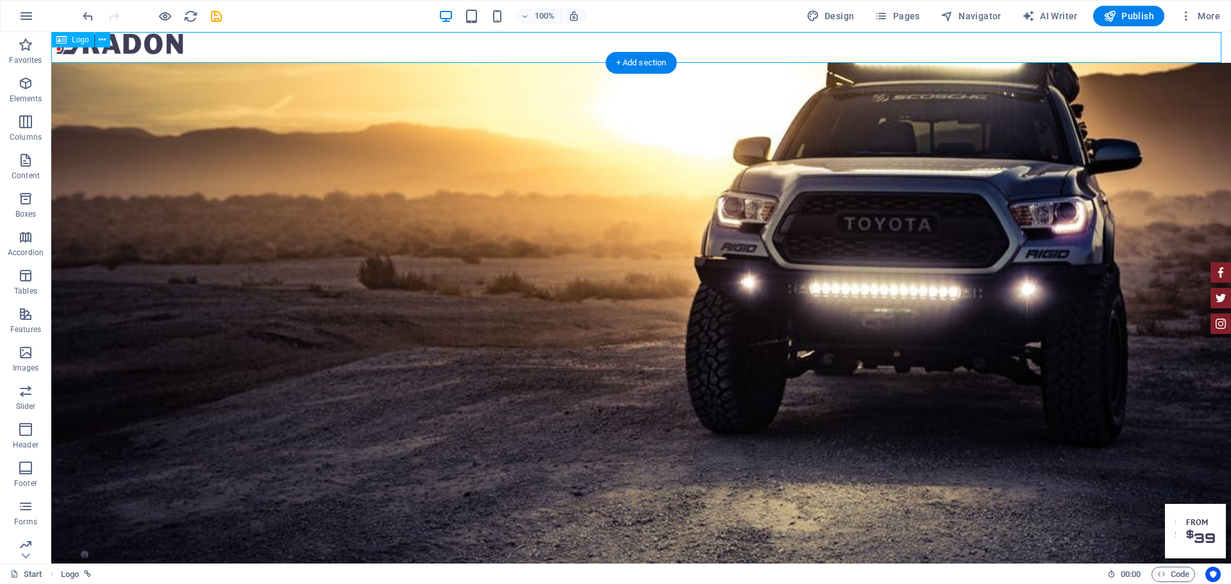
drag, startPoint x: 153, startPoint y: 49, endPoint x: 150, endPoint y: 64, distance: 15.7
click at [144, 51] on div at bounding box center [641, 47] width 1180 height 31
click at [140, 46] on div at bounding box center [641, 47] width 1180 height 31
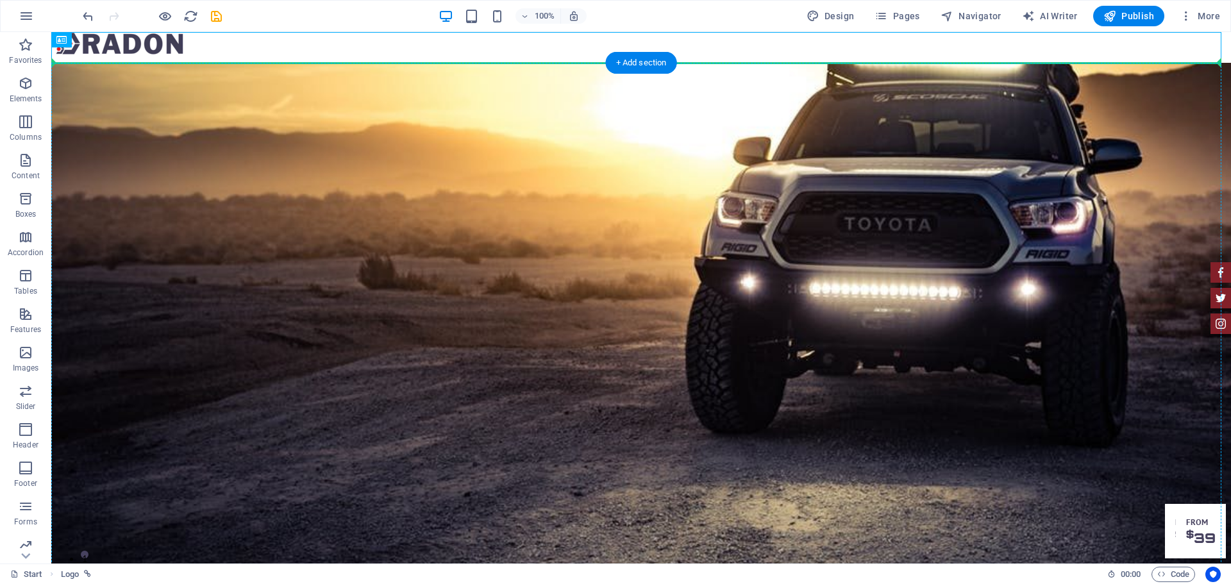
drag, startPoint x: 135, startPoint y: 46, endPoint x: 136, endPoint y: 88, distance: 42.3
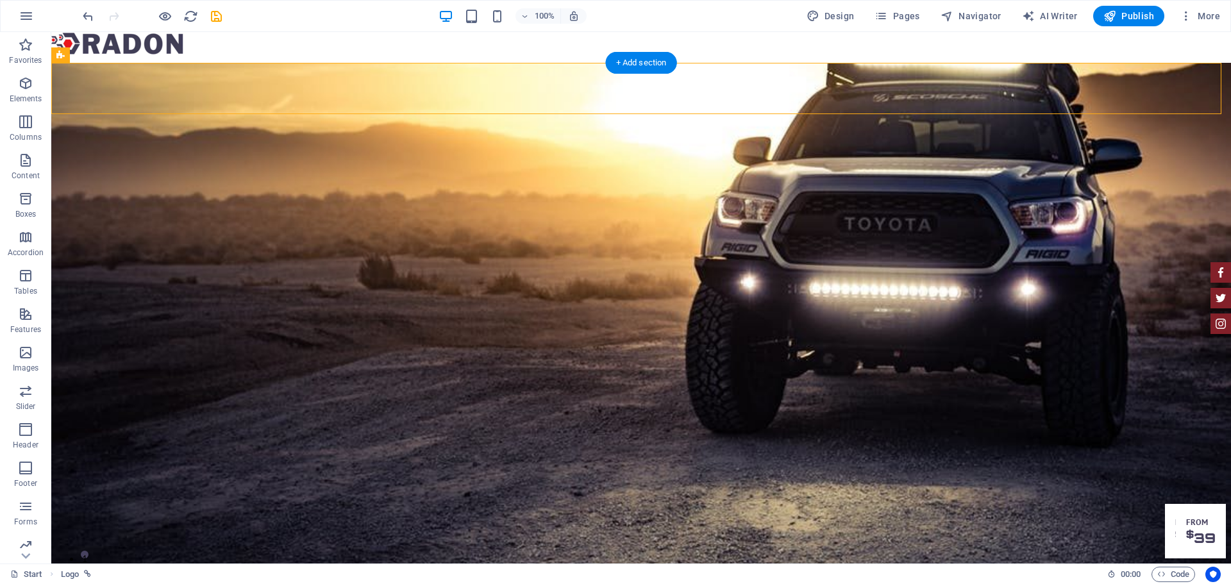
drag, startPoint x: 139, startPoint y: 83, endPoint x: 140, endPoint y: 55, distance: 27.6
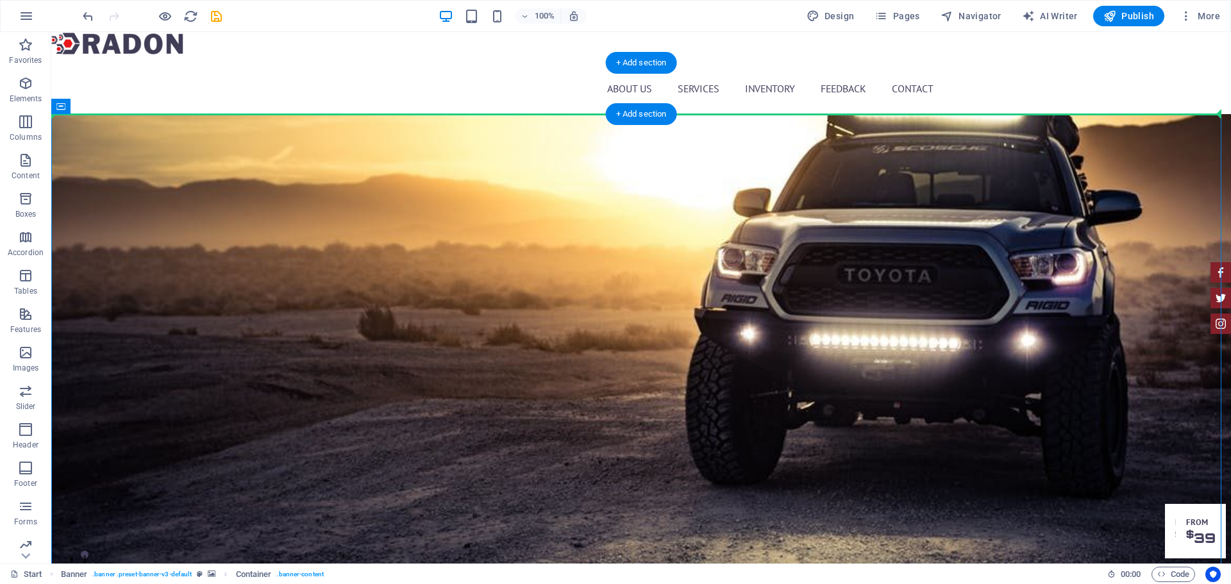
drag, startPoint x: 221, startPoint y: 132, endPoint x: 221, endPoint y: 81, distance: 50.7
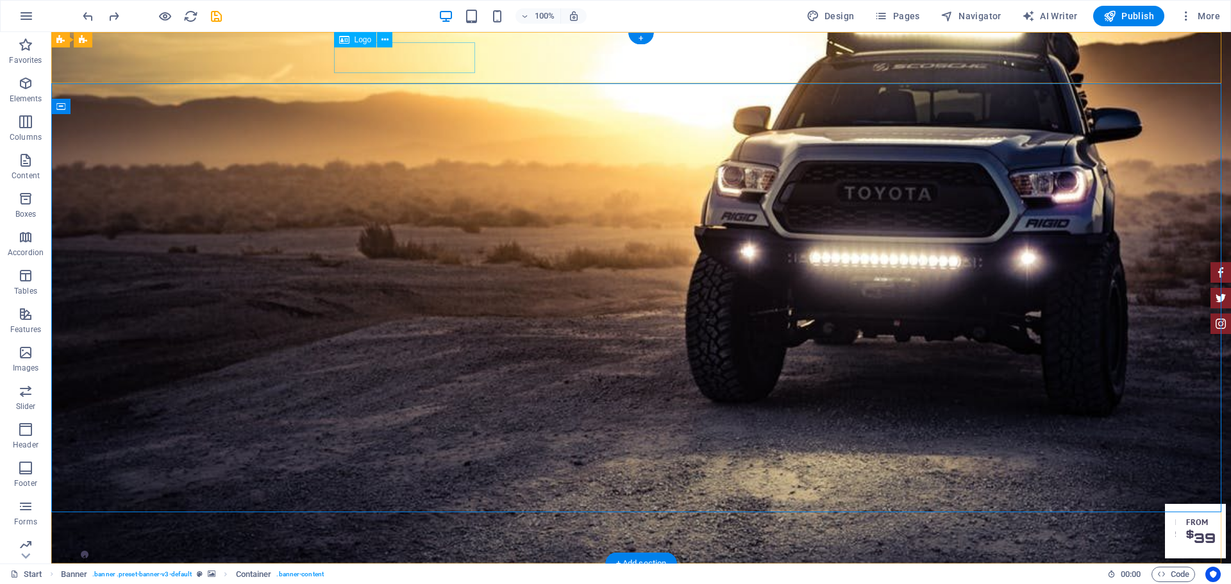
click at [431, 574] on div at bounding box center [641, 589] width 605 height 31
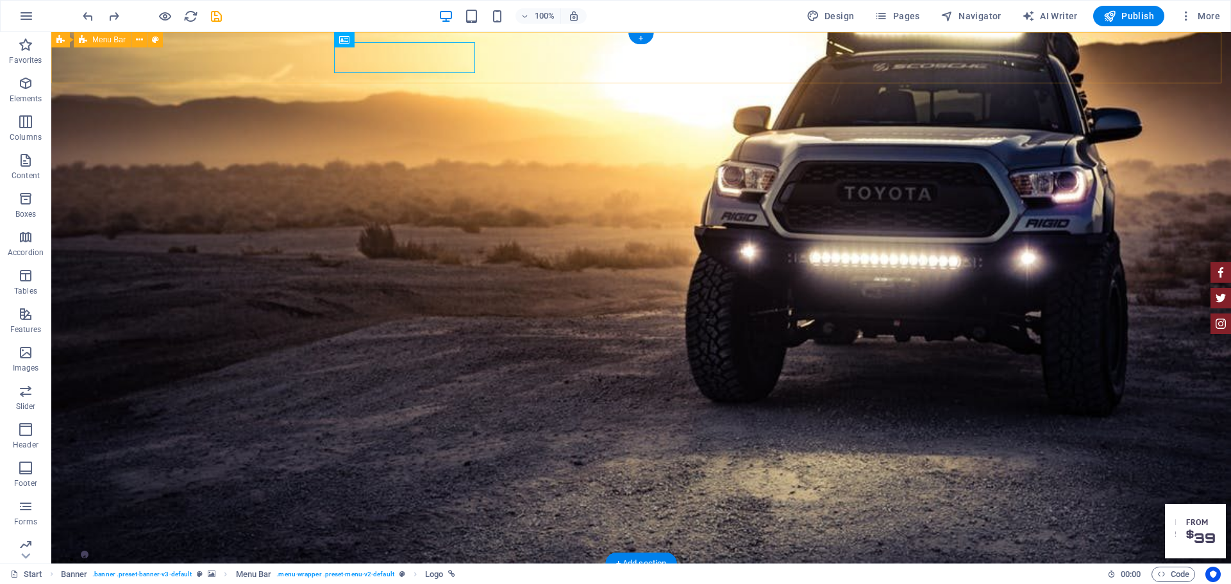
drag, startPoint x: 526, startPoint y: 69, endPoint x: 532, endPoint y: 95, distance: 26.9
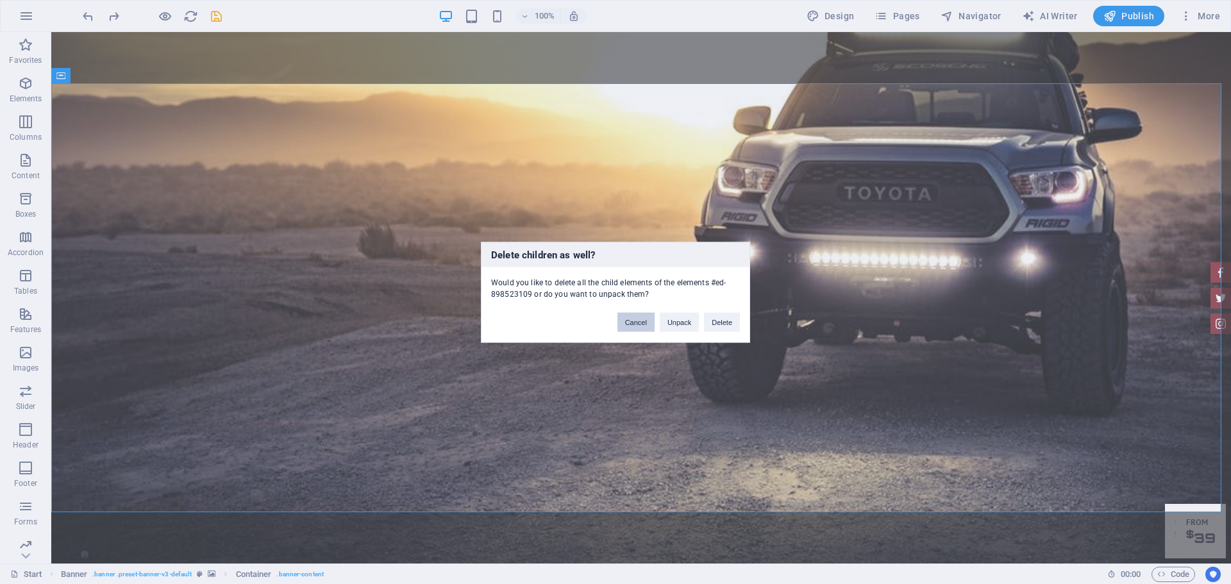
drag, startPoint x: 628, startPoint y: 322, endPoint x: 577, endPoint y: 289, distance: 61.4
click at [628, 321] on button "Cancel" at bounding box center [636, 321] width 37 height 19
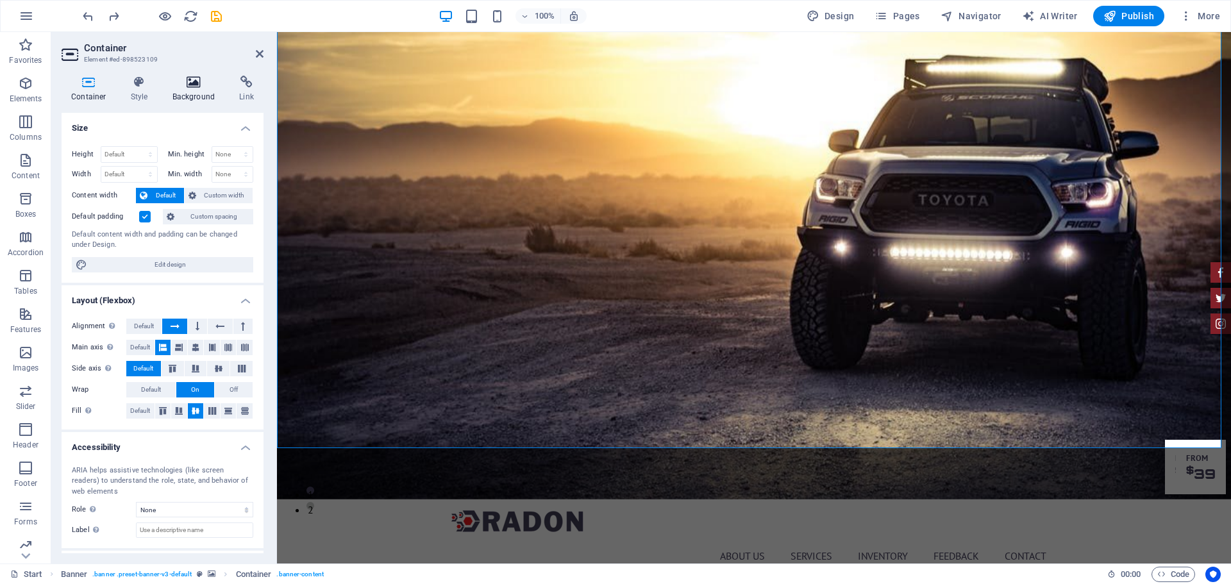
click at [189, 96] on h4 "Background" at bounding box center [196, 89] width 67 height 27
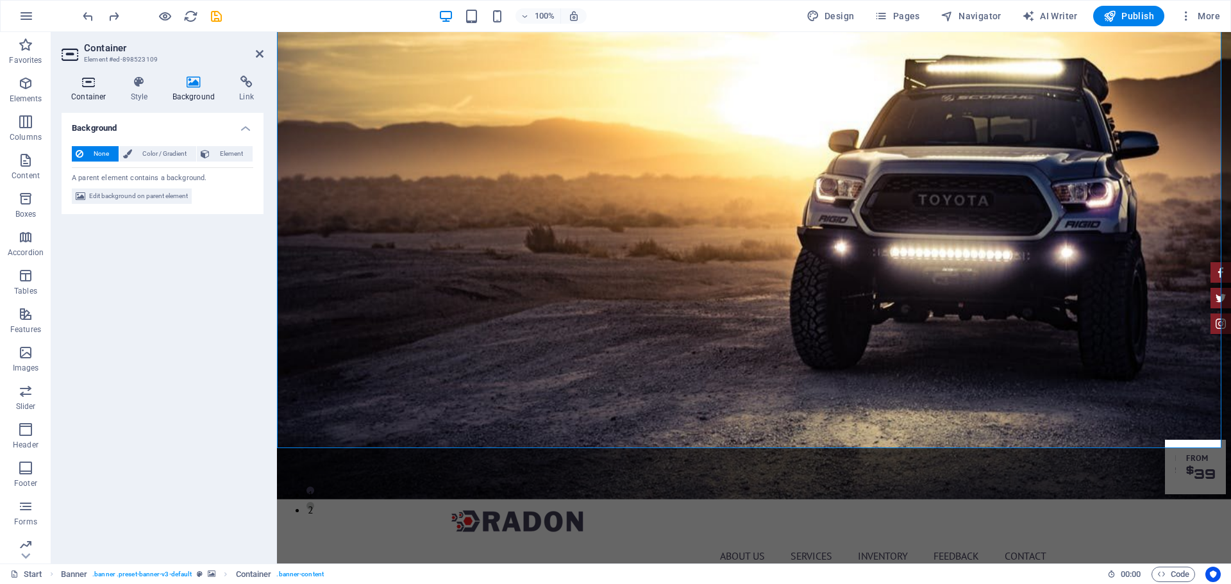
click at [91, 83] on icon at bounding box center [89, 82] width 55 height 13
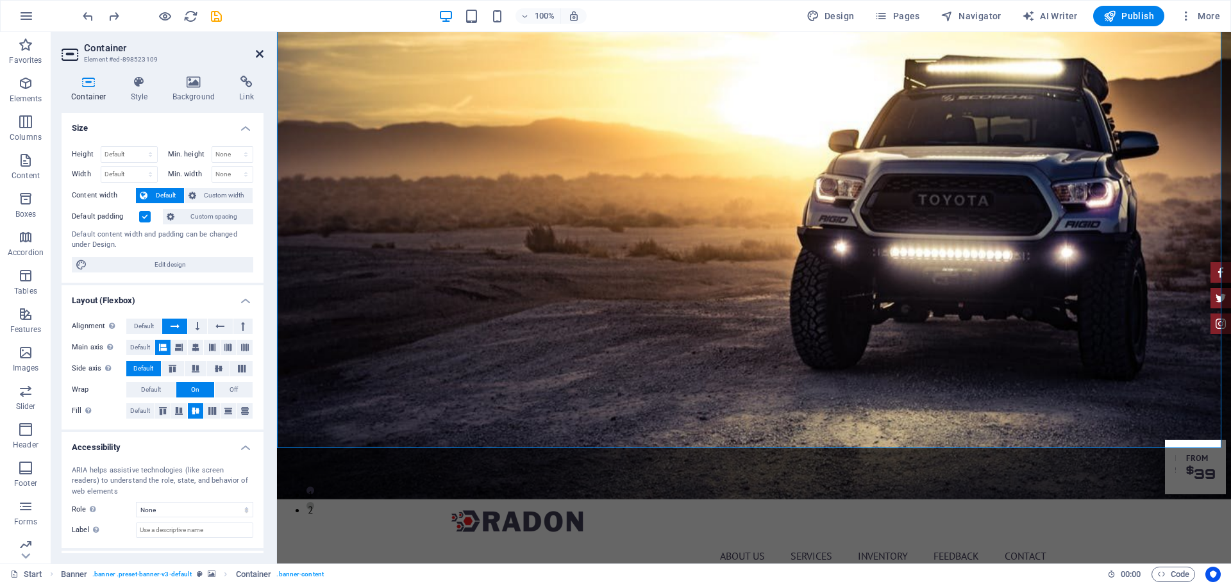
click at [258, 55] on icon at bounding box center [260, 54] width 8 height 10
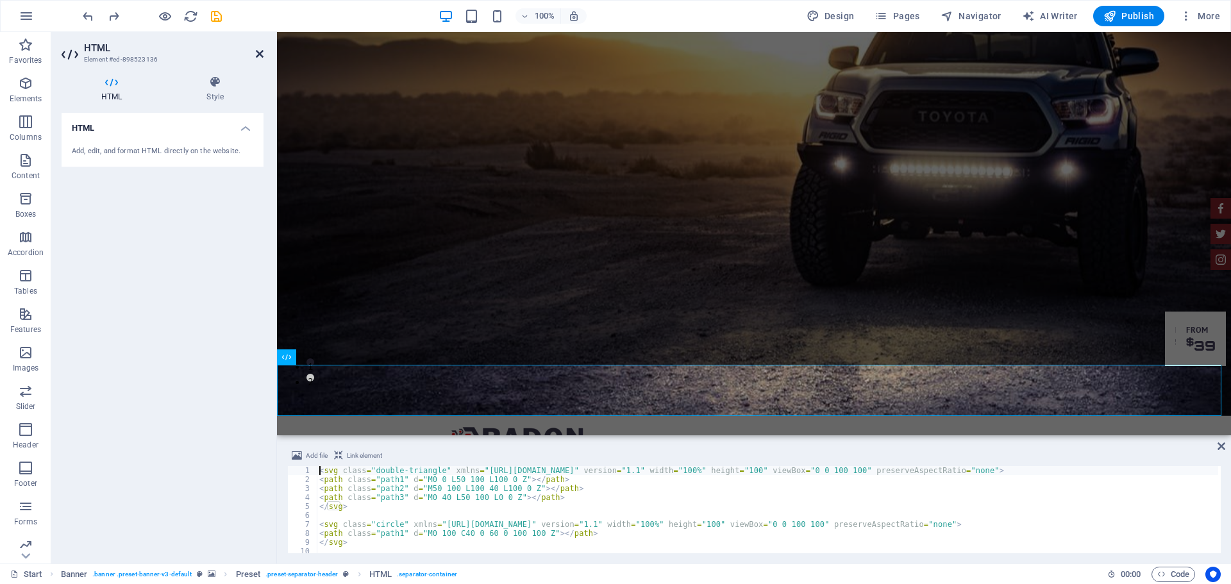
click at [258, 57] on icon at bounding box center [260, 54] width 8 height 10
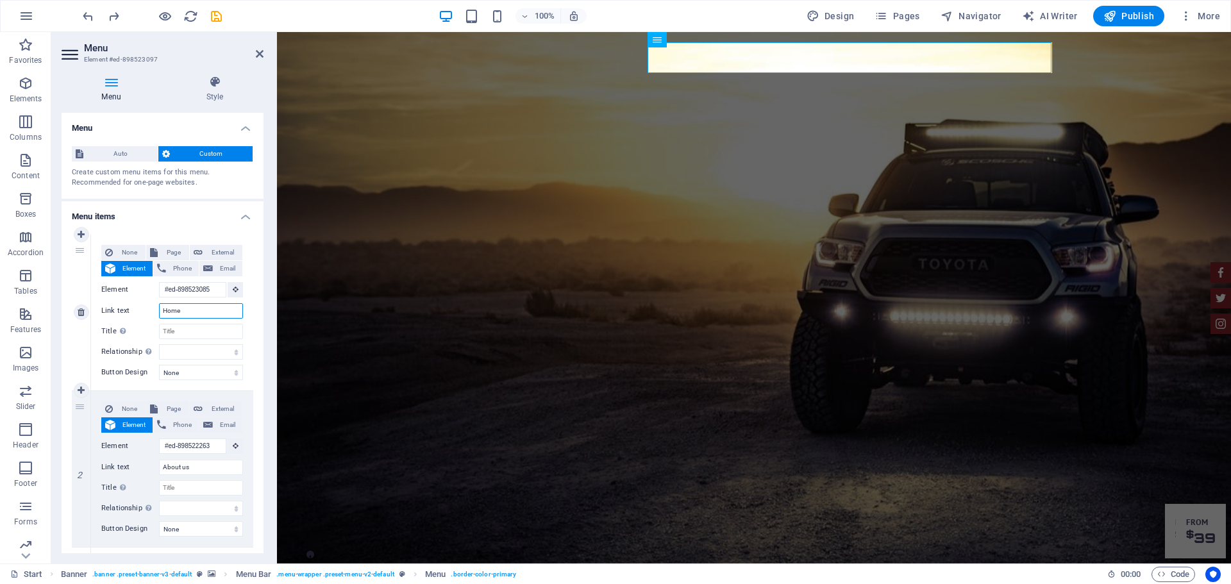
click at [191, 307] on input "Home" at bounding box center [201, 310] width 84 height 15
click at [843, 9] on button "Design" at bounding box center [831, 16] width 58 height 21
select select "rem"
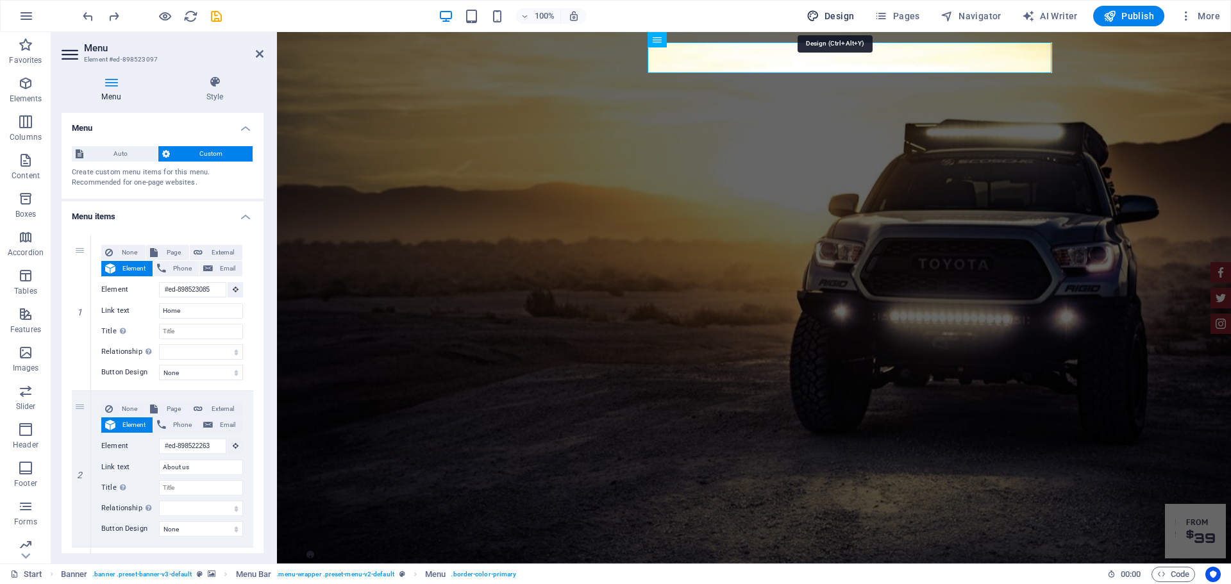
select select "700"
select select "px"
select select "rem"
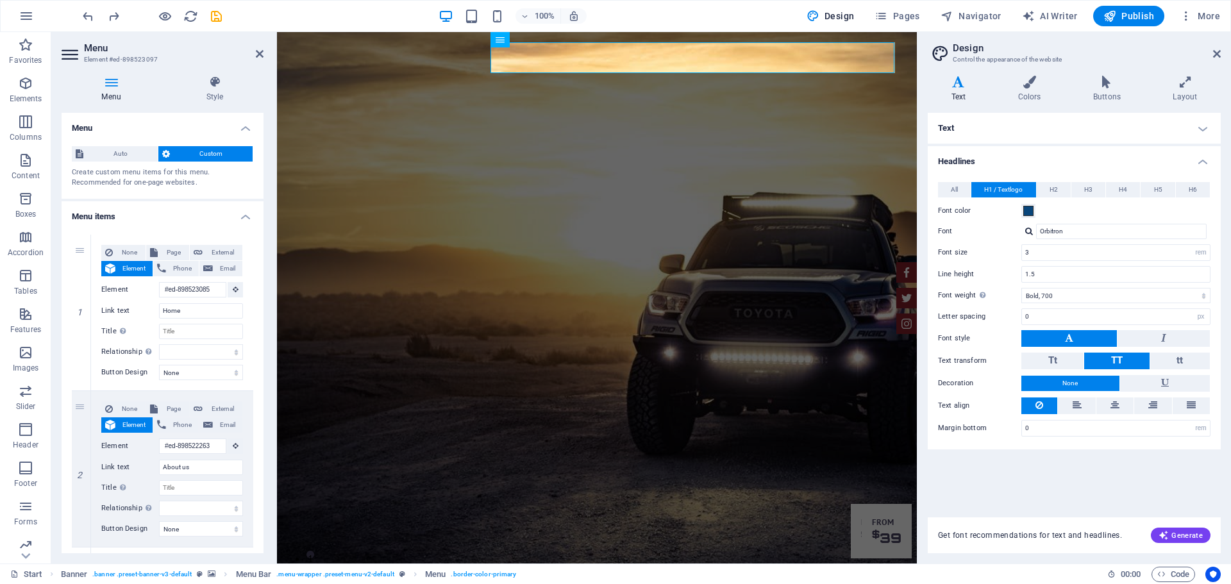
click at [1221, 51] on aside "Design Control the appearance of the website Variants Text Colors Buttons Layou…" at bounding box center [1074, 298] width 314 height 532
click at [1218, 53] on icon at bounding box center [1217, 54] width 8 height 10
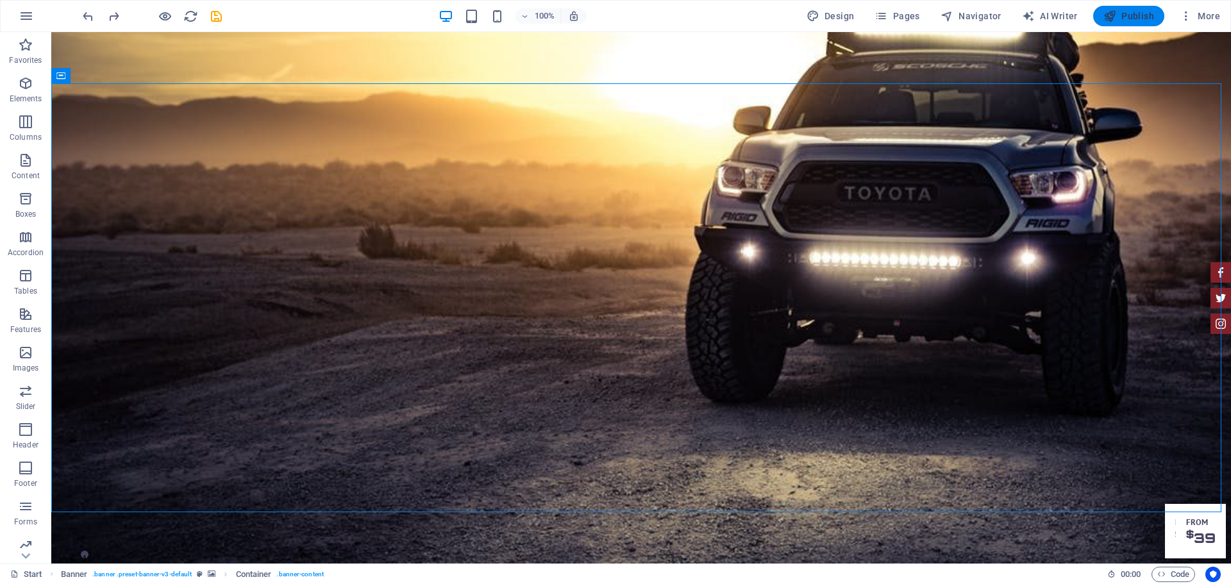
click at [1128, 17] on span "Publish" at bounding box center [1129, 16] width 51 height 13
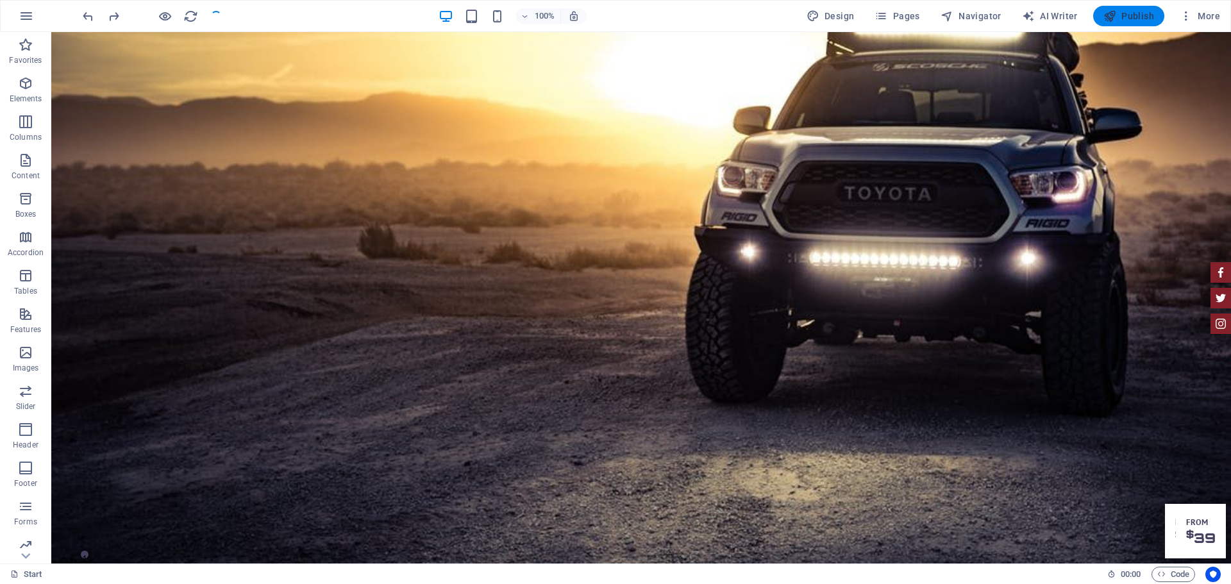
click at [1113, 10] on icon "button" at bounding box center [1110, 16] width 13 height 13
